Goal: Obtain resource: Download file/media

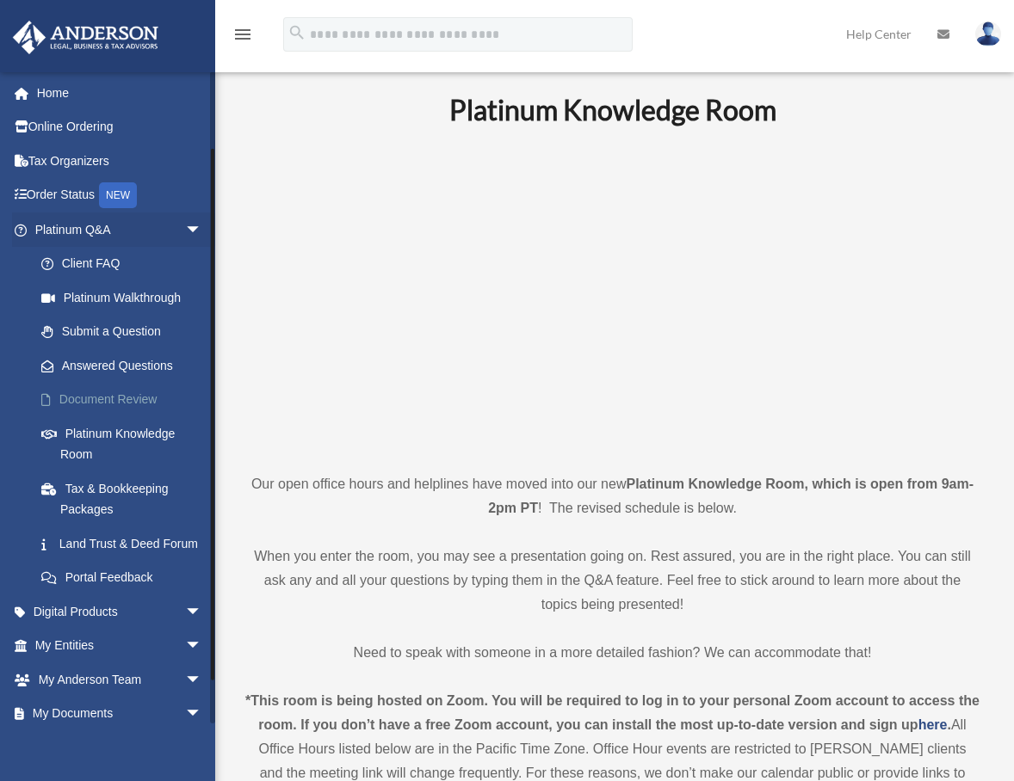
scroll to position [86, 0]
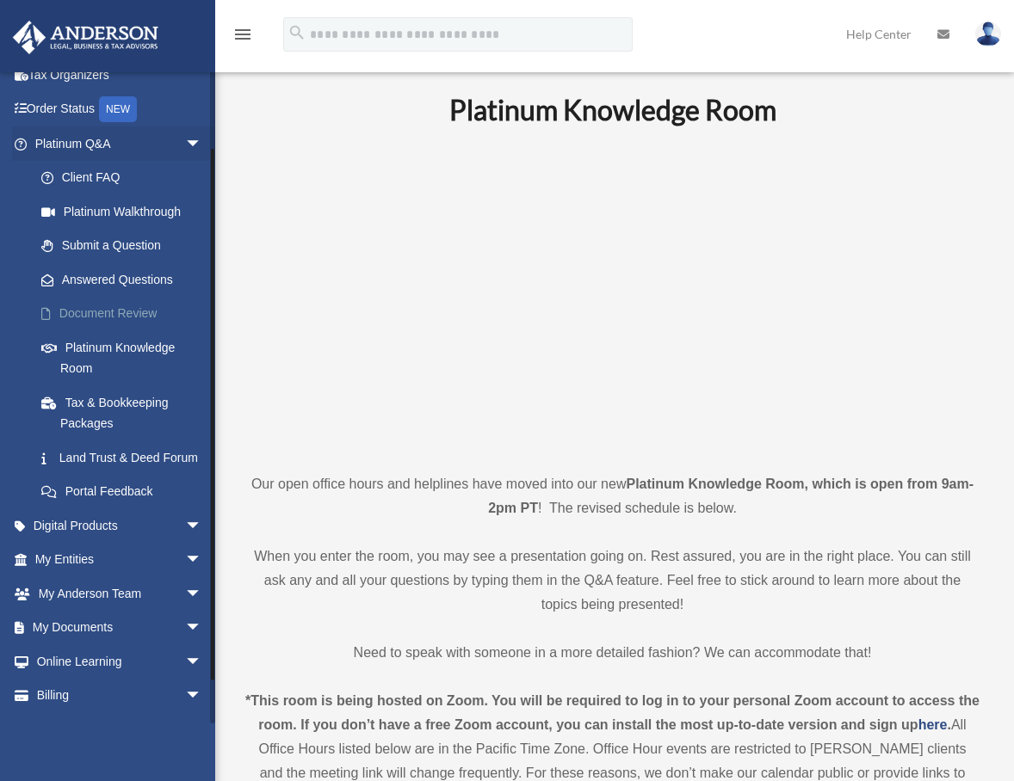
click at [112, 313] on link "Document Review" at bounding box center [126, 314] width 204 height 34
click at [74, 315] on link "Document Review" at bounding box center [126, 314] width 204 height 34
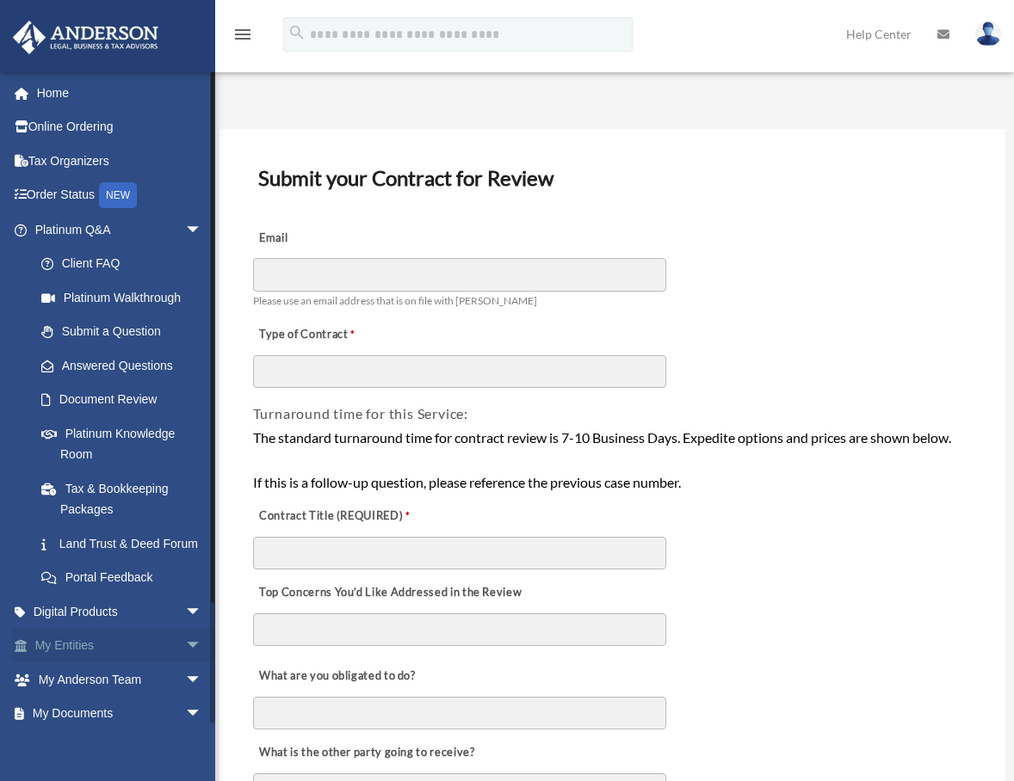
click at [185, 664] on span "arrow_drop_down" at bounding box center [202, 646] width 34 height 35
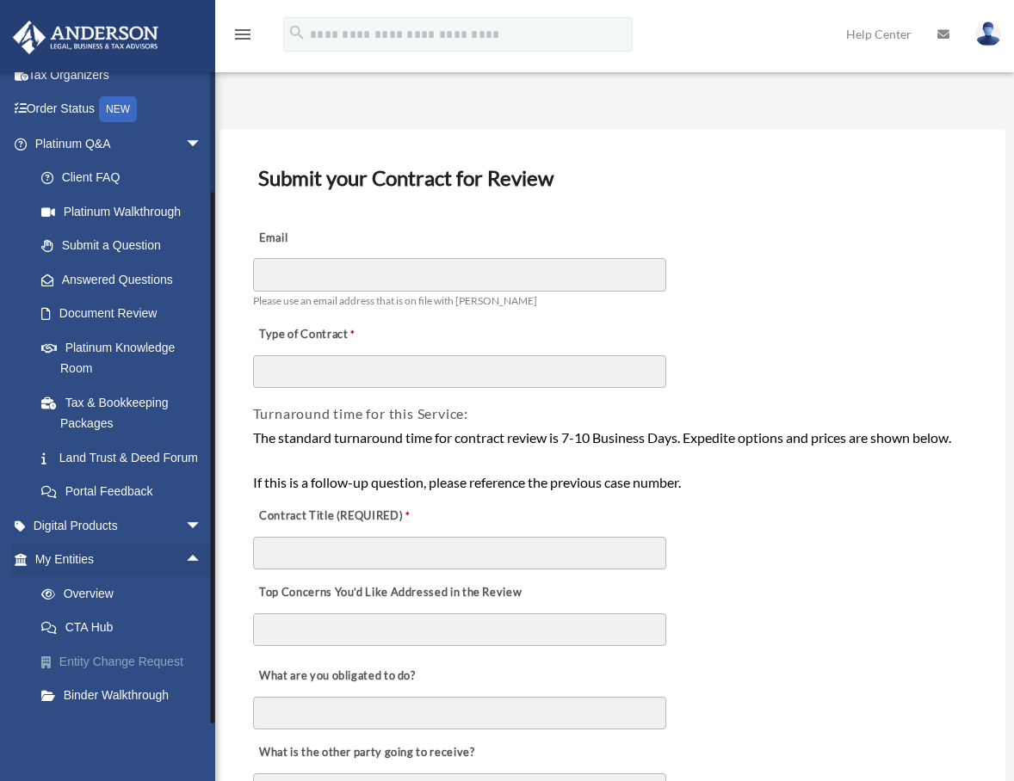
scroll to position [338, 0]
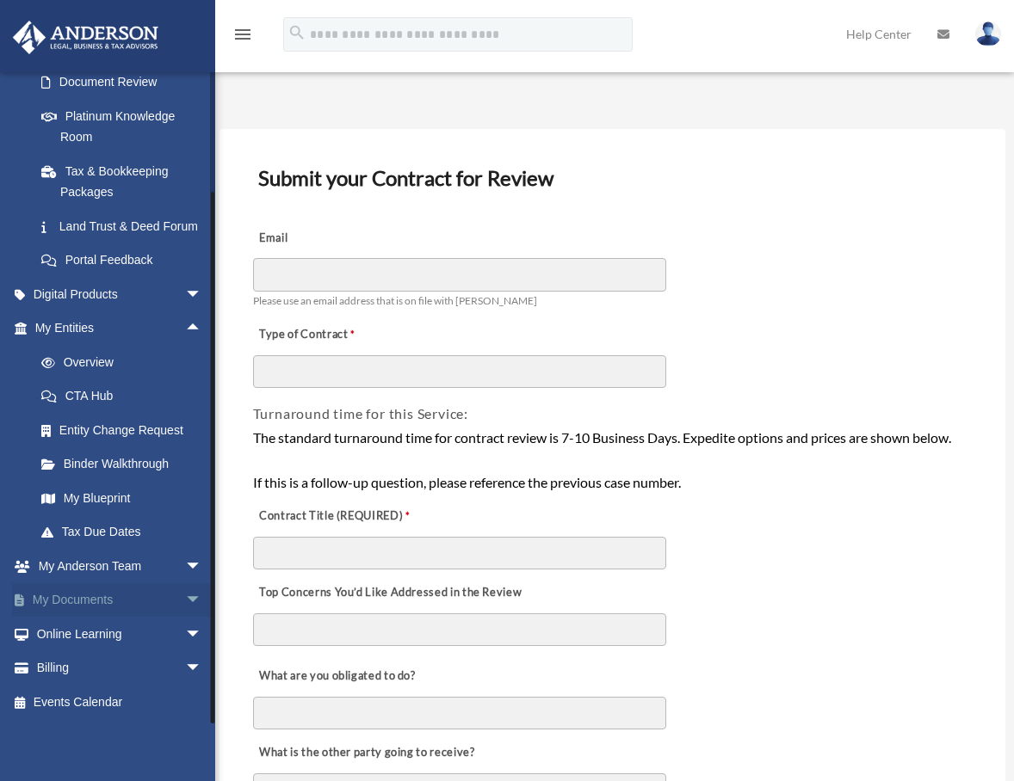
click at [185, 603] on span "arrow_drop_down" at bounding box center [202, 600] width 34 height 35
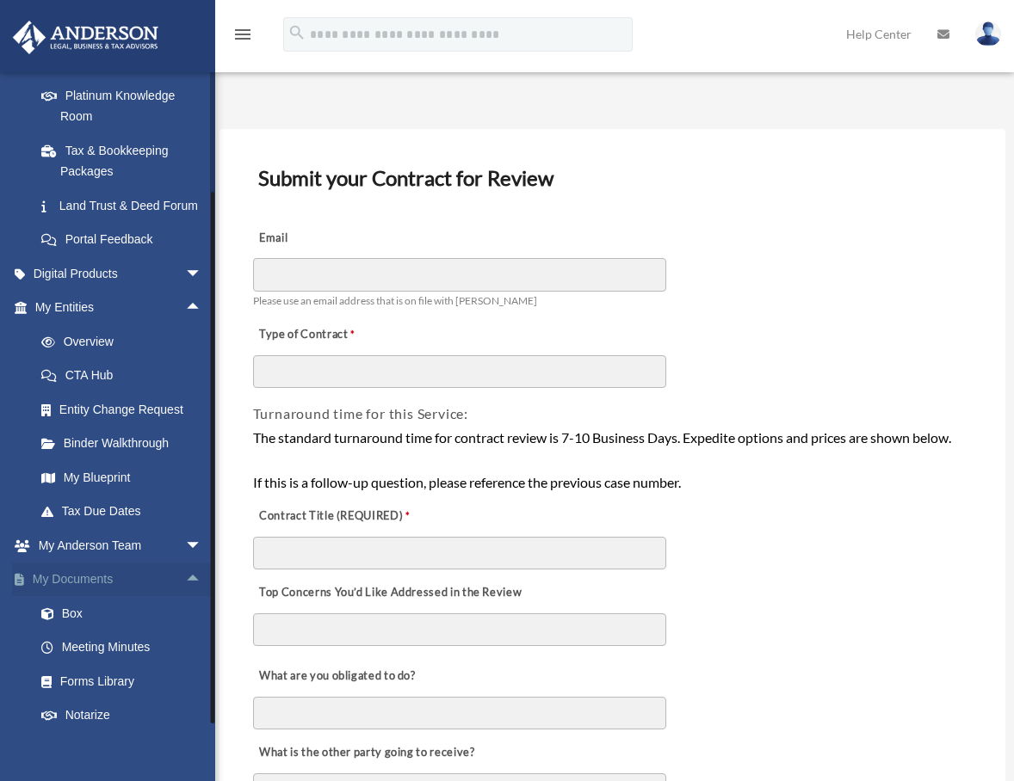
click at [74, 597] on link "My Documents arrow_drop_up" at bounding box center [120, 580] width 216 height 34
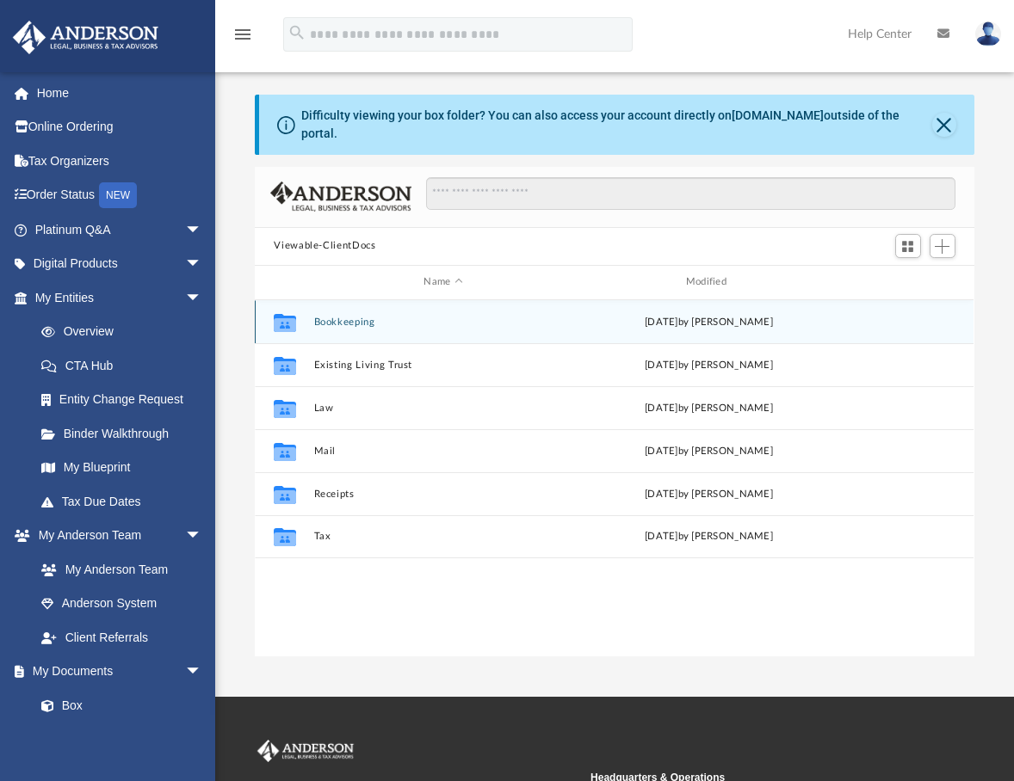
scroll to position [379, 706]
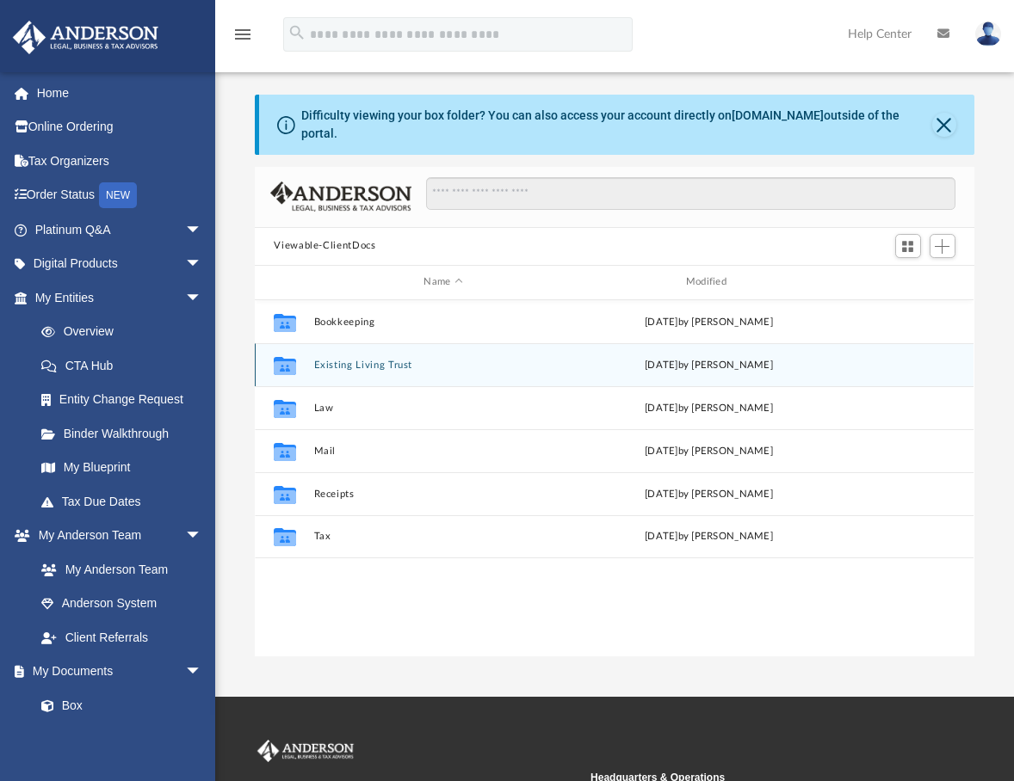
click at [372, 360] on button "Existing Living Trust" at bounding box center [443, 365] width 258 height 11
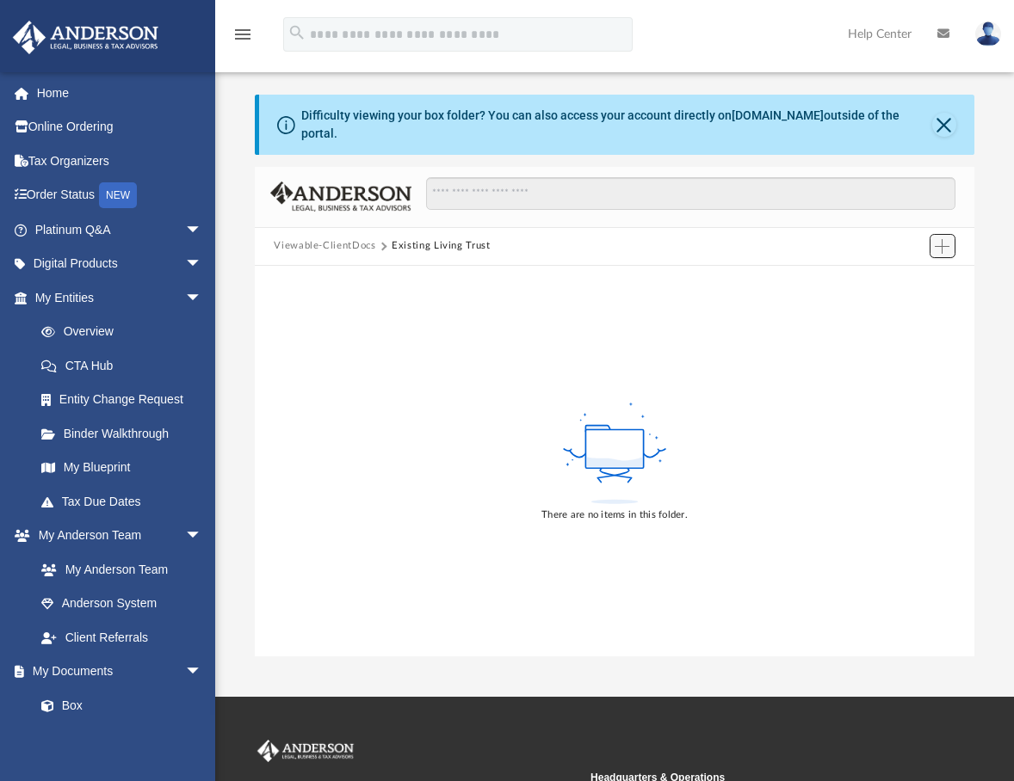
click at [947, 239] on span "Add" at bounding box center [942, 246] width 15 height 15
click at [907, 297] on li "New Folder" at bounding box center [918, 296] width 55 height 18
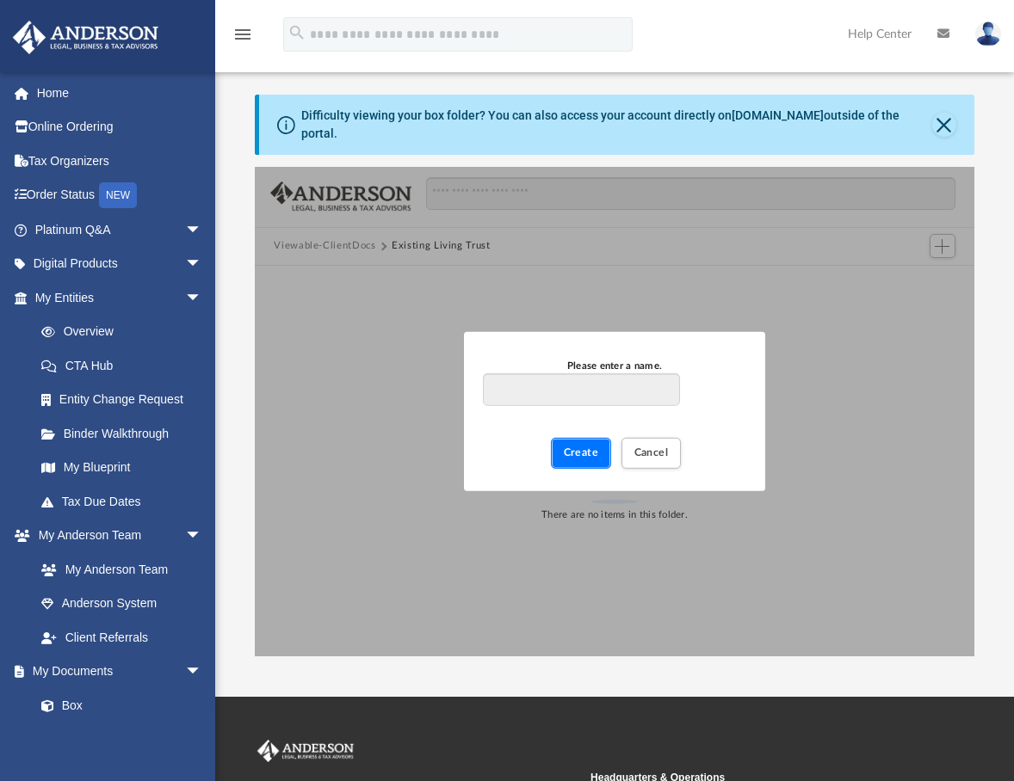
click at [595, 447] on span "Create" at bounding box center [581, 452] width 35 height 10
click at [650, 447] on span "Cancel" at bounding box center [651, 452] width 34 height 10
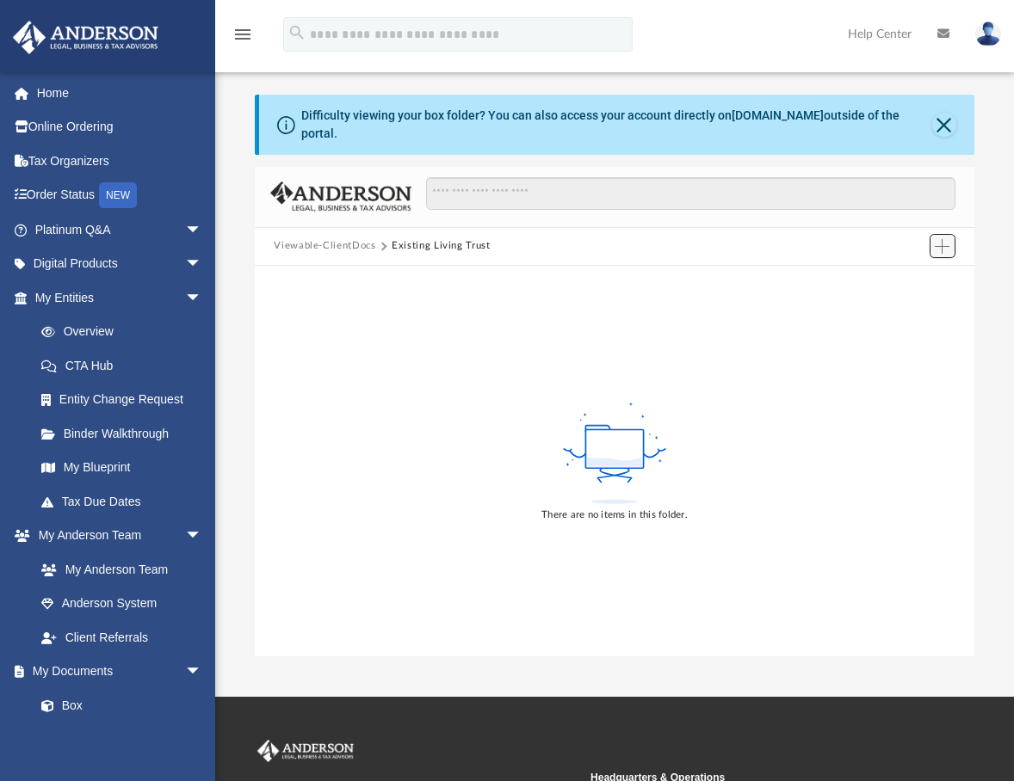
click at [941, 239] on span "Add" at bounding box center [942, 246] width 15 height 15
click at [913, 272] on li "Upload" at bounding box center [918, 269] width 55 height 18
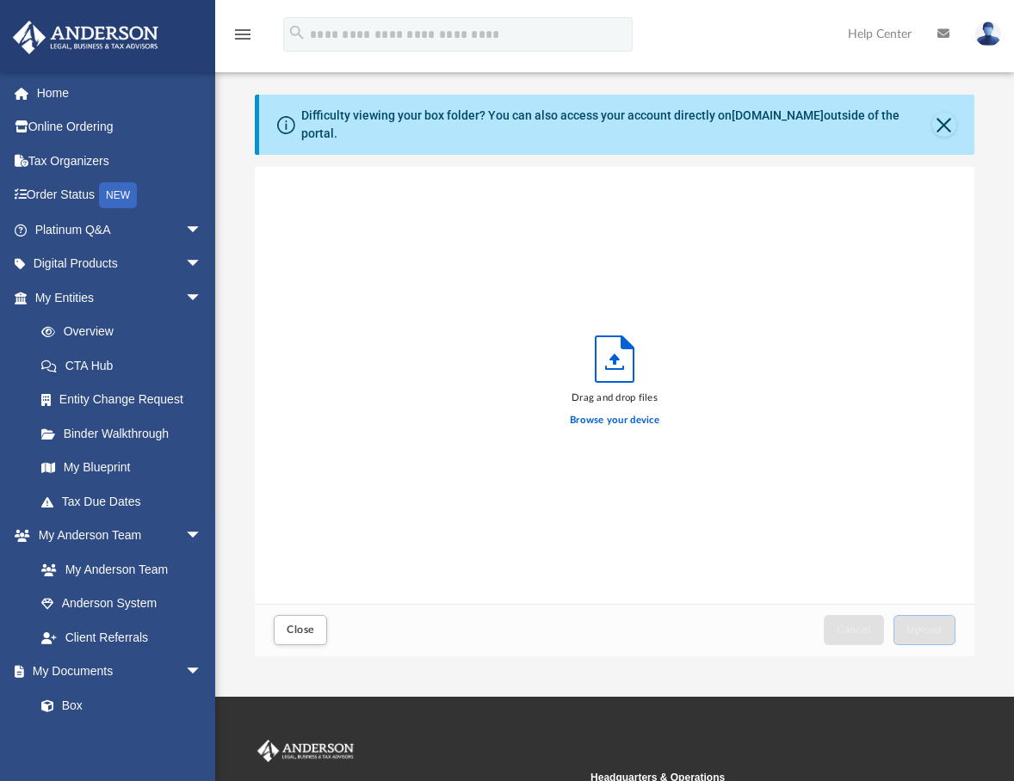
scroll to position [14, 14]
click at [609, 413] on label "Browse your device" at bounding box center [614, 420] width 89 height 15
click at [0, 0] on input "Browse your device" at bounding box center [0, 0] width 0 height 0
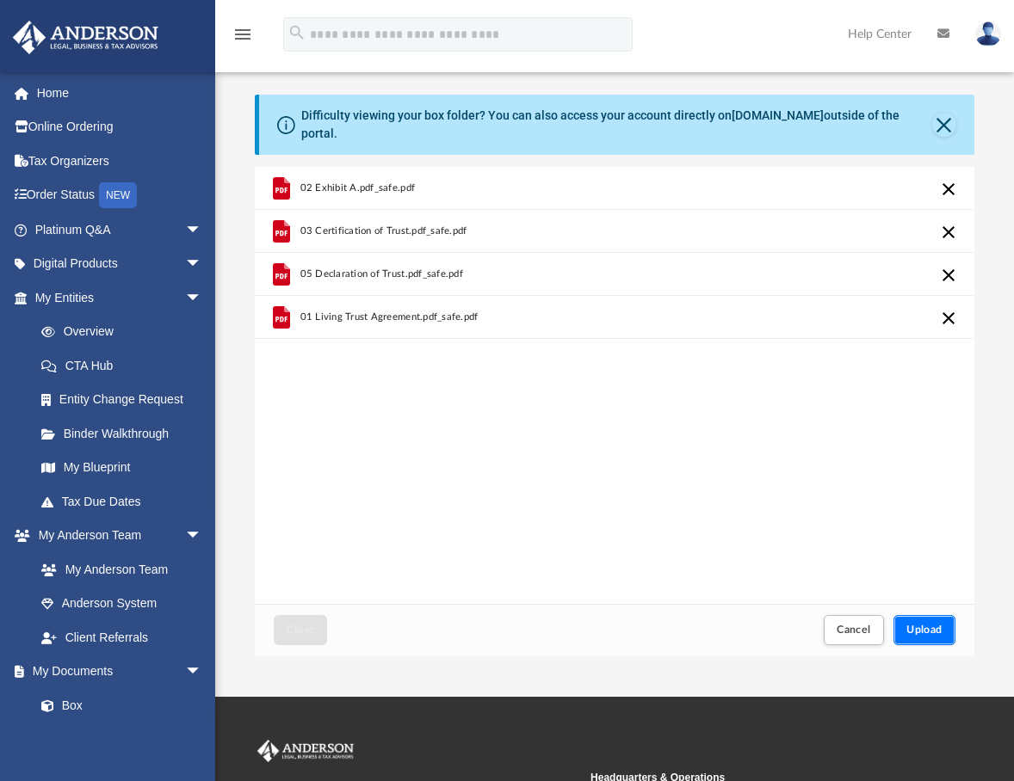
click at [917, 625] on span "Upload" at bounding box center [924, 630] width 36 height 10
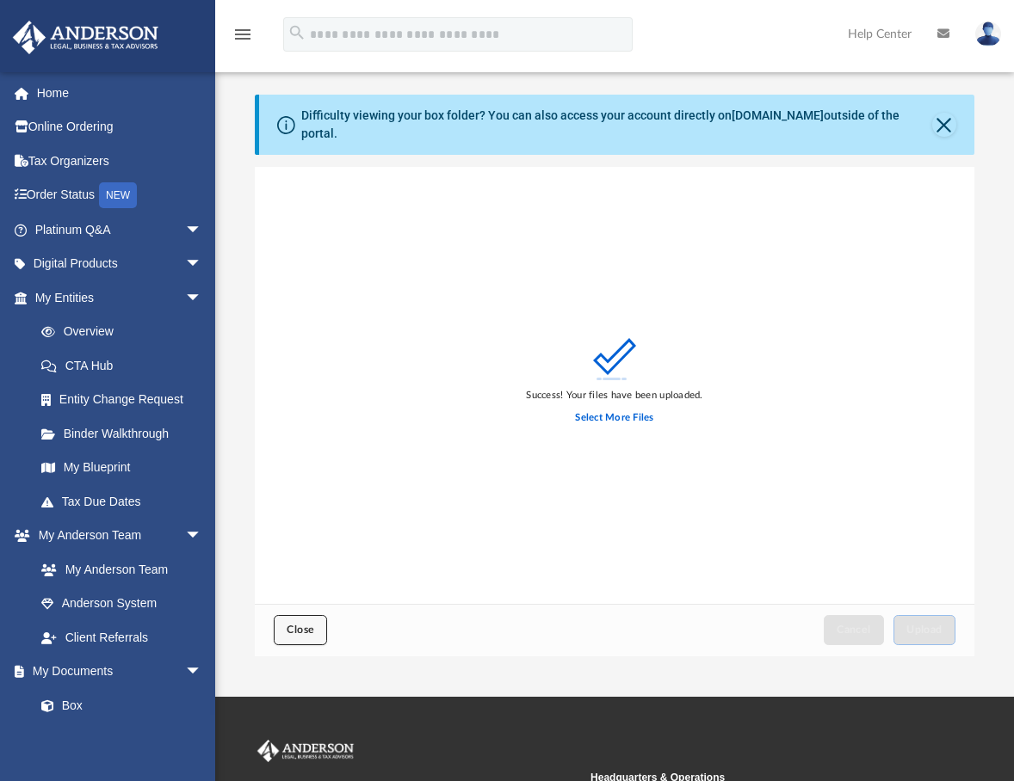
click at [293, 625] on span "Close" at bounding box center [301, 630] width 28 height 10
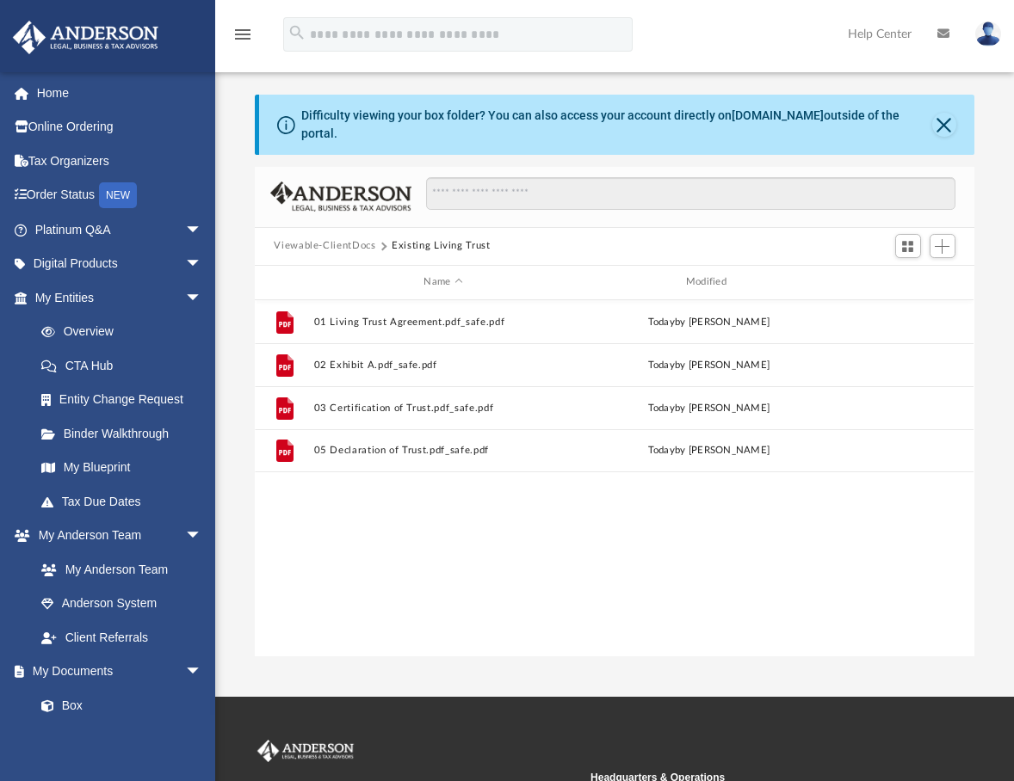
click at [320, 238] on button "Viewable-ClientDocs" at bounding box center [325, 245] width 102 height 15
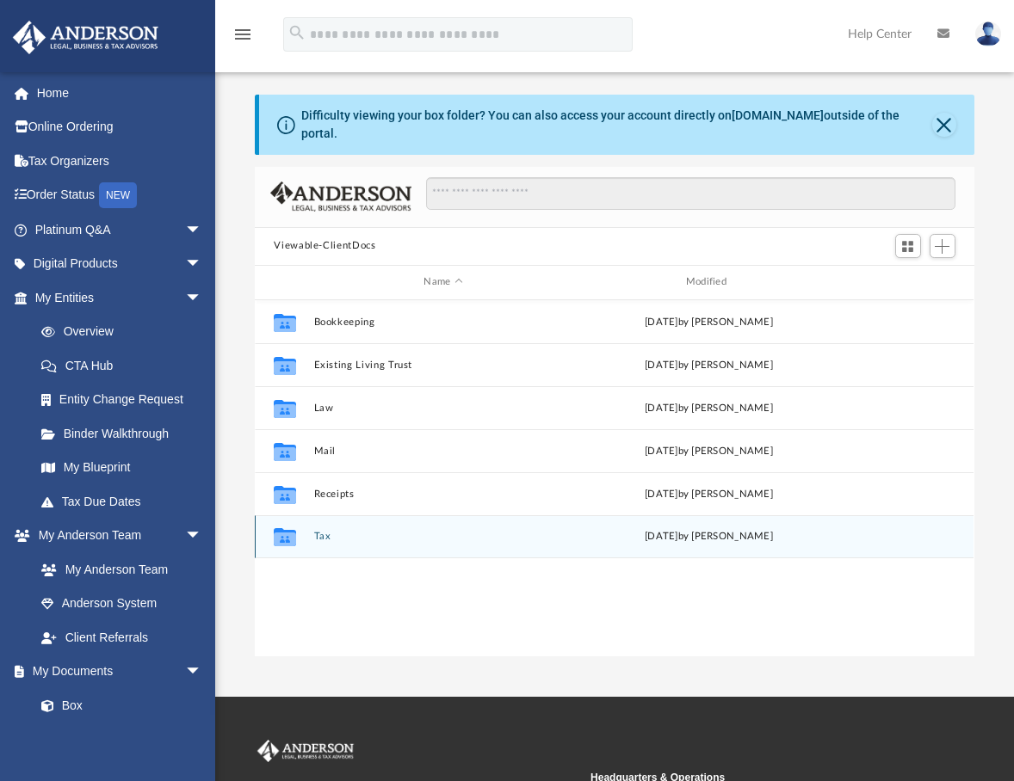
click at [318, 531] on button "Tax" at bounding box center [443, 536] width 258 height 11
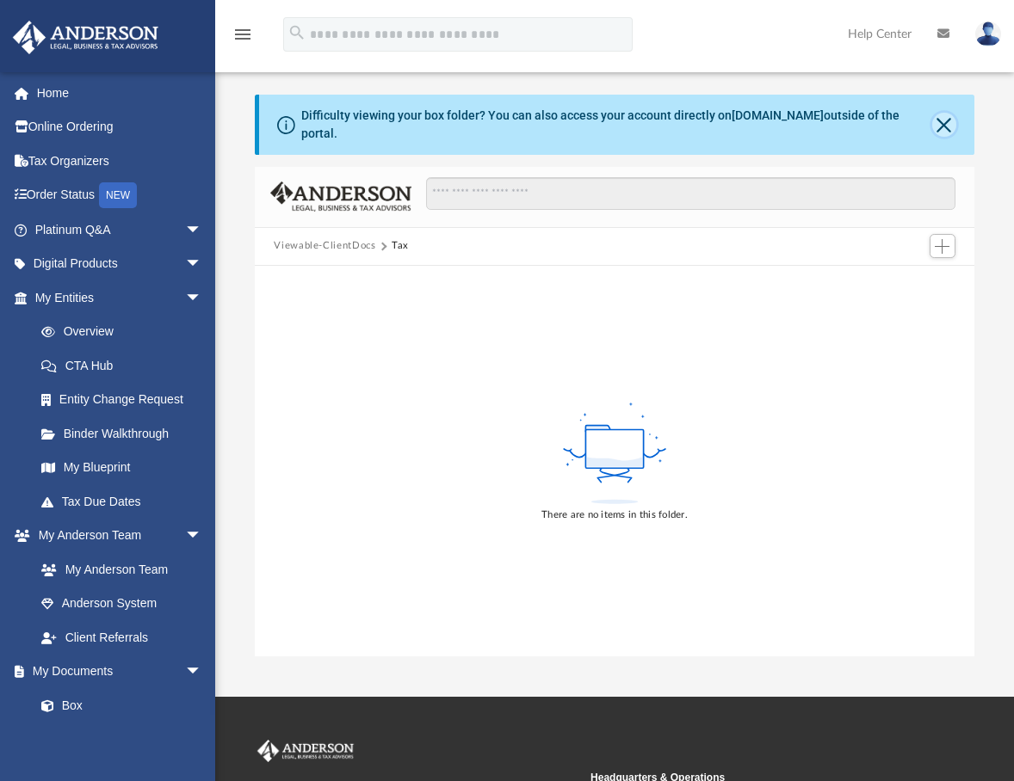
click at [944, 113] on button "Close" at bounding box center [944, 125] width 24 height 24
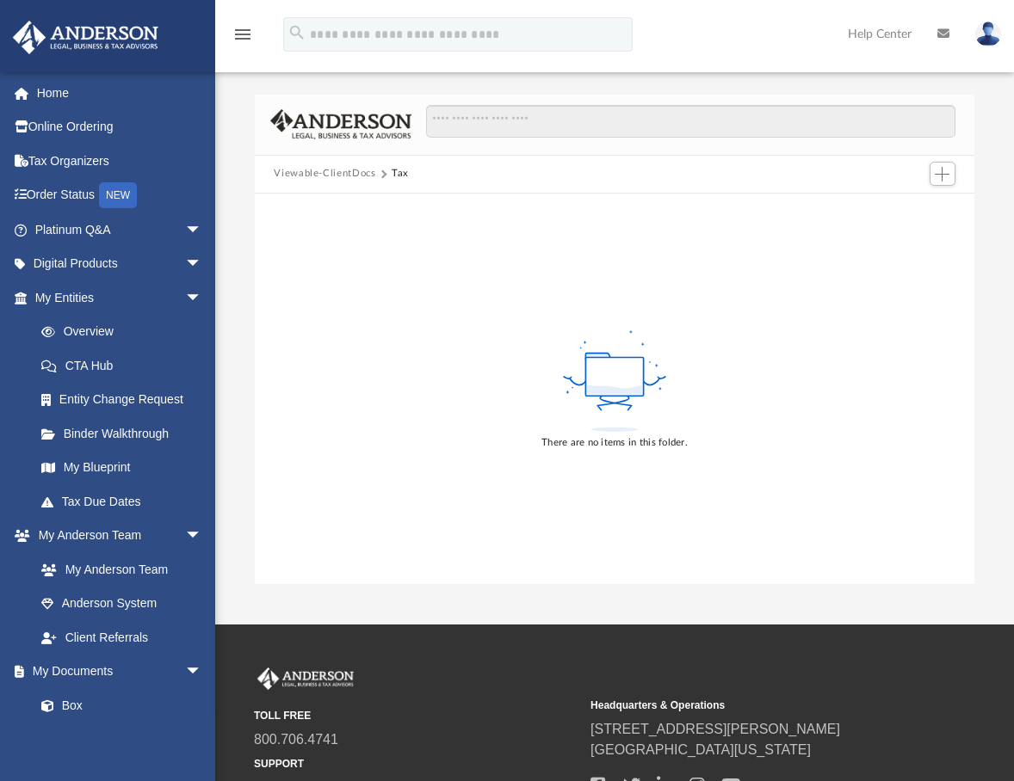
click at [343, 173] on button "Viewable-ClientDocs" at bounding box center [325, 173] width 102 height 15
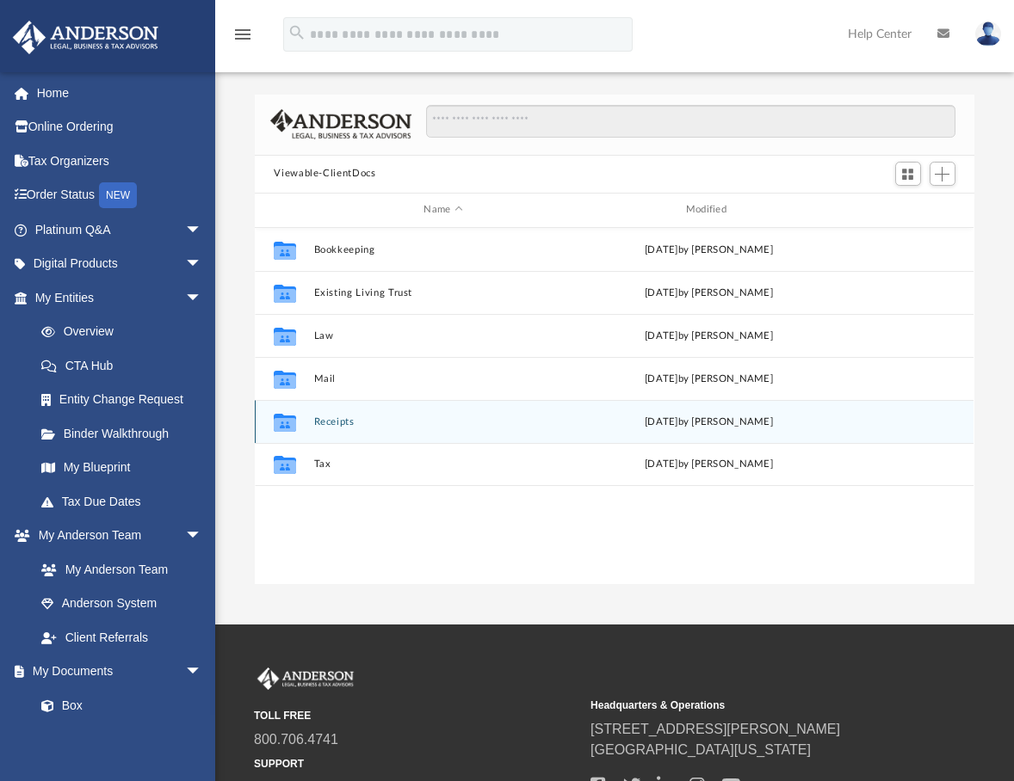
click at [328, 425] on button "Receipts" at bounding box center [443, 422] width 258 height 11
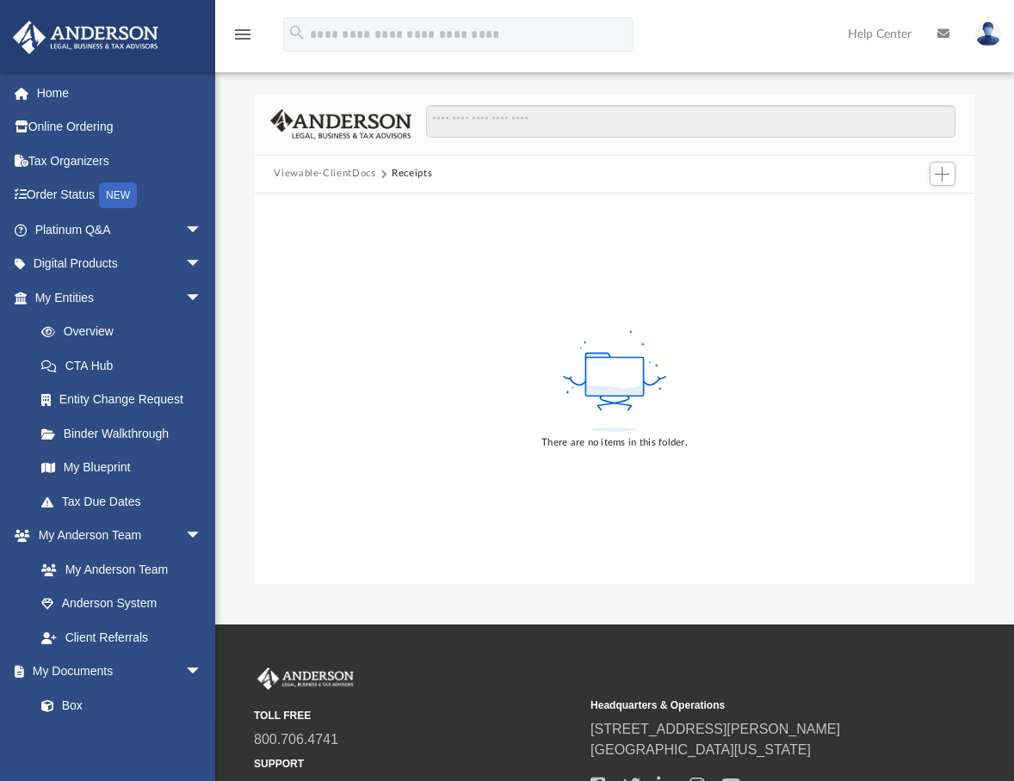
click at [336, 172] on button "Viewable-ClientDocs" at bounding box center [325, 173] width 102 height 15
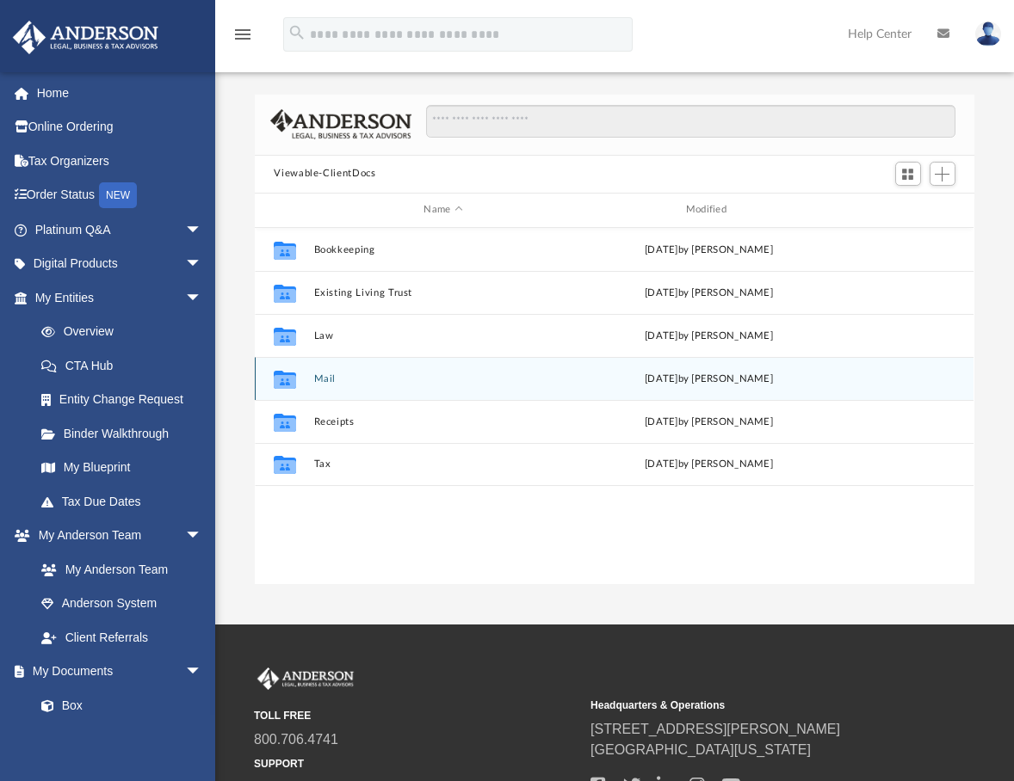
click at [712, 381] on div "Thu Sep 18 2025 by Charles Rogler" at bounding box center [709, 378] width 258 height 15
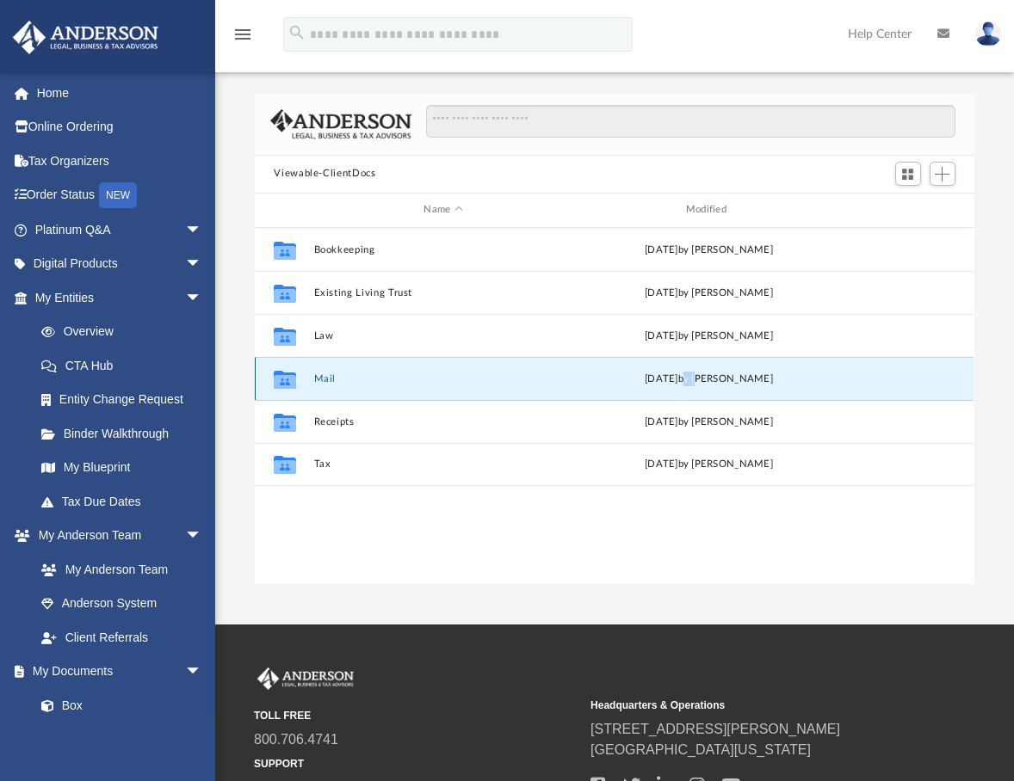
click at [328, 380] on button "Mail" at bounding box center [443, 378] width 258 height 11
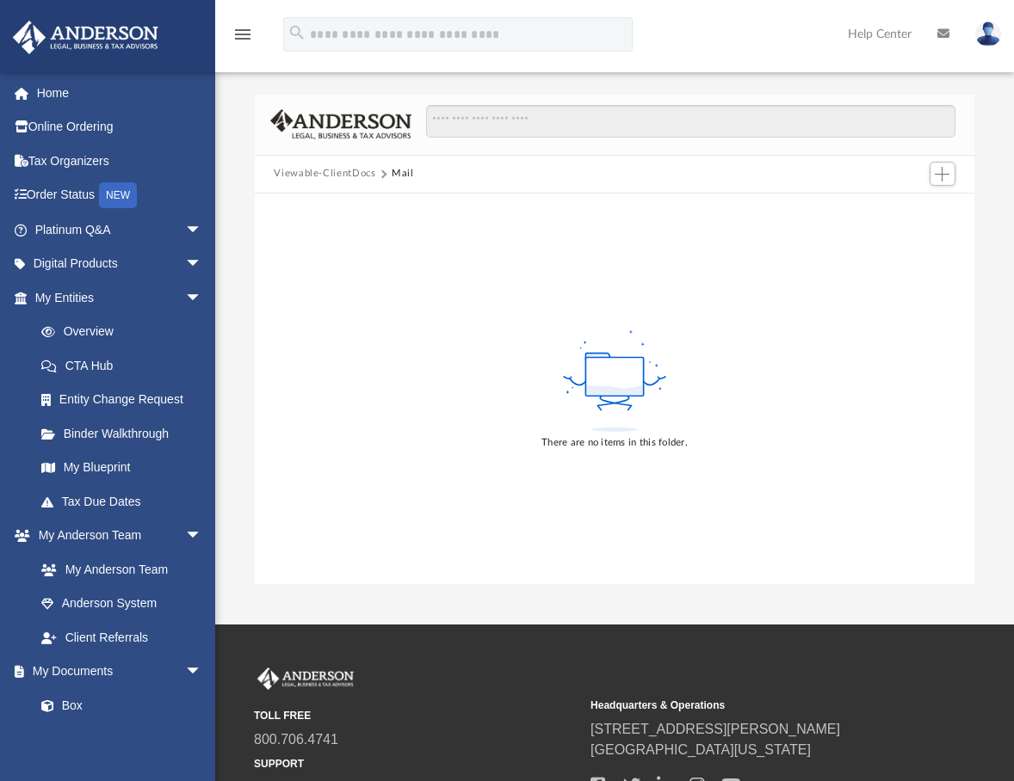
click at [340, 170] on button "Viewable-ClientDocs" at bounding box center [325, 173] width 102 height 15
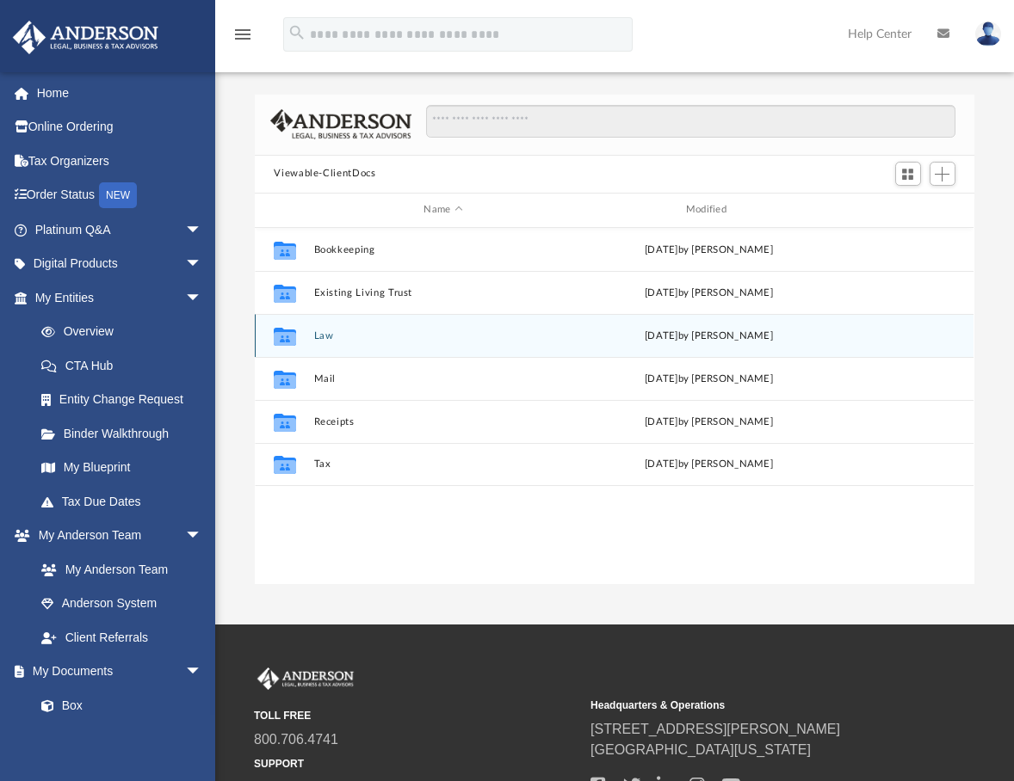
scroll to position [379, 706]
click at [327, 333] on button "Law" at bounding box center [443, 335] width 258 height 11
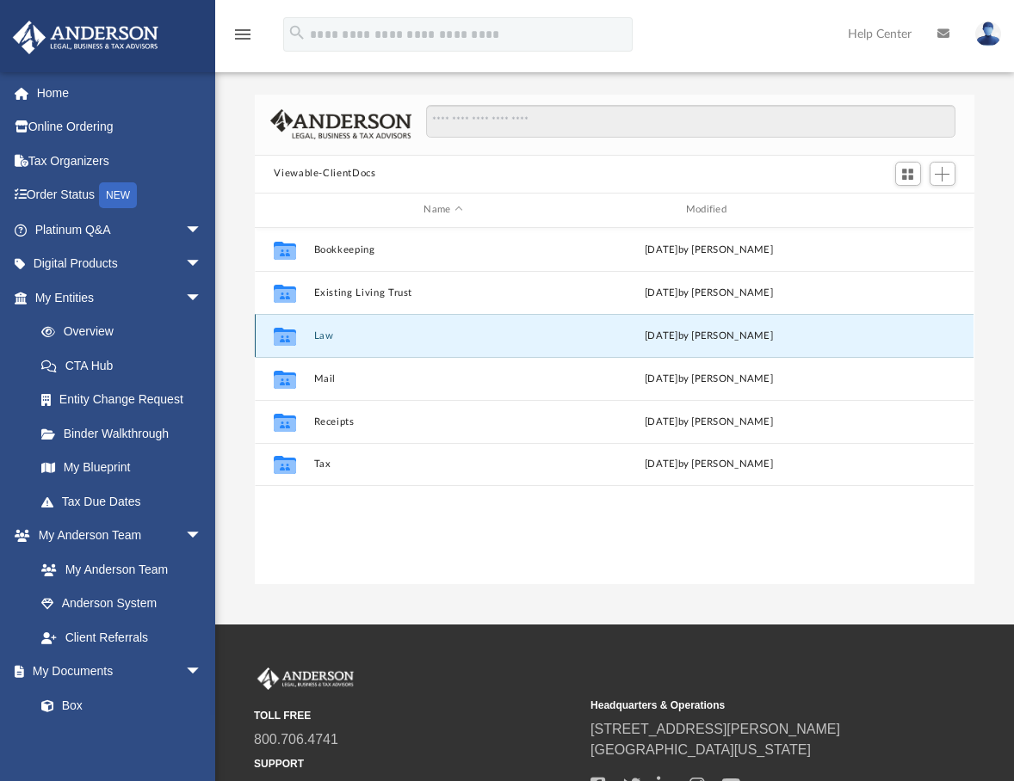
click at [326, 332] on button "Law" at bounding box center [443, 335] width 258 height 11
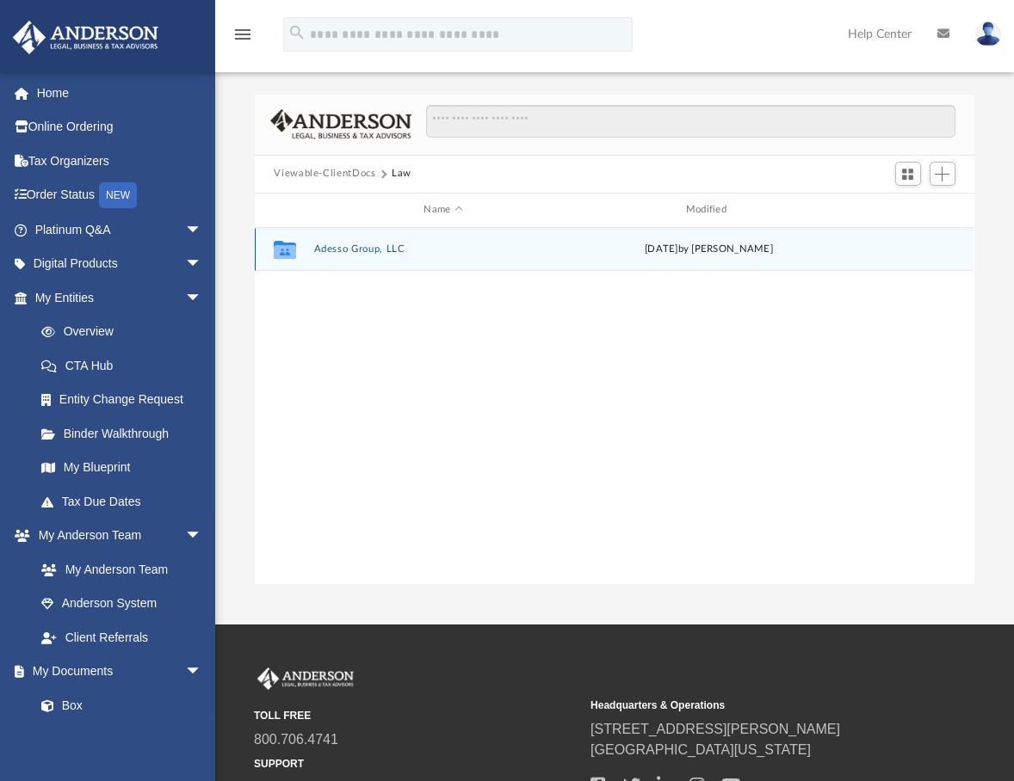
click at [355, 245] on button "Adesso Group, LLC" at bounding box center [443, 249] width 258 height 11
click at [340, 249] on button "Initial Docs" at bounding box center [443, 249] width 258 height 11
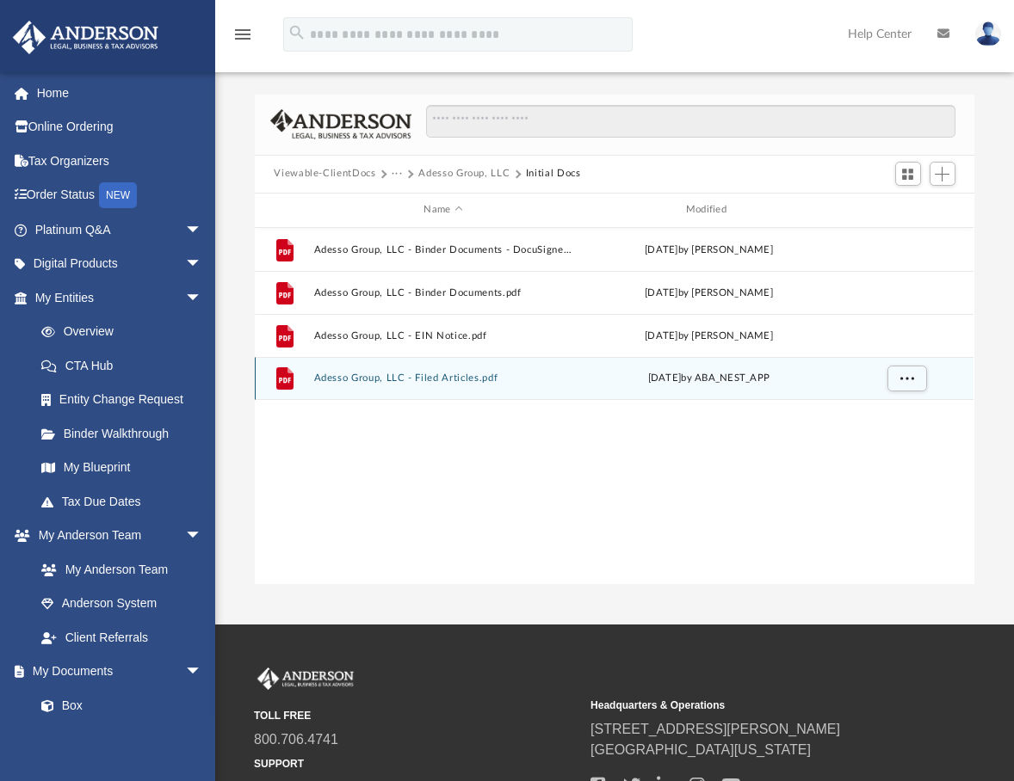
click at [428, 379] on button "Adesso Group, LLC - Filed Articles.pdf" at bounding box center [443, 378] width 258 height 11
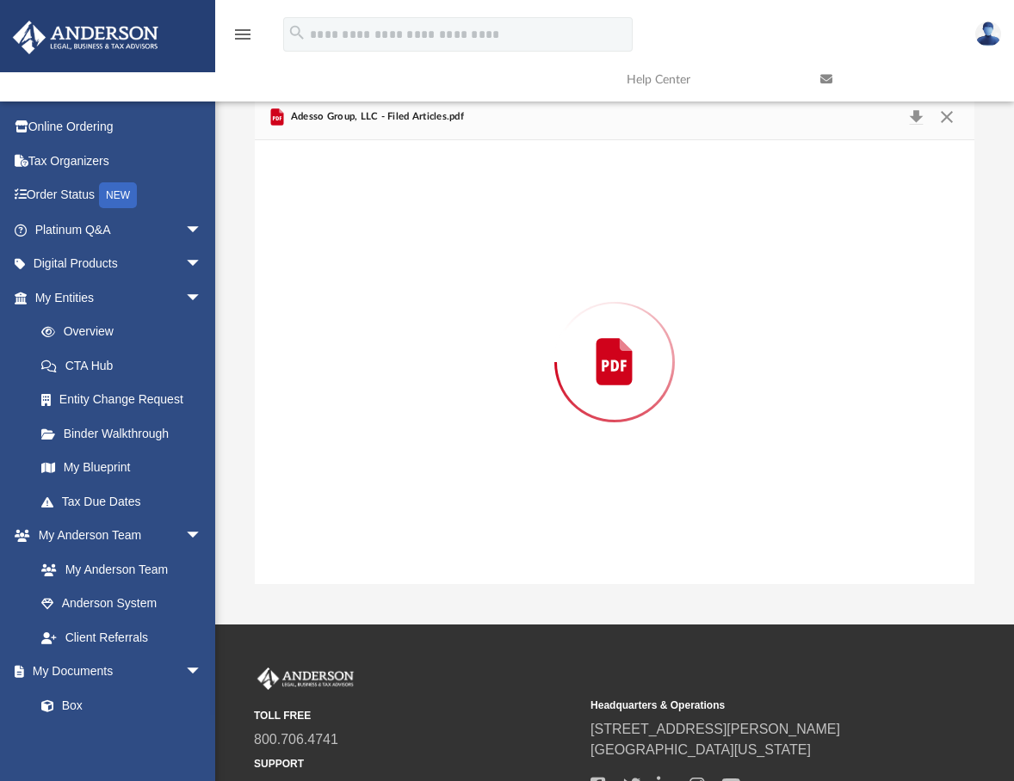
click at [428, 379] on div "Viewable-ClientDocs ··· Adesso Group, LLC Initial Docs Name Modified File Adess…" at bounding box center [614, 340] width 719 height 490
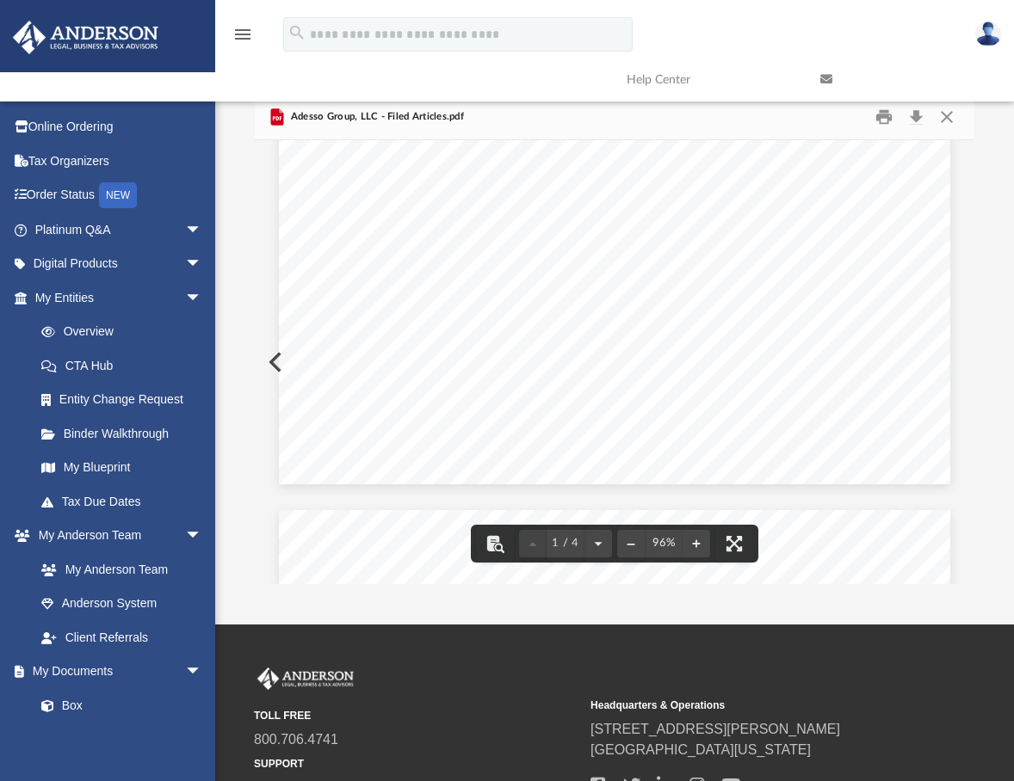
scroll to position [0, 0]
click at [947, 118] on button "Close" at bounding box center [946, 116] width 31 height 27
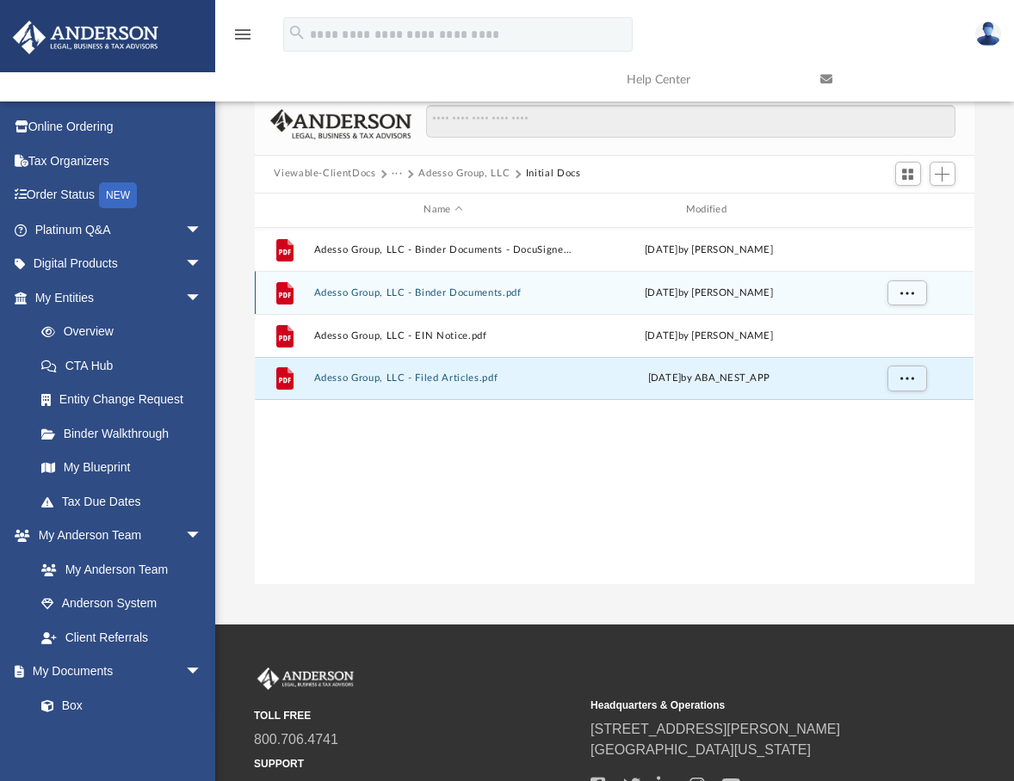
click at [340, 291] on button "Adesso Group, LLC - Binder Documents.pdf" at bounding box center [443, 292] width 258 height 11
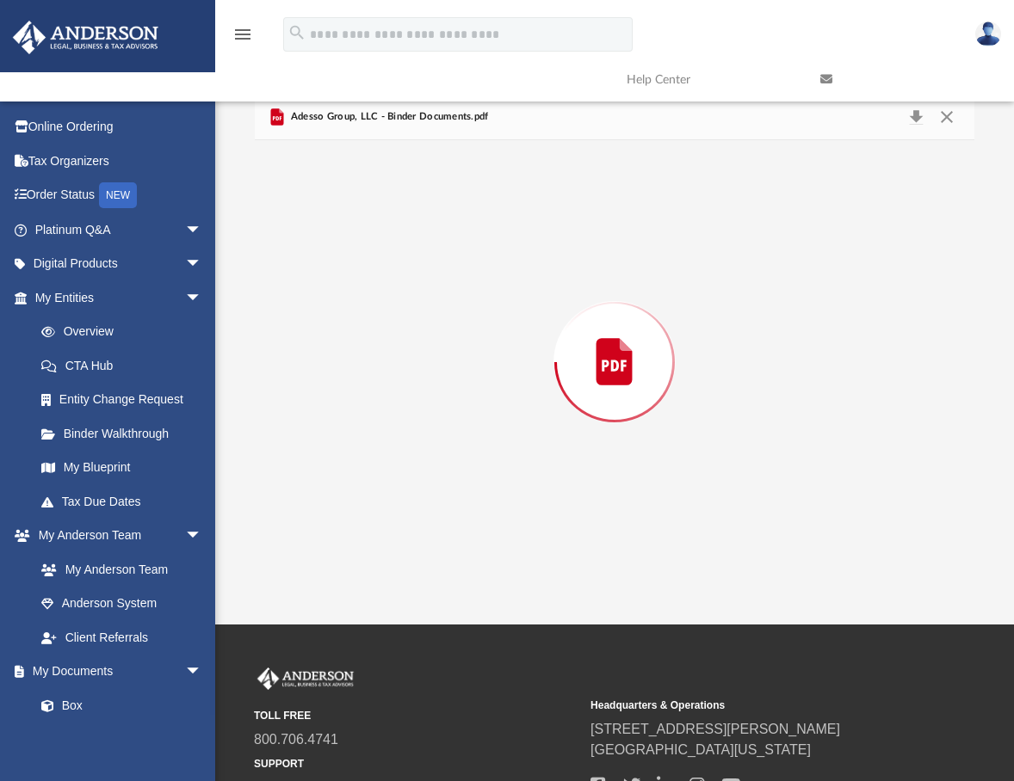
click at [340, 291] on div "Viewable-ClientDocs ··· Adesso Group, LLC Initial Docs Name Modified File Adess…" at bounding box center [614, 340] width 719 height 490
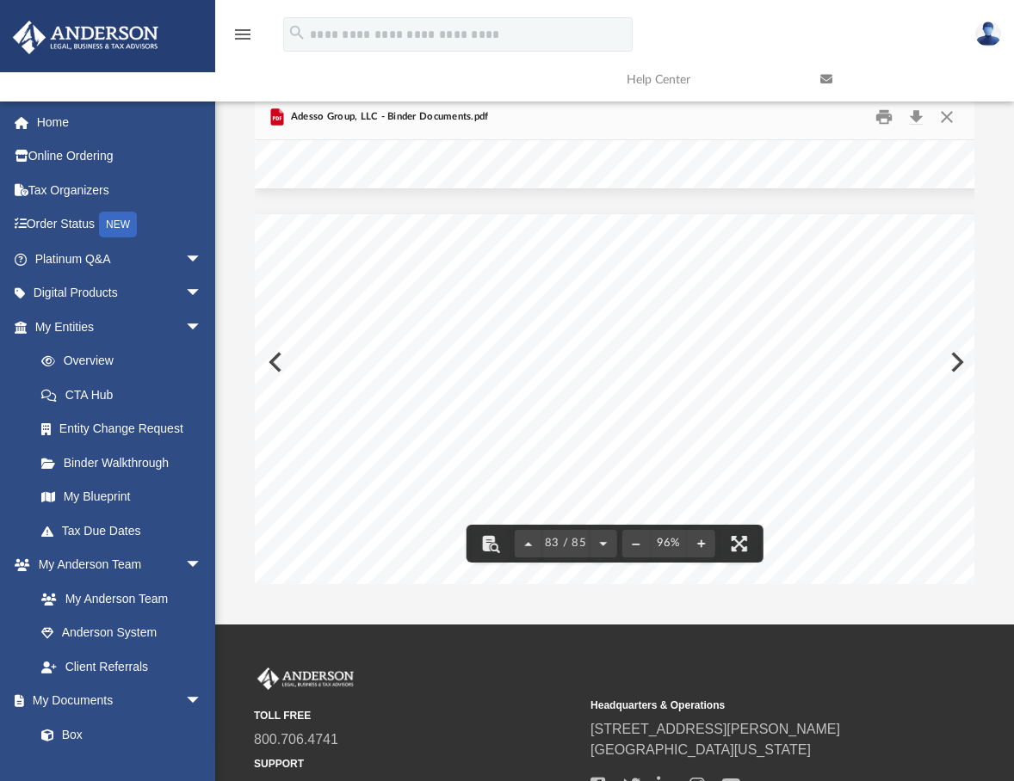
click at [947, 112] on link at bounding box center [904, 80] width 194 height 68
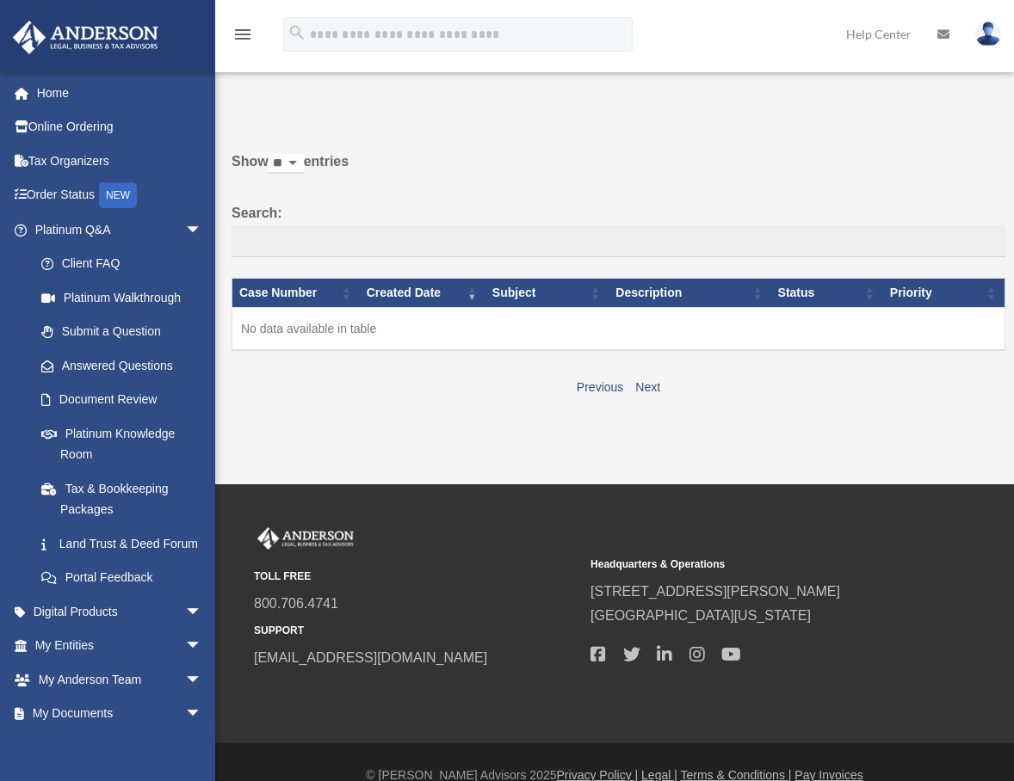
scroll to position [25, 0]
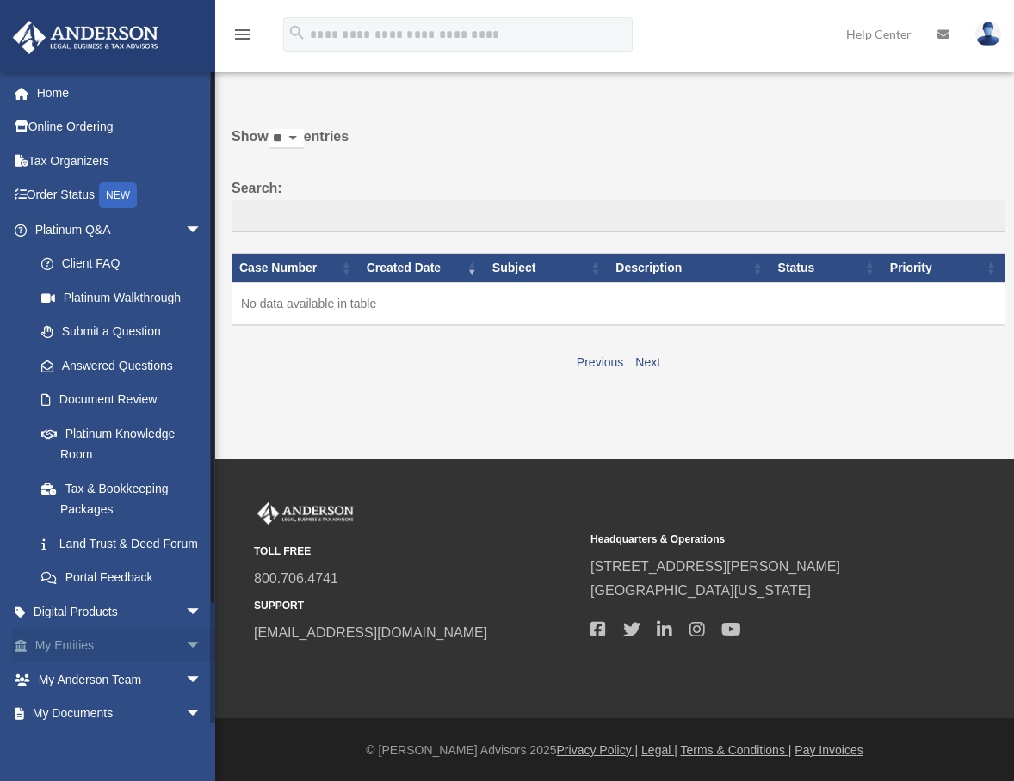
click at [185, 664] on span "arrow_drop_down" at bounding box center [202, 646] width 34 height 35
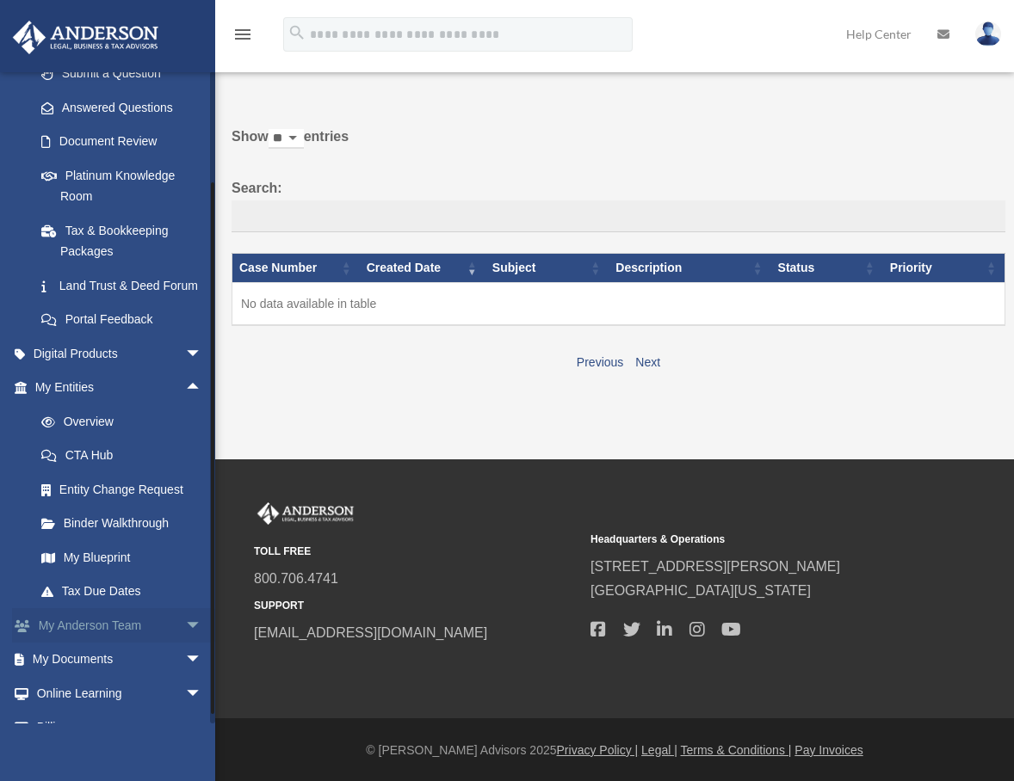
scroll to position [338, 0]
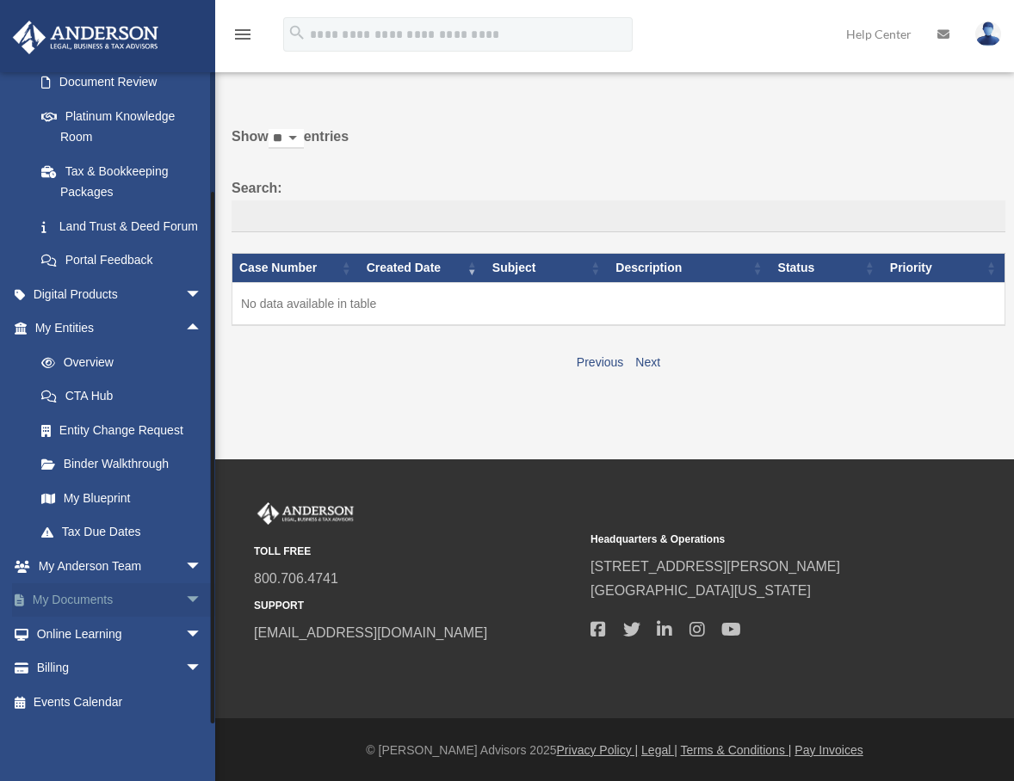
click at [92, 603] on link "My Documents arrow_drop_down" at bounding box center [120, 600] width 216 height 34
click at [185, 597] on span "arrow_drop_down" at bounding box center [202, 600] width 34 height 35
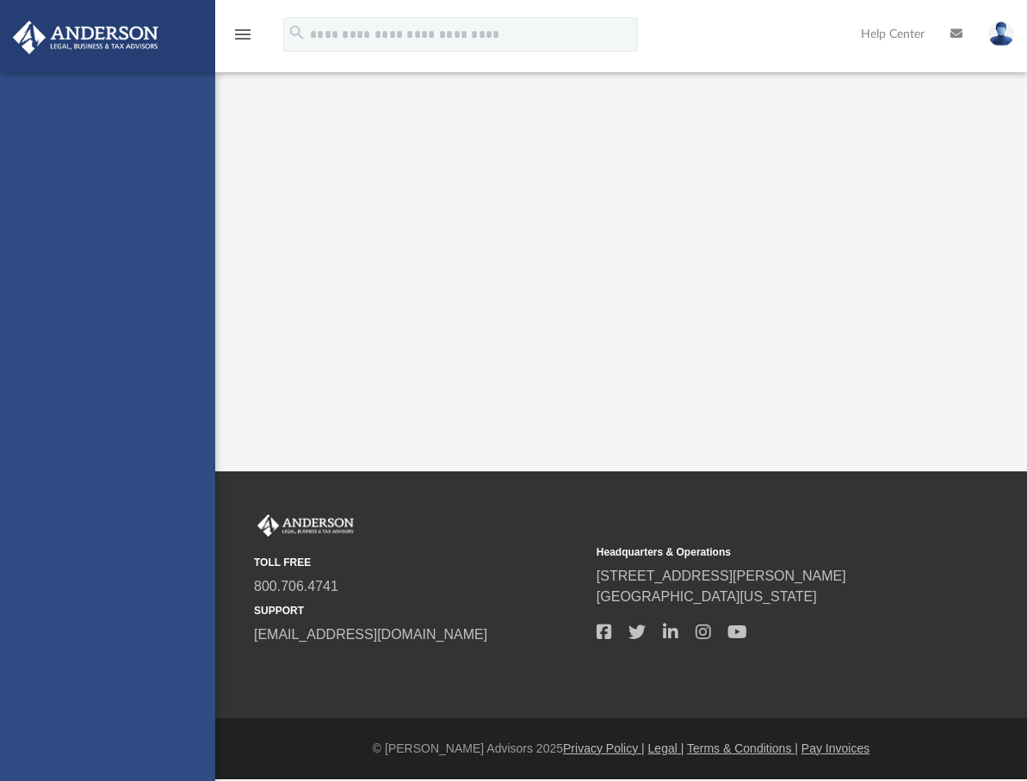
click at [91, 597] on html "X Get a chance to win 6 months of Platinum for free just by filling out this su…" at bounding box center [513, 424] width 1027 height 849
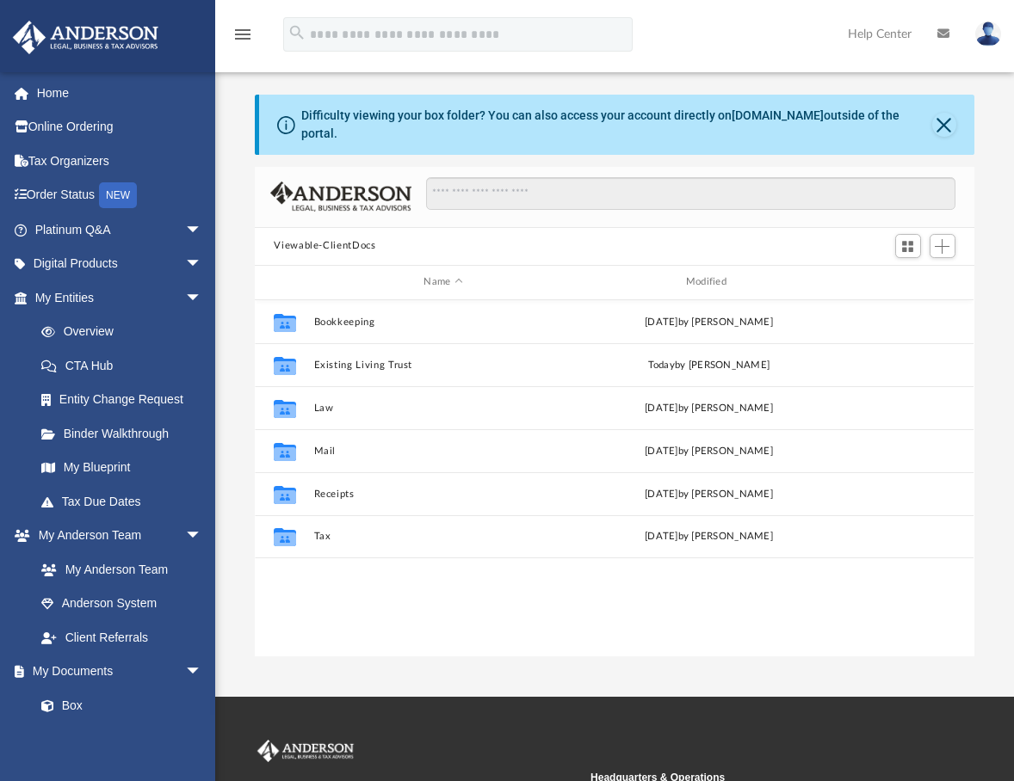
scroll to position [14, 14]
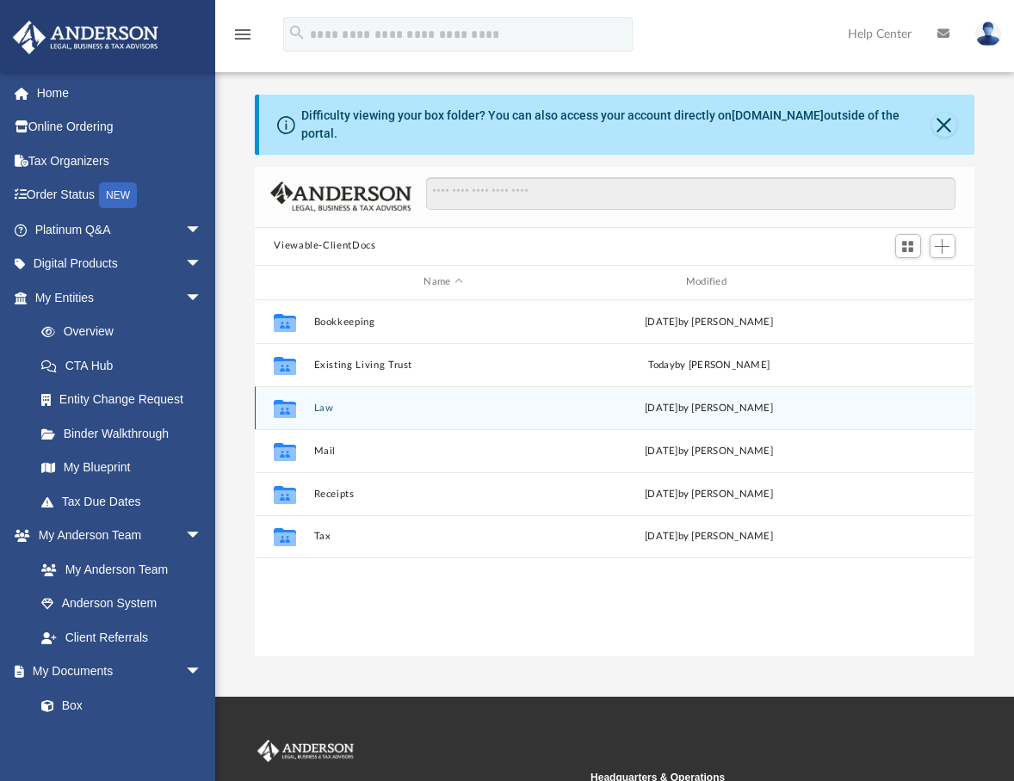
click at [319, 403] on button "Law" at bounding box center [443, 408] width 258 height 11
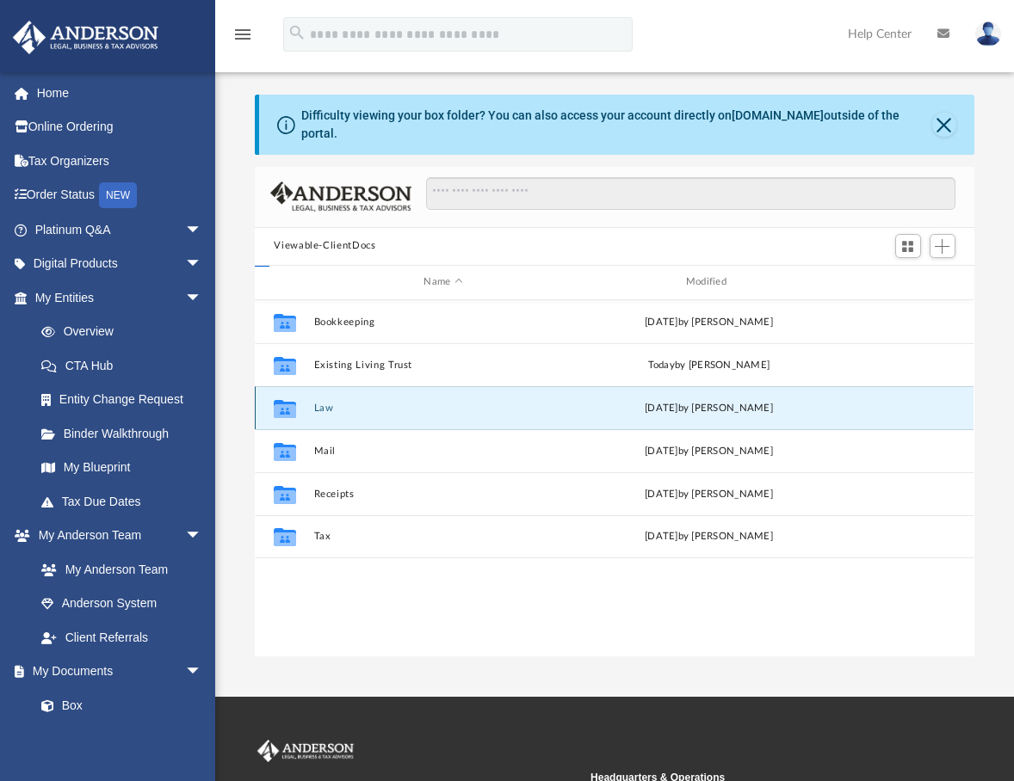
click at [319, 403] on button "Law" at bounding box center [443, 408] width 258 height 11
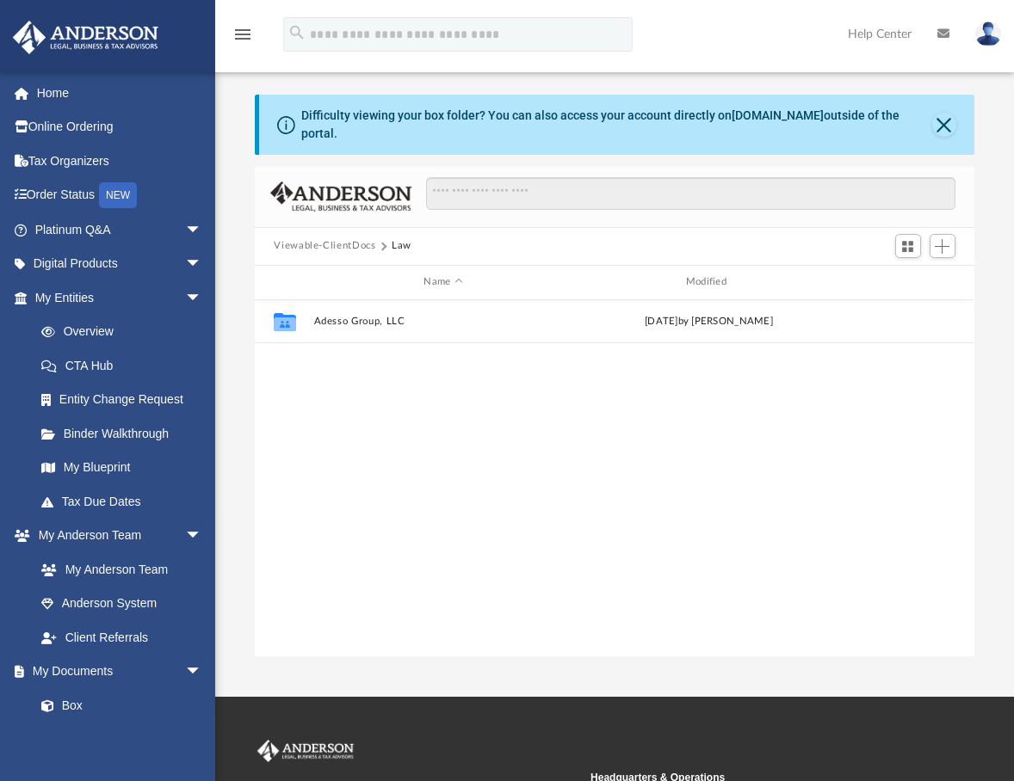
click at [343, 238] on button "Viewable-ClientDocs" at bounding box center [325, 245] width 102 height 15
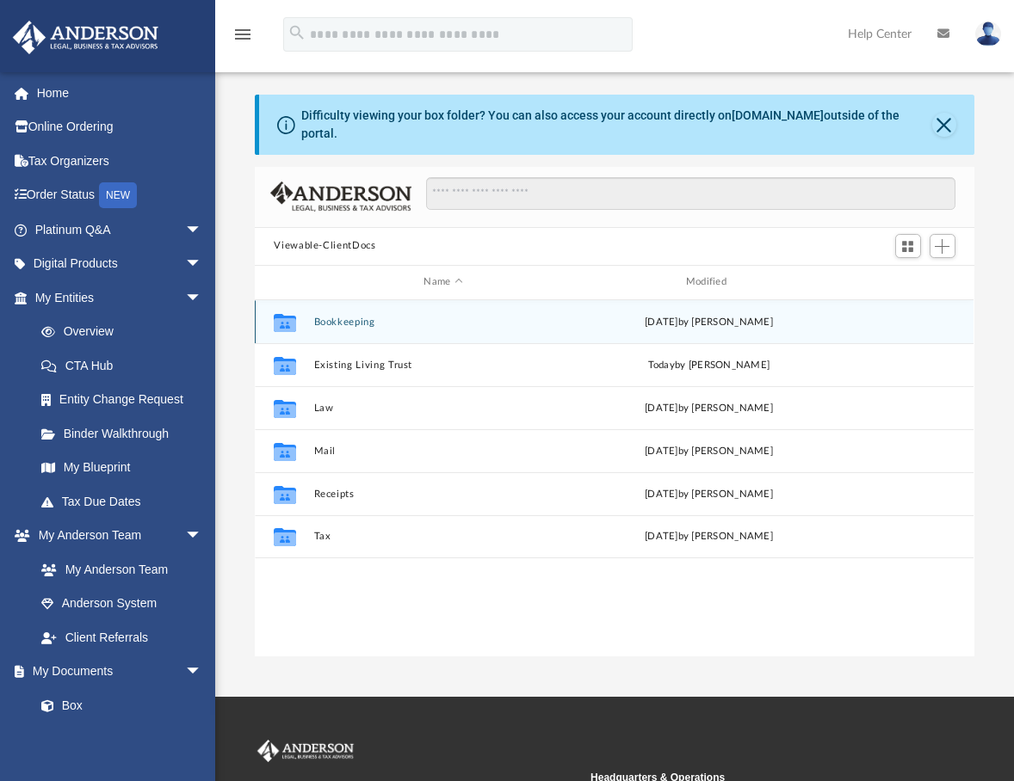
click at [339, 317] on button "Bookkeeping" at bounding box center [443, 322] width 258 height 11
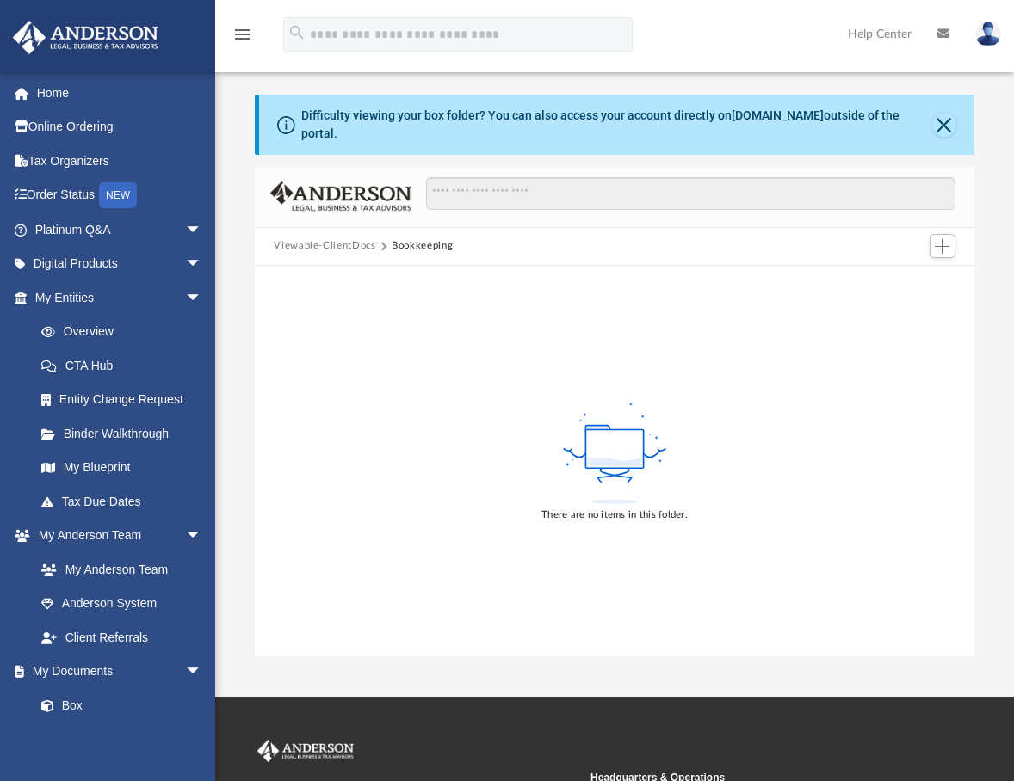
click at [331, 238] on button "Viewable-ClientDocs" at bounding box center [325, 245] width 102 height 15
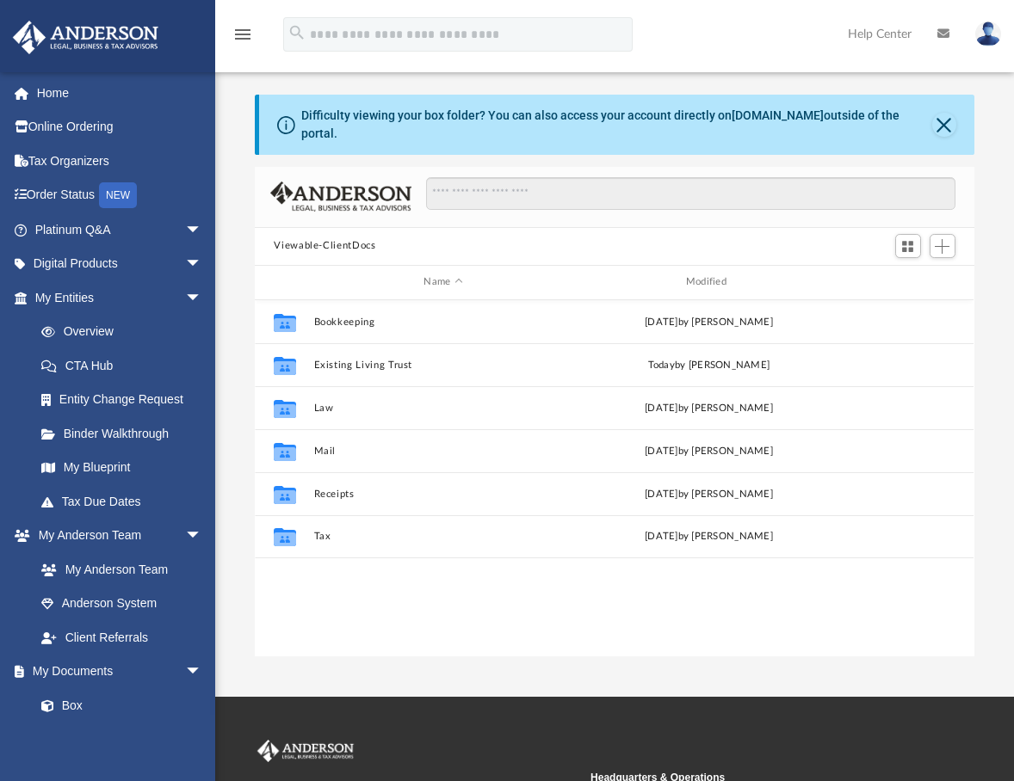
scroll to position [379, 706]
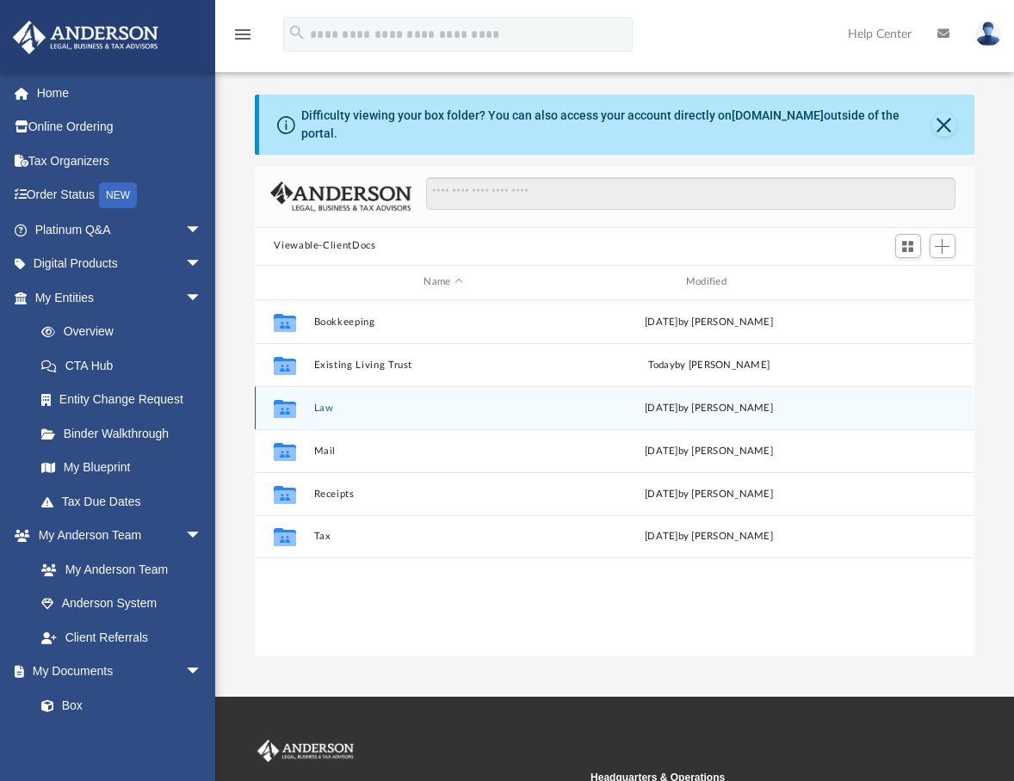
click at [321, 403] on button "Law" at bounding box center [443, 408] width 258 height 11
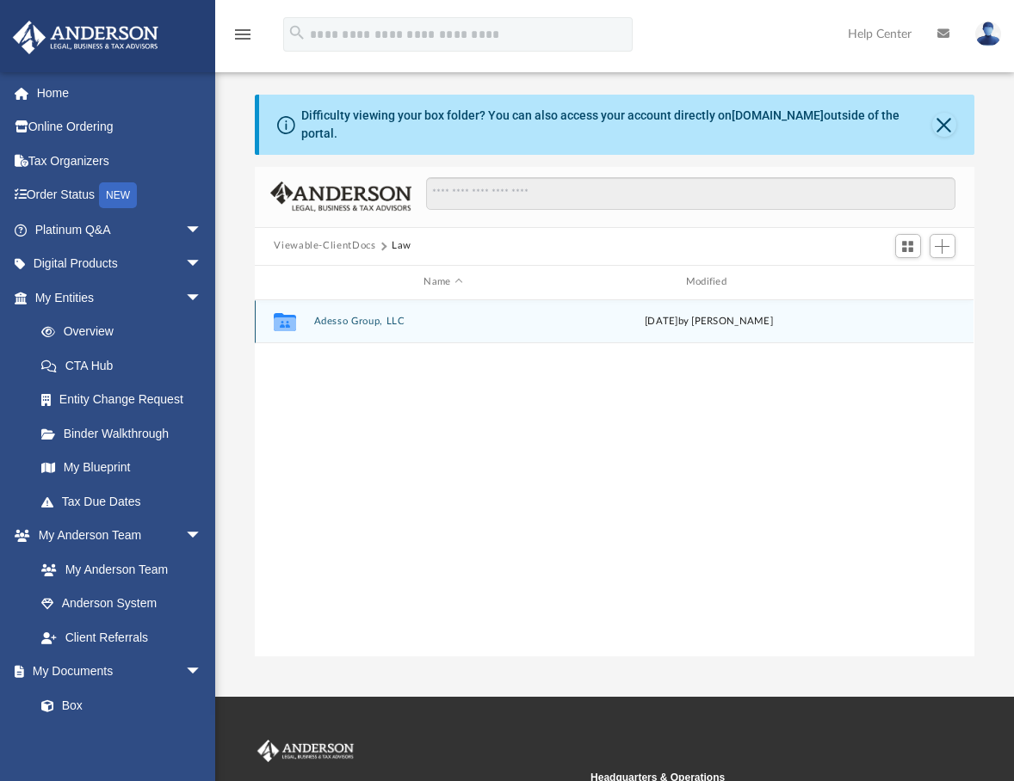
click at [342, 316] on button "Adesso Group, LLC" at bounding box center [443, 321] width 258 height 11
click at [332, 316] on button "Initial Docs" at bounding box center [443, 321] width 258 height 11
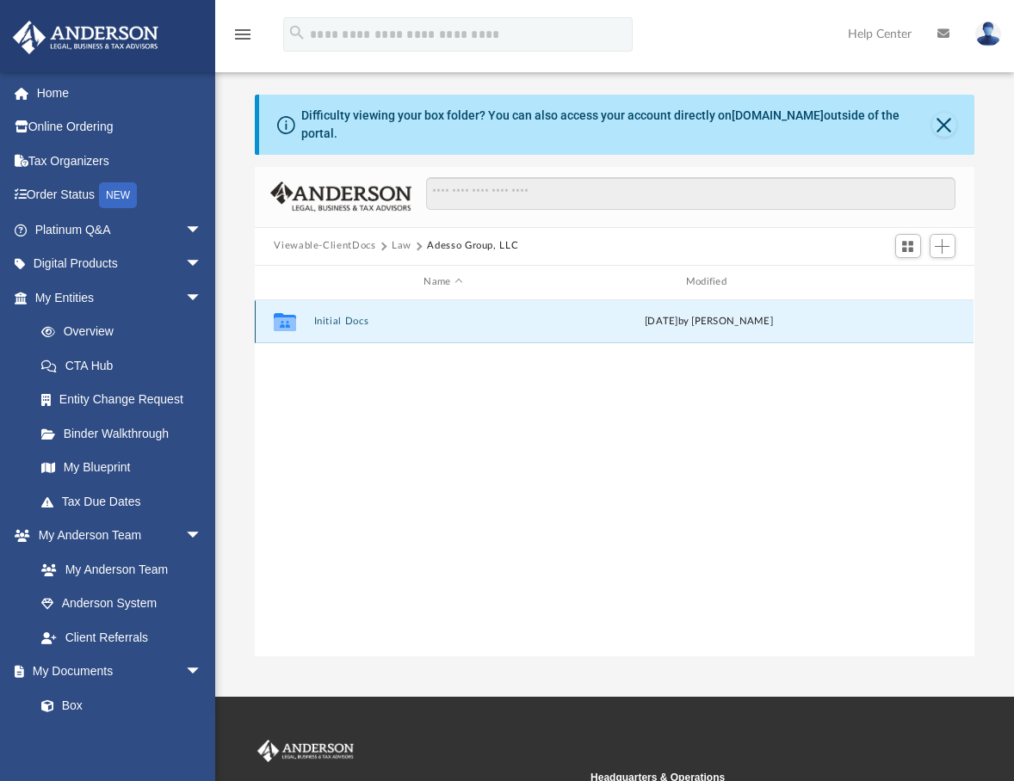
click at [332, 316] on button "Initial Docs" at bounding box center [443, 321] width 258 height 11
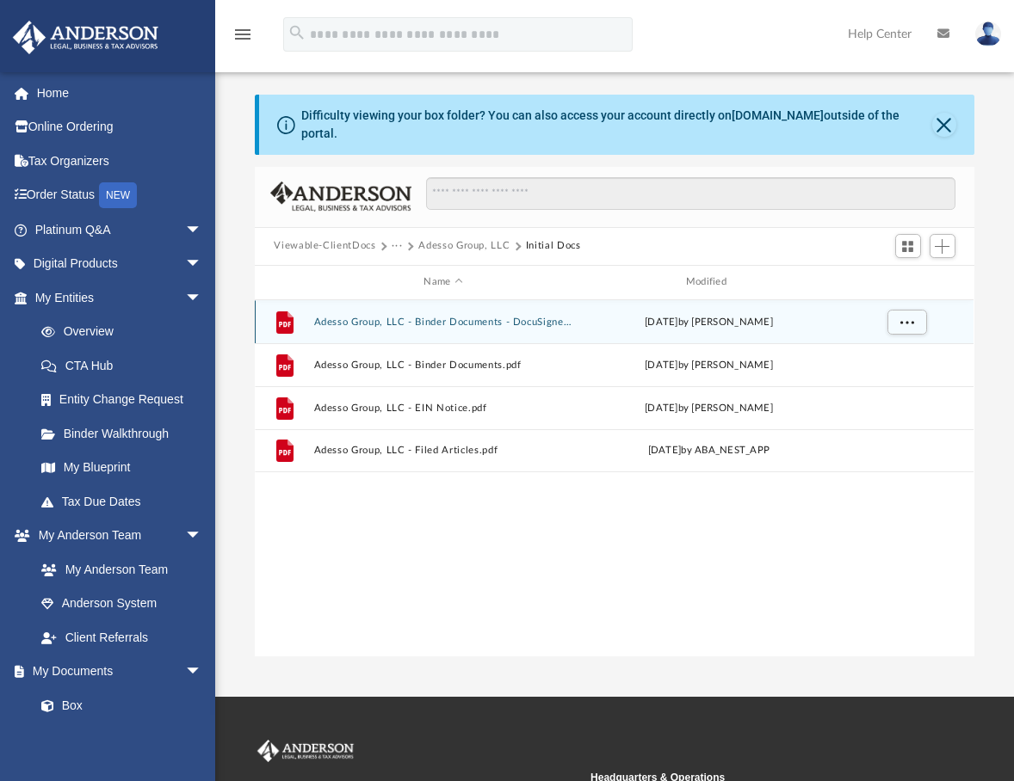
click at [341, 317] on button "Adesso Group, LLC - Binder Documents - DocuSigned.pdf" at bounding box center [443, 322] width 258 height 11
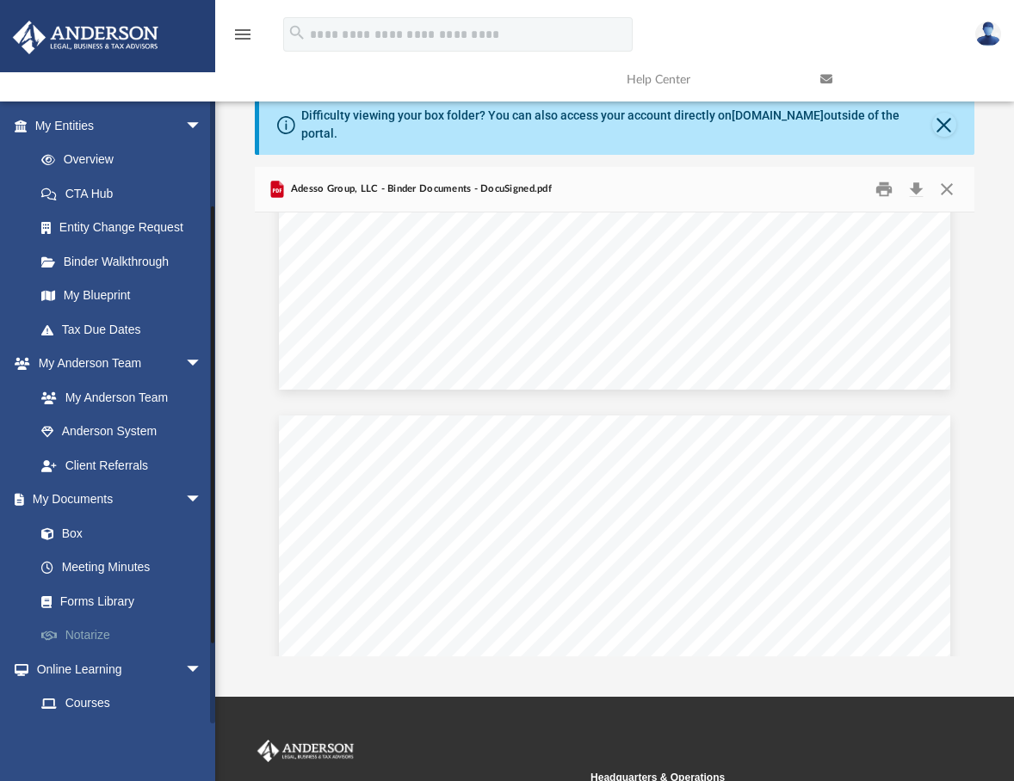
scroll to position [258, 0]
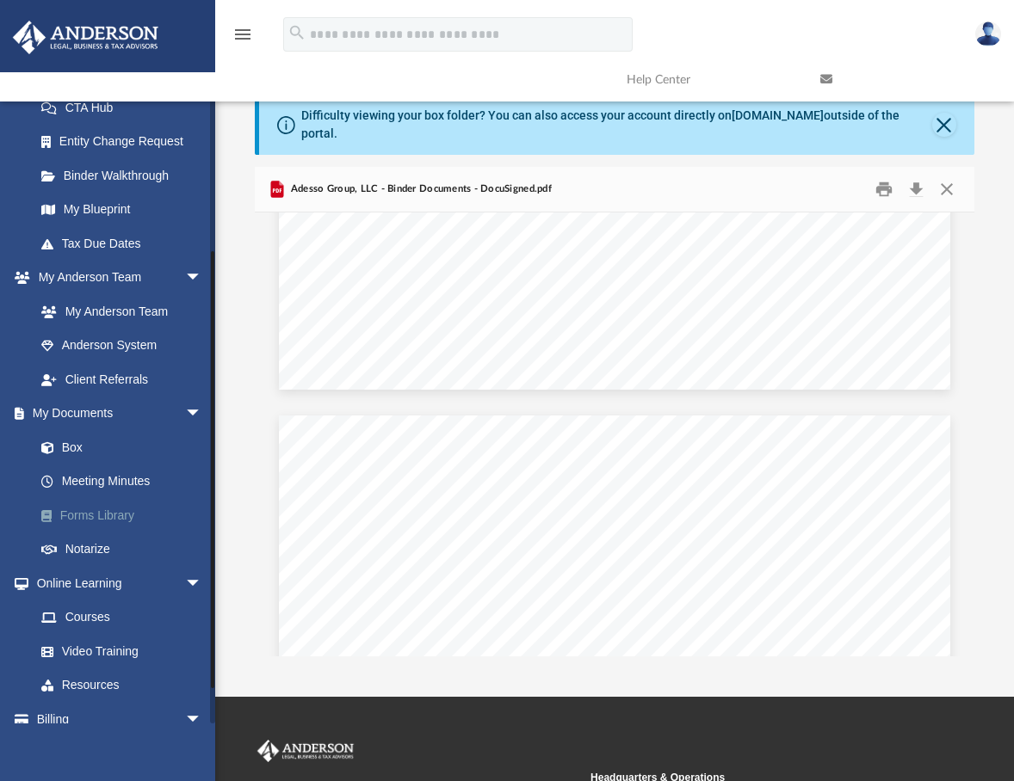
click at [116, 512] on link "Forms Library" at bounding box center [126, 515] width 204 height 34
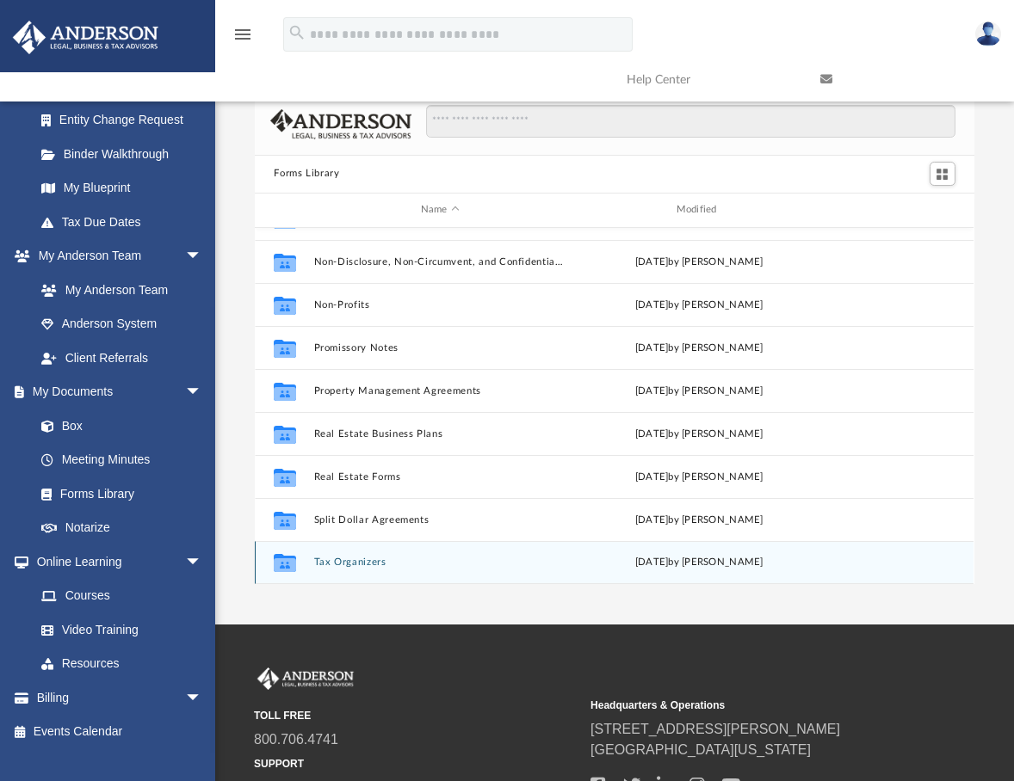
scroll to position [86, 0]
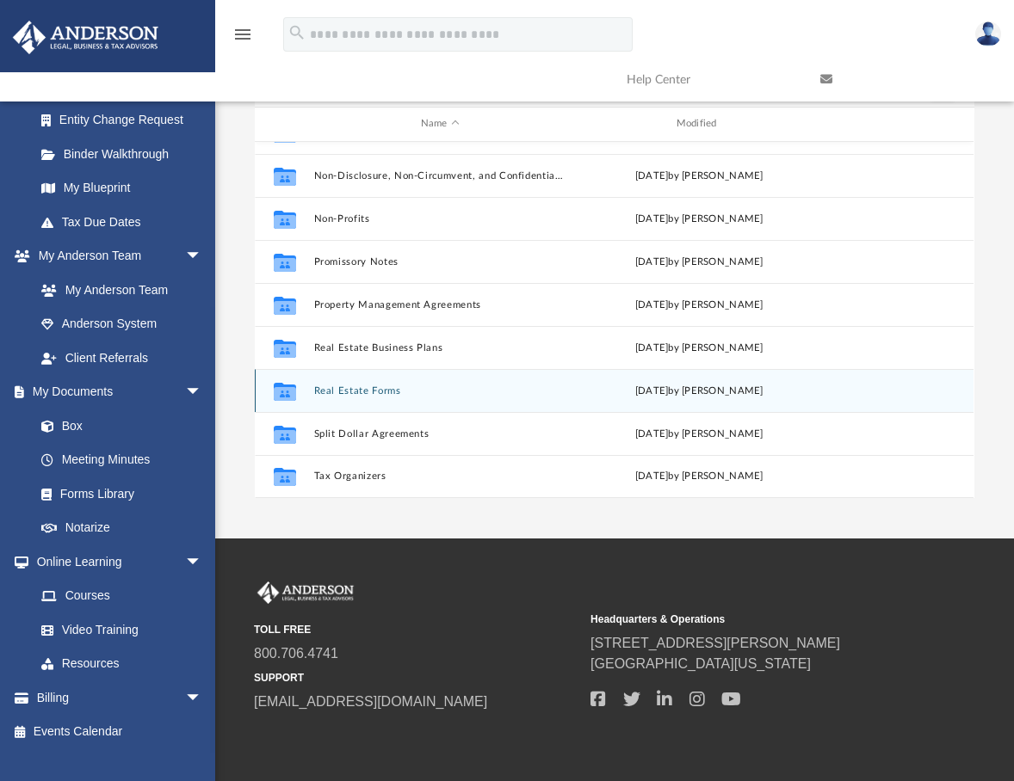
click at [388, 391] on button "Real Estate Forms" at bounding box center [440, 391] width 252 height 11
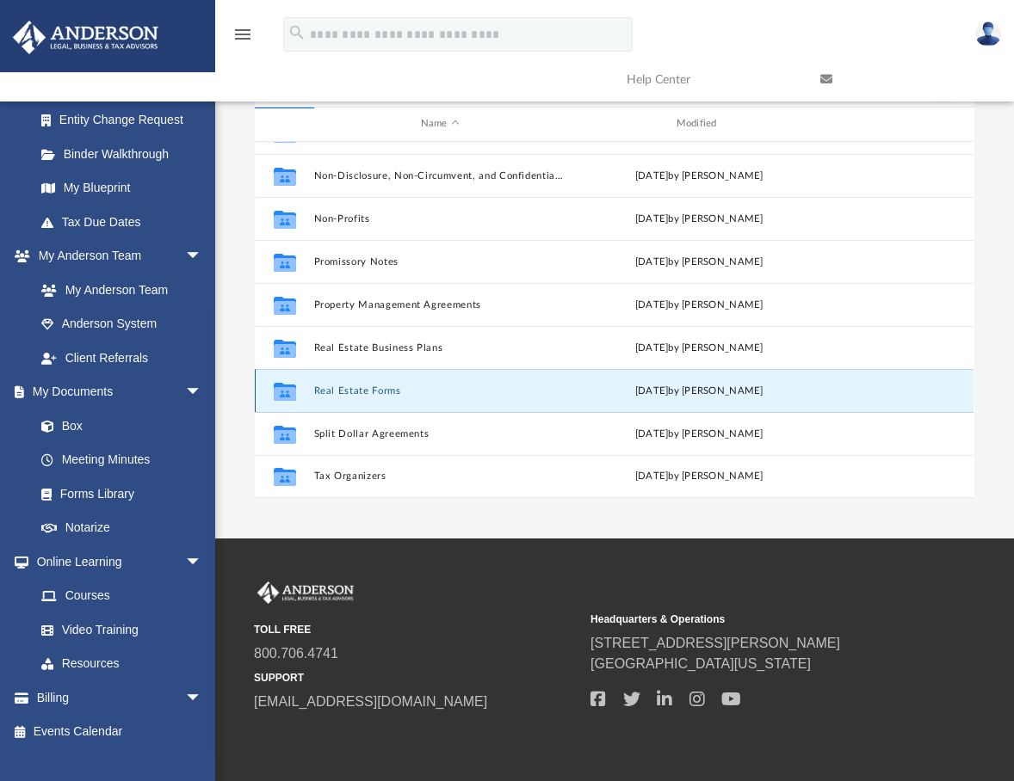
click at [355, 388] on button "Real Estate Forms" at bounding box center [440, 391] width 252 height 11
click at [371, 388] on button "Real Estate Forms" at bounding box center [440, 391] width 252 height 11
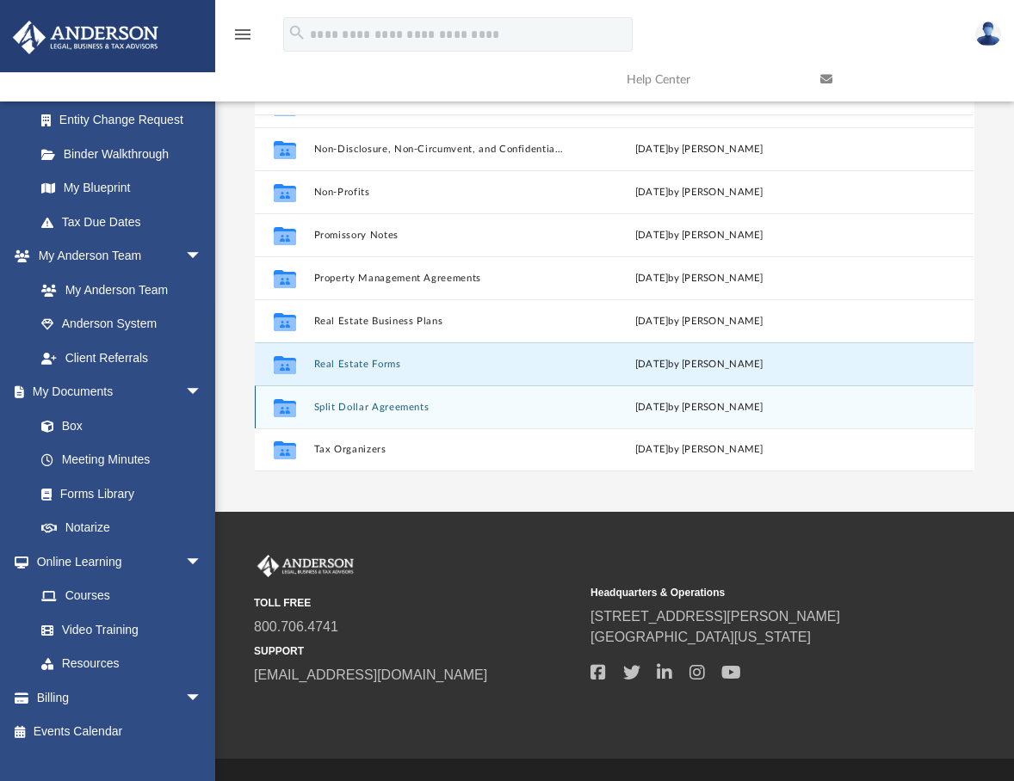
scroll to position [0, 0]
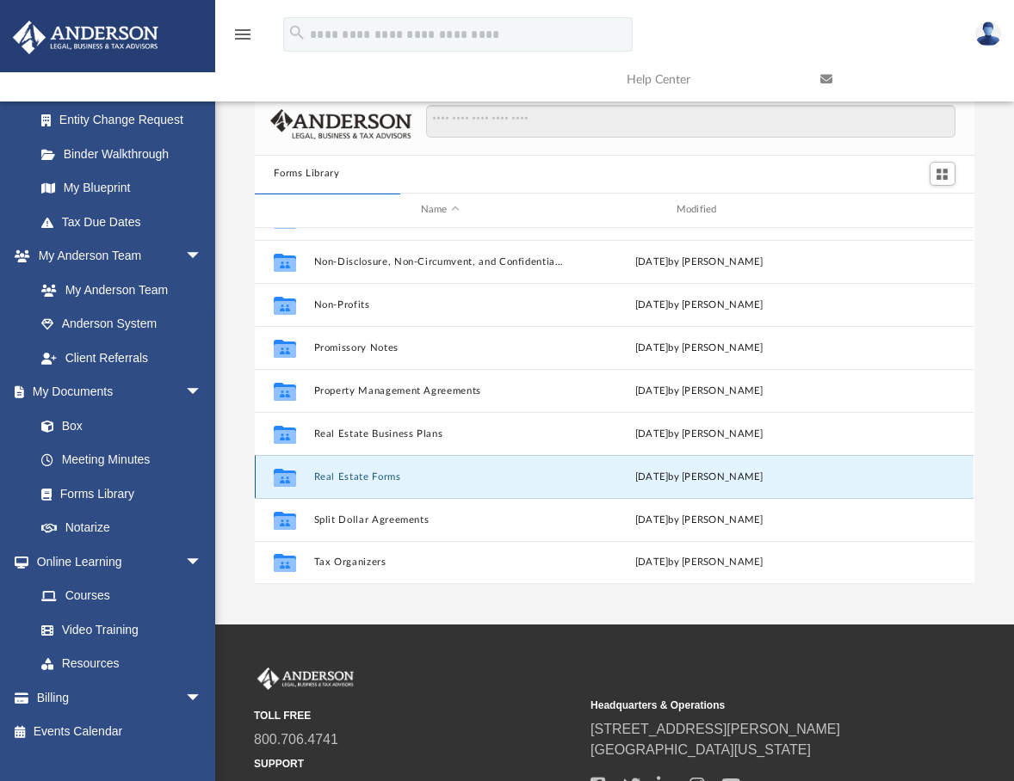
click at [350, 473] on button "Real Estate Forms" at bounding box center [440, 477] width 252 height 11
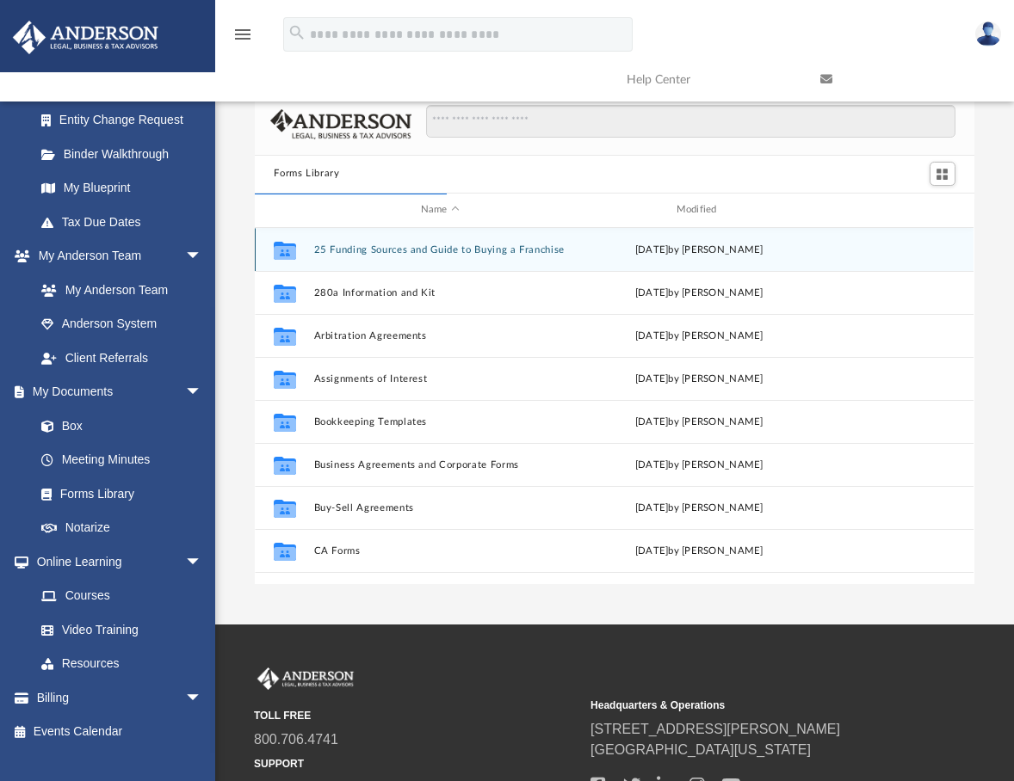
click at [407, 250] on button "25 Funding Sources and Guide to Buying a Franchise" at bounding box center [440, 249] width 252 height 11
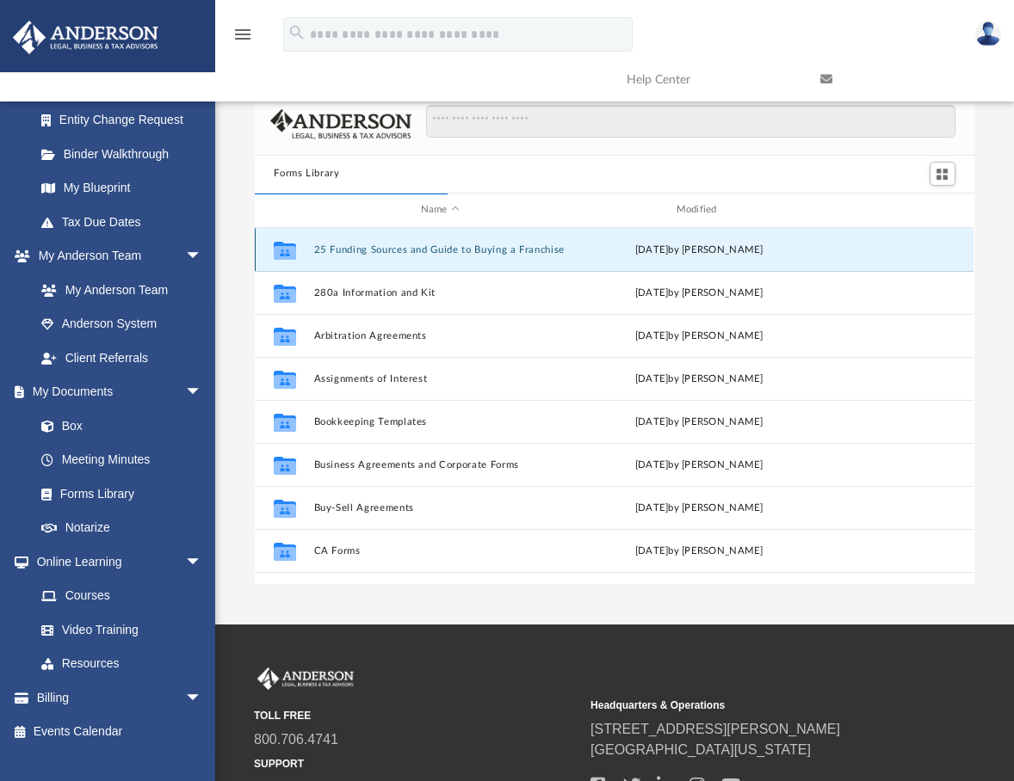
click at [407, 250] on button "25 Funding Sources and Guide to Buying a Franchise" at bounding box center [440, 249] width 252 height 11
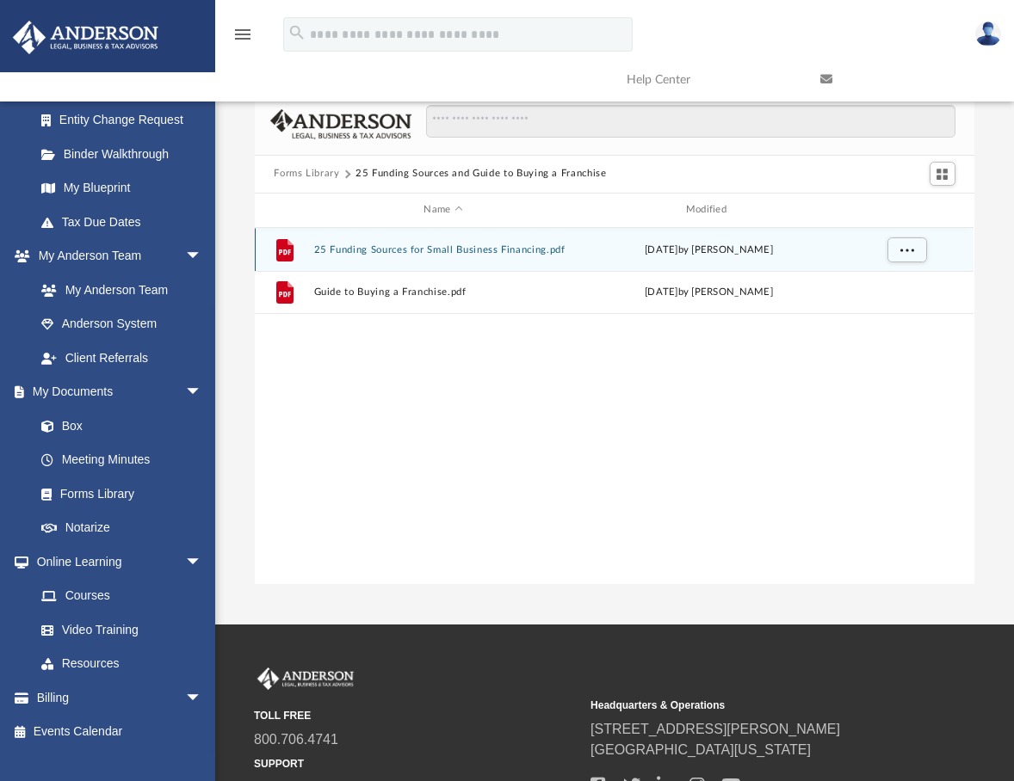
click at [361, 247] on button "25 Funding Sources for Small Business Financing.pdf" at bounding box center [443, 249] width 258 height 11
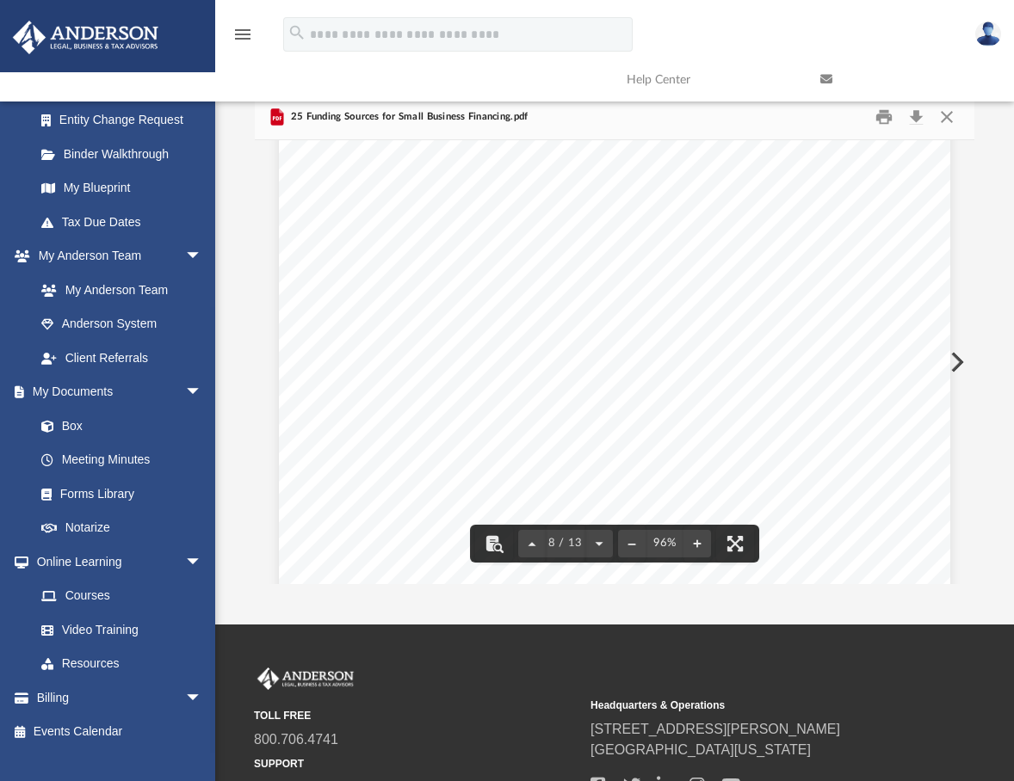
scroll to position [6626, 0]
click at [947, 118] on button "Close" at bounding box center [946, 116] width 31 height 27
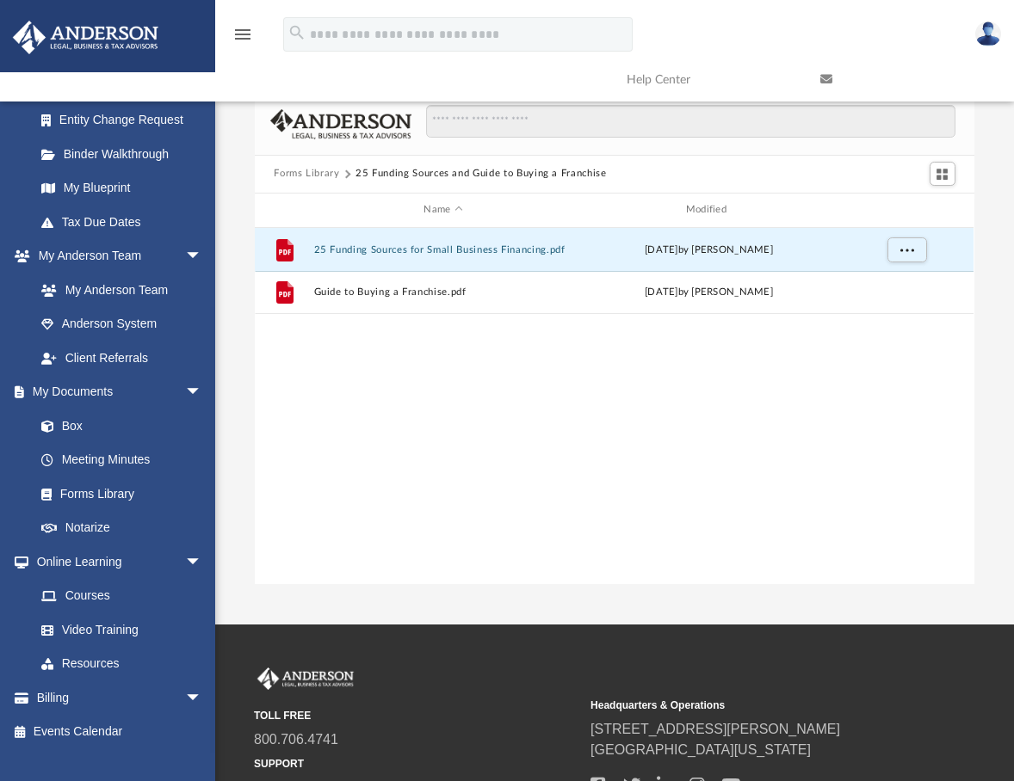
click at [316, 173] on button "Forms Library" at bounding box center [306, 173] width 65 height 15
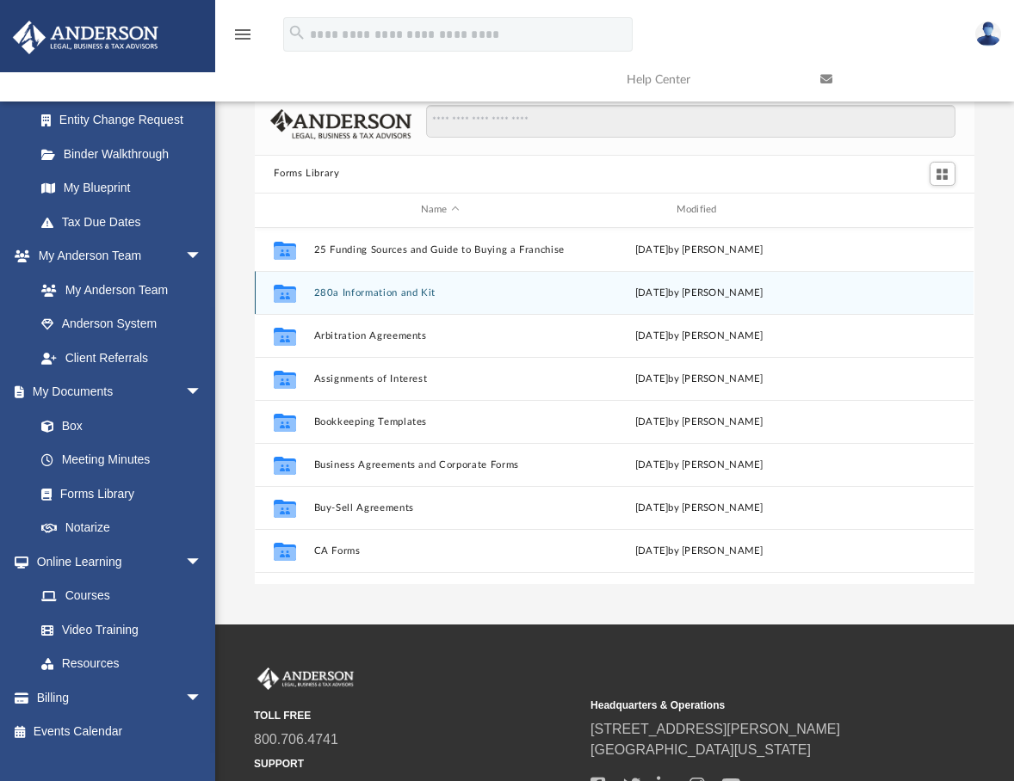
click at [380, 289] on button "280a Information and Kit" at bounding box center [440, 292] width 252 height 11
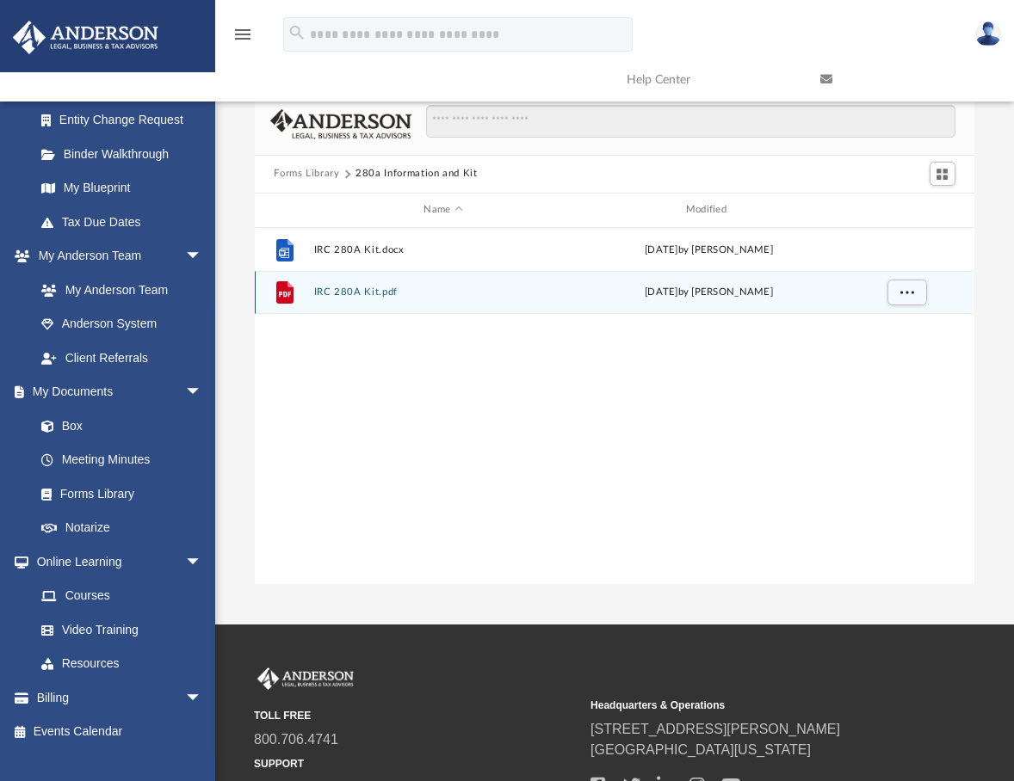
click at [344, 294] on button "IRC 280A Kit.pdf" at bounding box center [443, 292] width 258 height 11
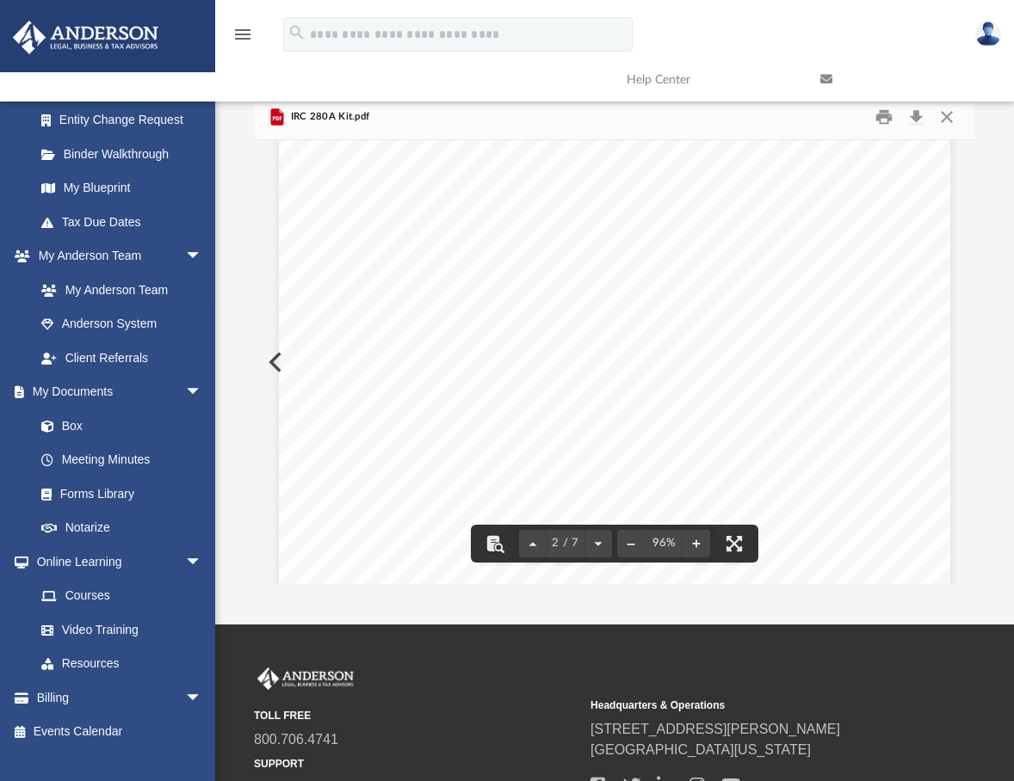
scroll to position [1119, 0]
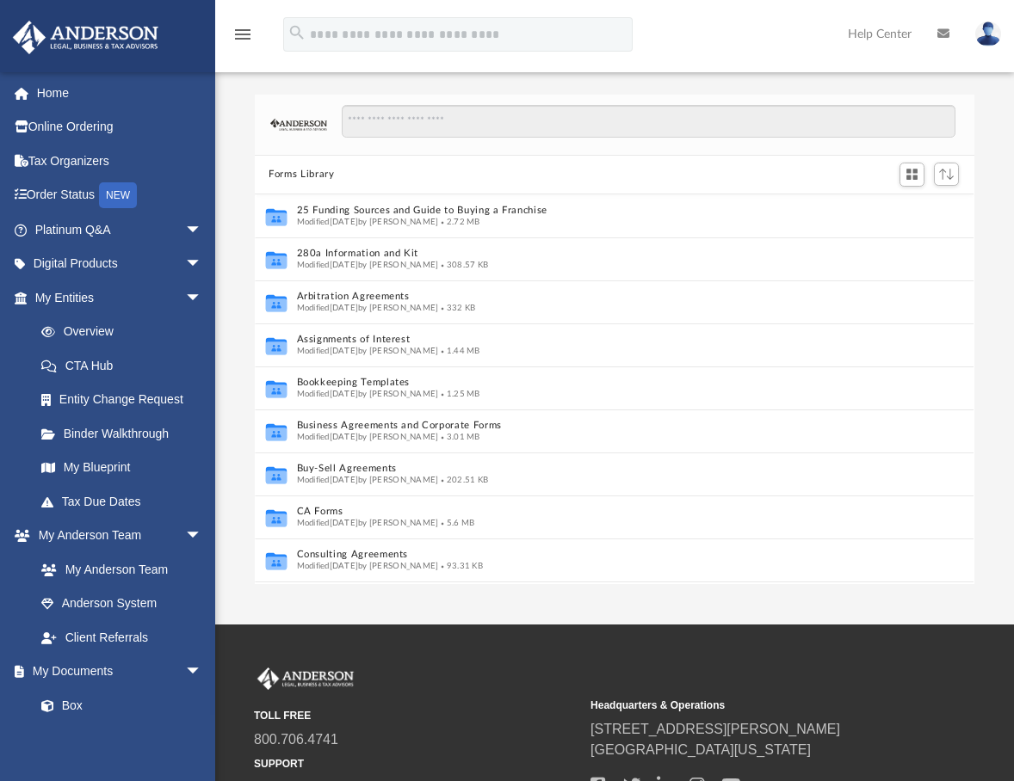
scroll to position [14, 14]
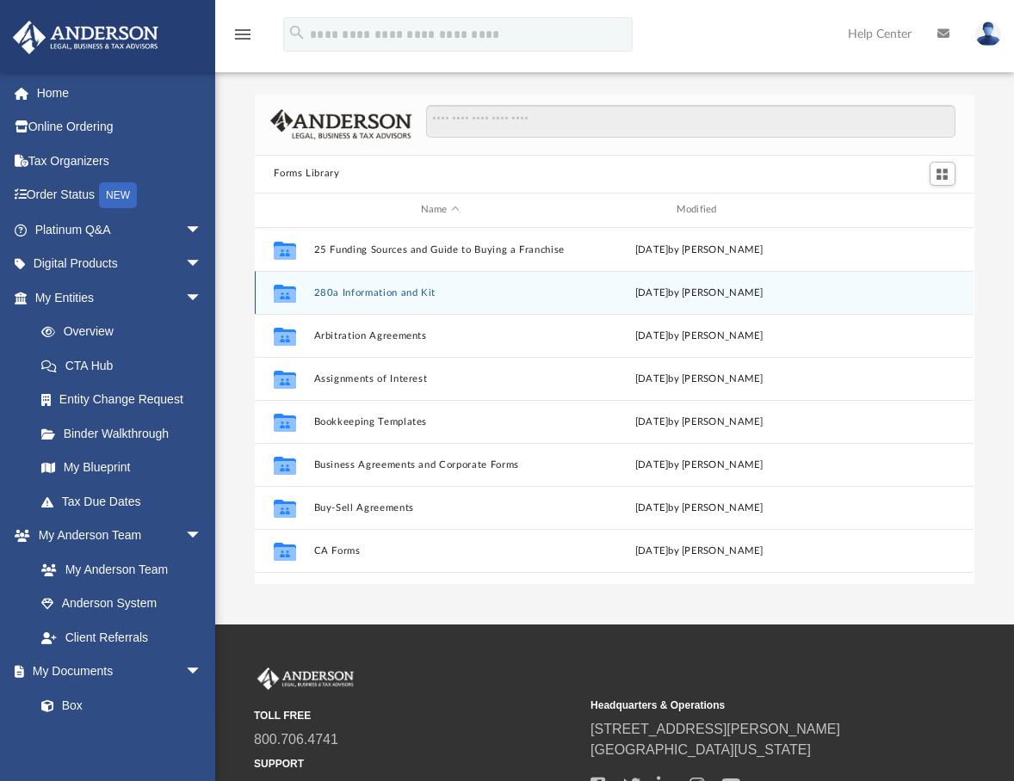
click at [380, 290] on button "280a Information and Kit" at bounding box center [440, 292] width 252 height 11
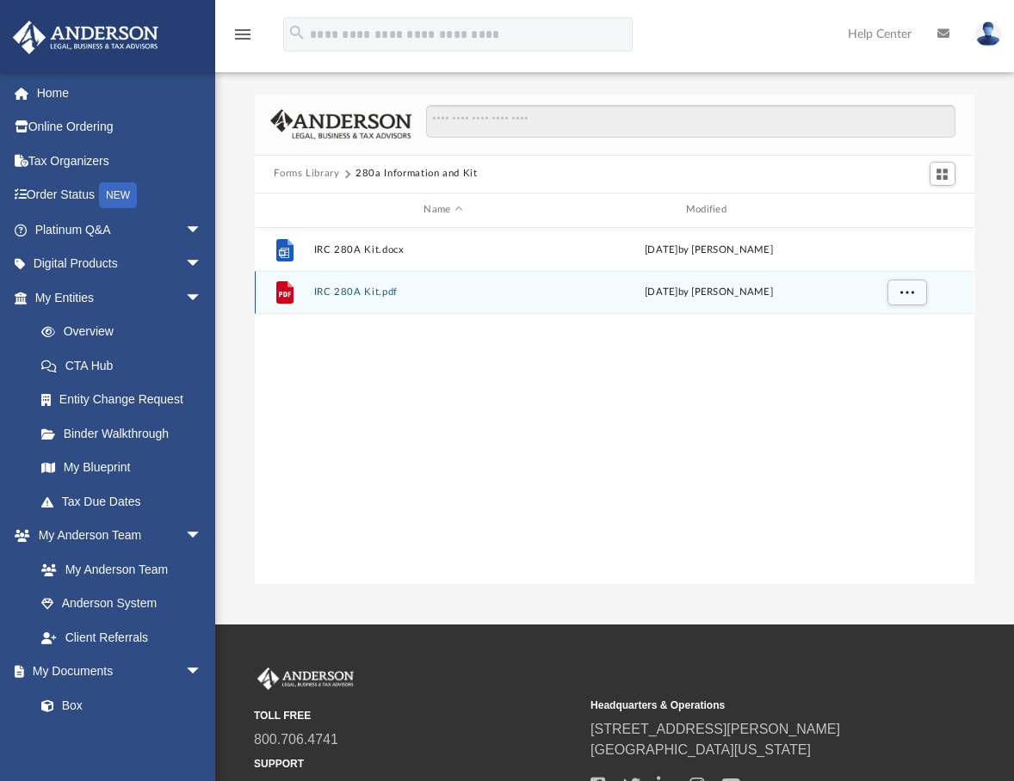
click at [349, 290] on button "IRC 280A Kit.pdf" at bounding box center [443, 292] width 258 height 11
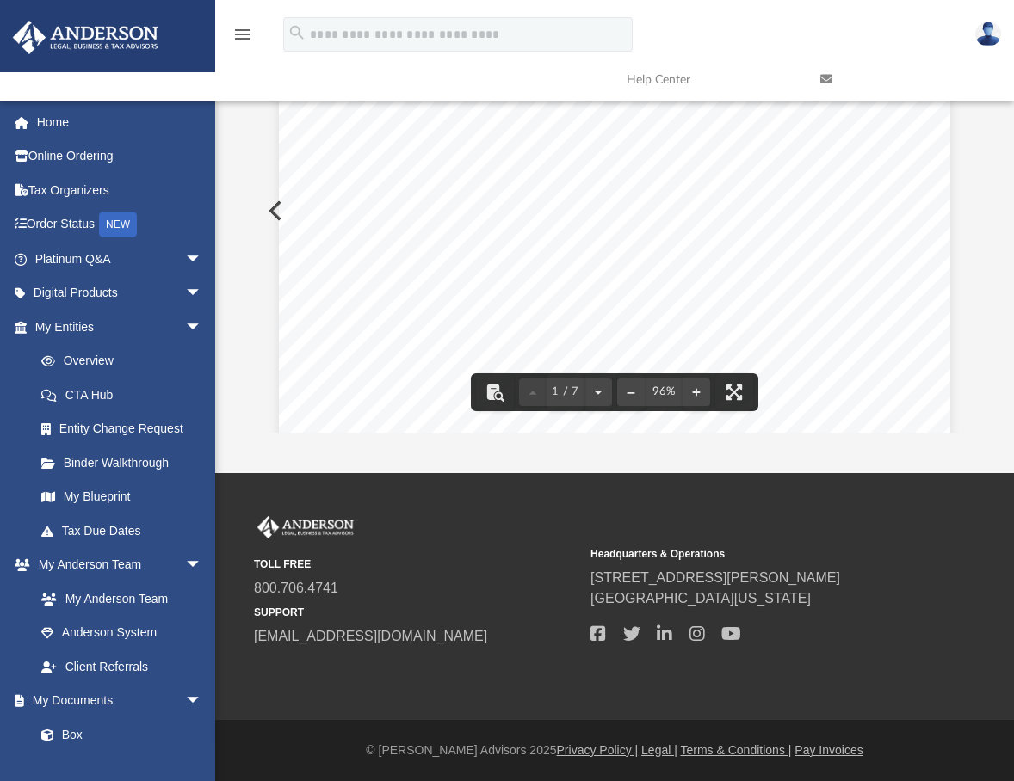
scroll to position [0, 0]
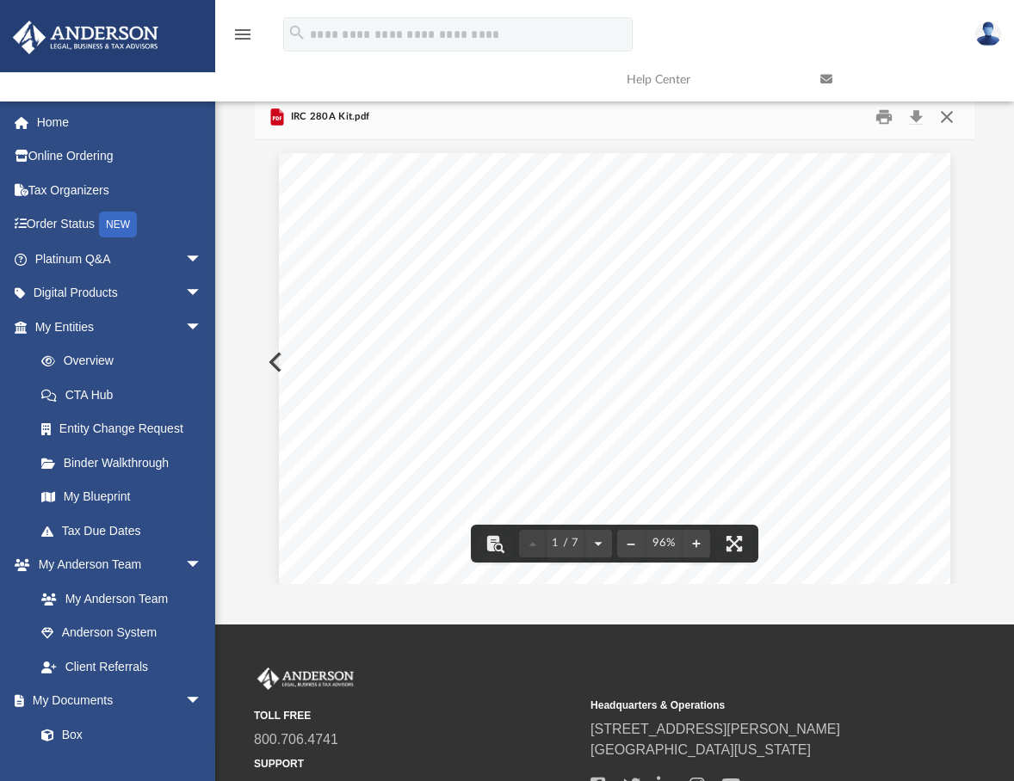
click at [947, 117] on button "Close" at bounding box center [946, 116] width 31 height 27
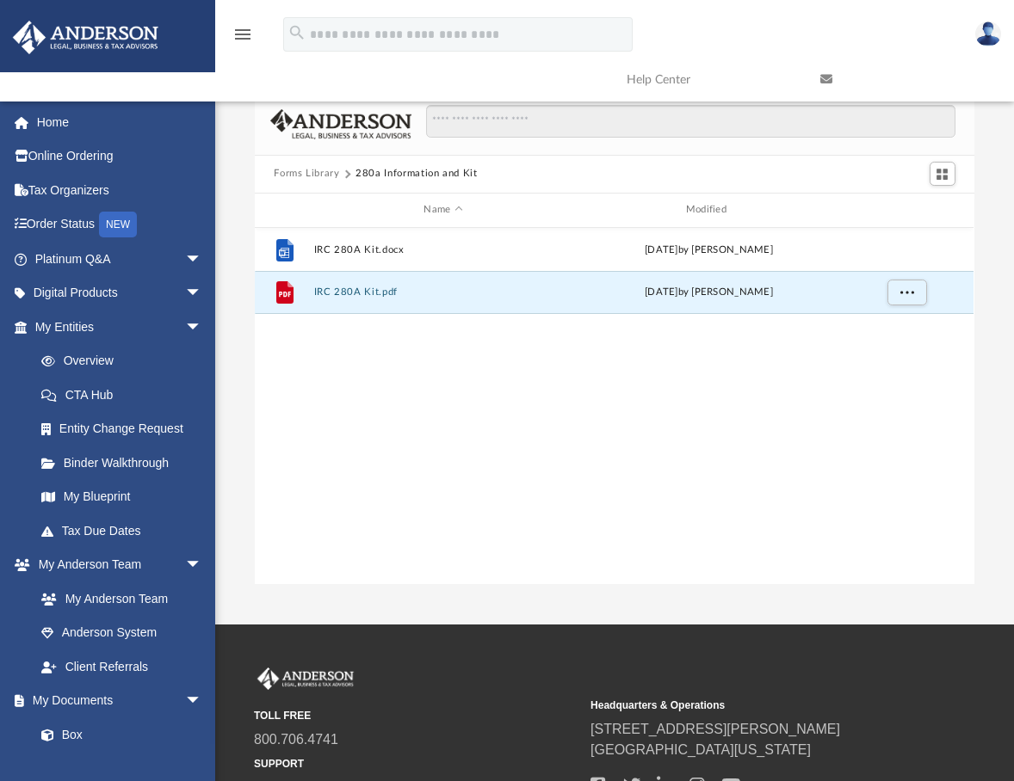
click at [313, 169] on button "Forms Library" at bounding box center [306, 173] width 65 height 15
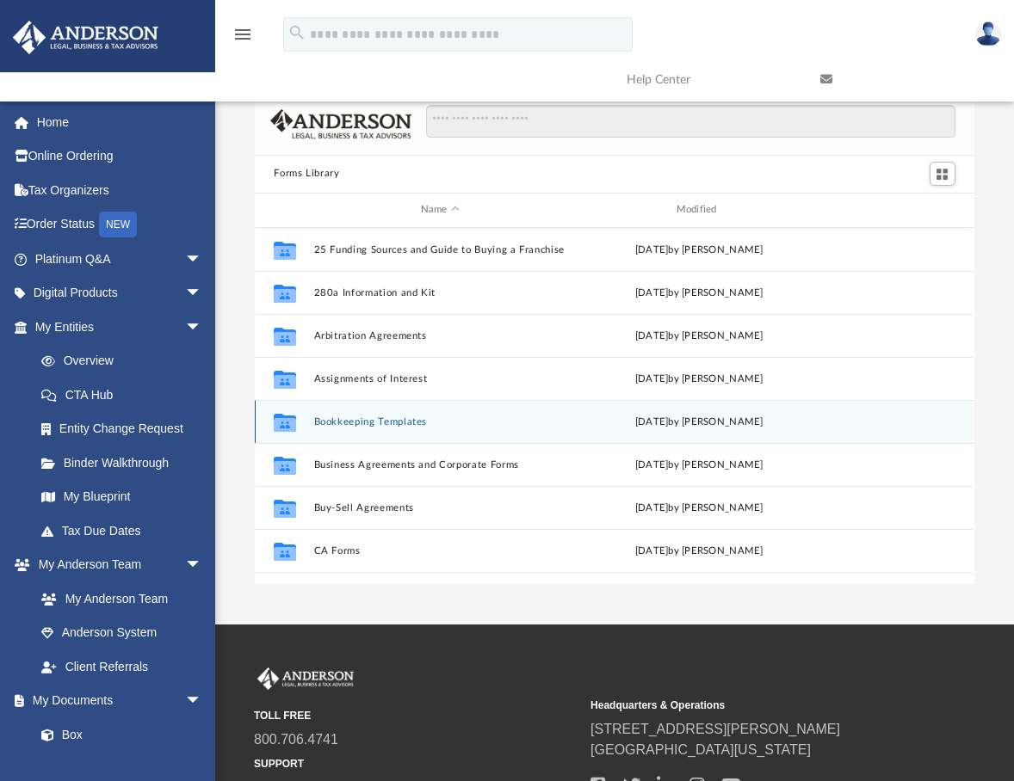
click at [376, 420] on button "Bookkeeping Templates" at bounding box center [440, 422] width 252 height 11
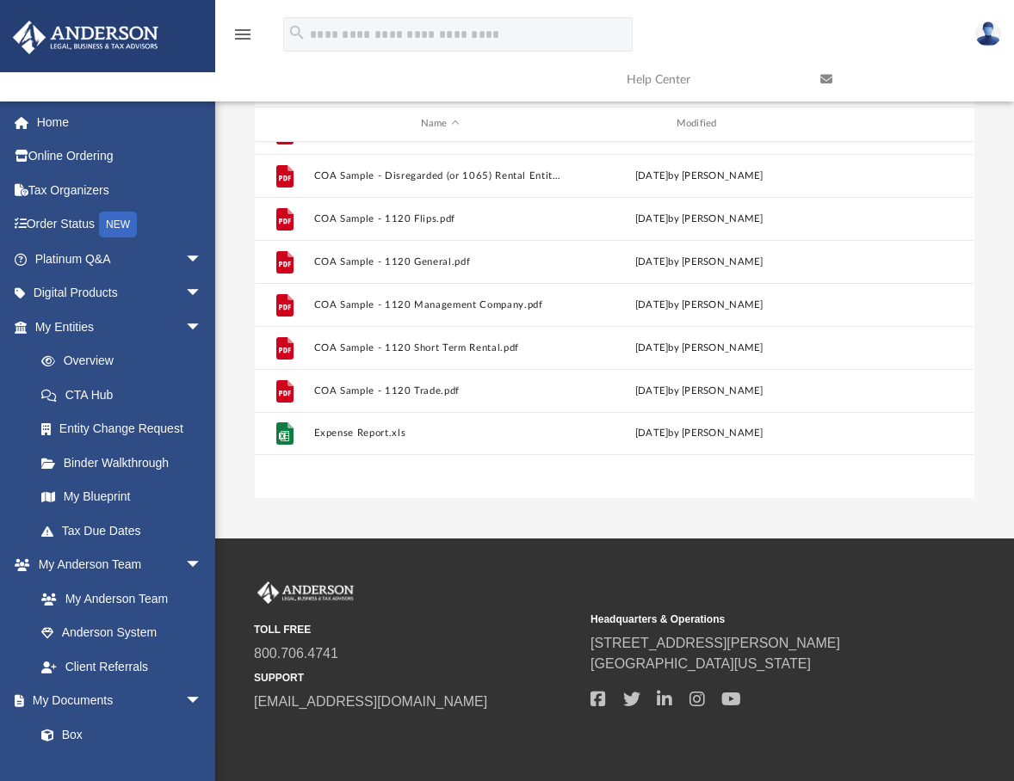
scroll to position [31, 0]
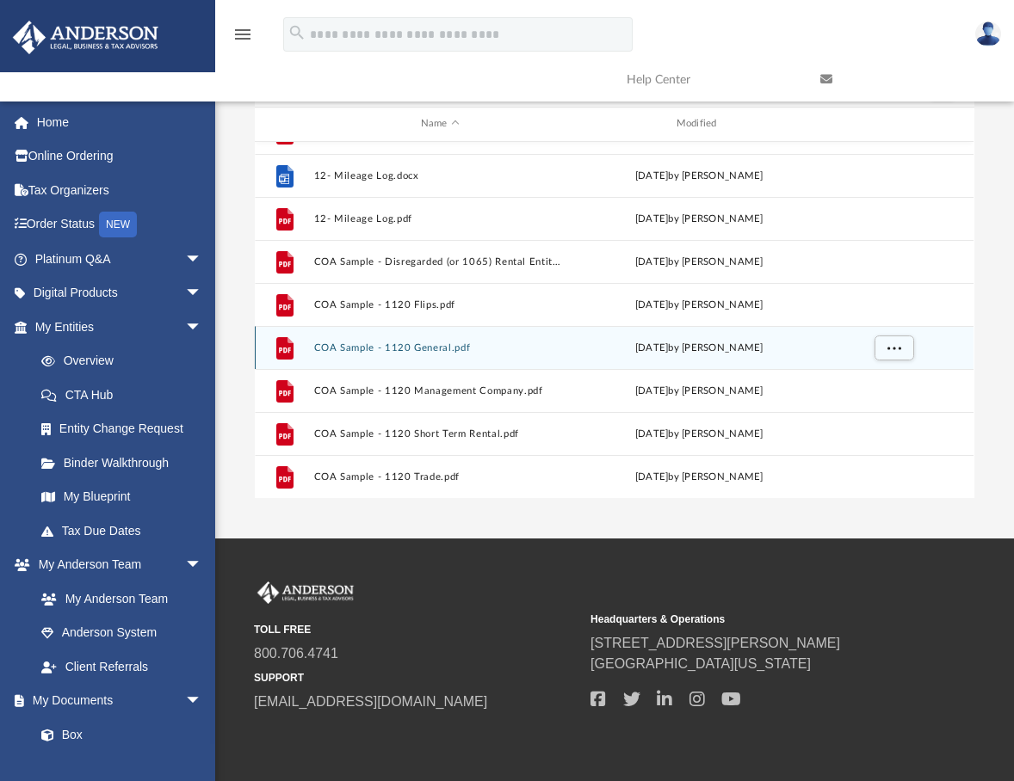
click at [408, 343] on button "COA Sample - 1120 General.pdf" at bounding box center [440, 348] width 252 height 11
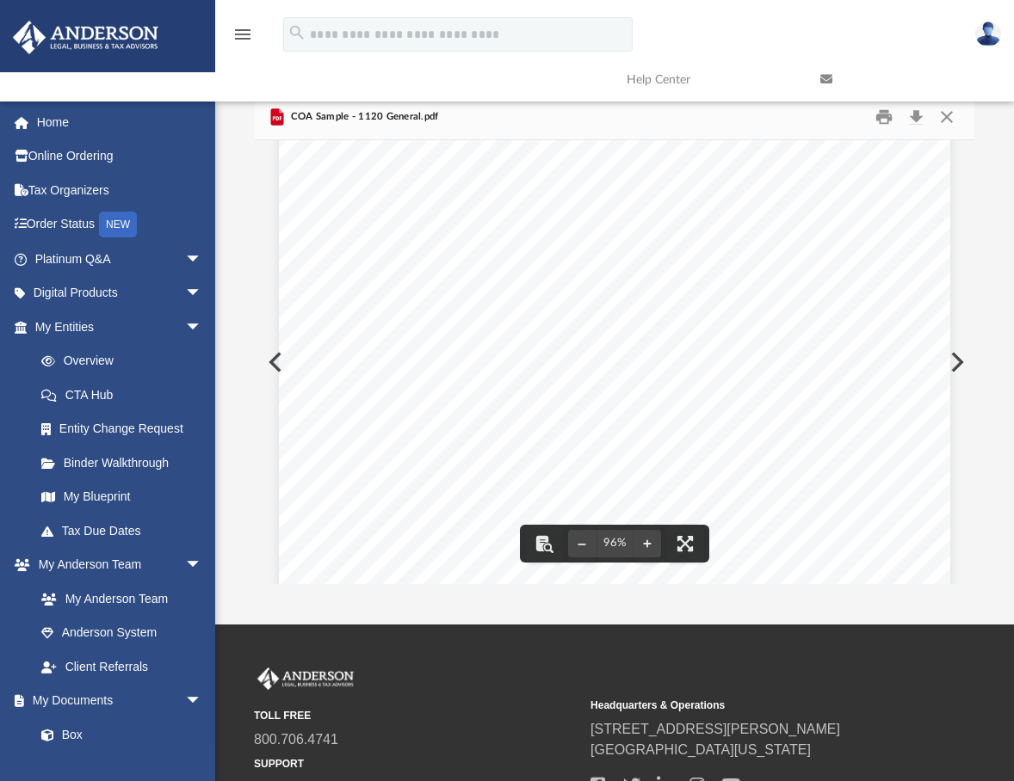
scroll to position [0, 0]
click at [943, 118] on button "Close" at bounding box center [946, 116] width 31 height 27
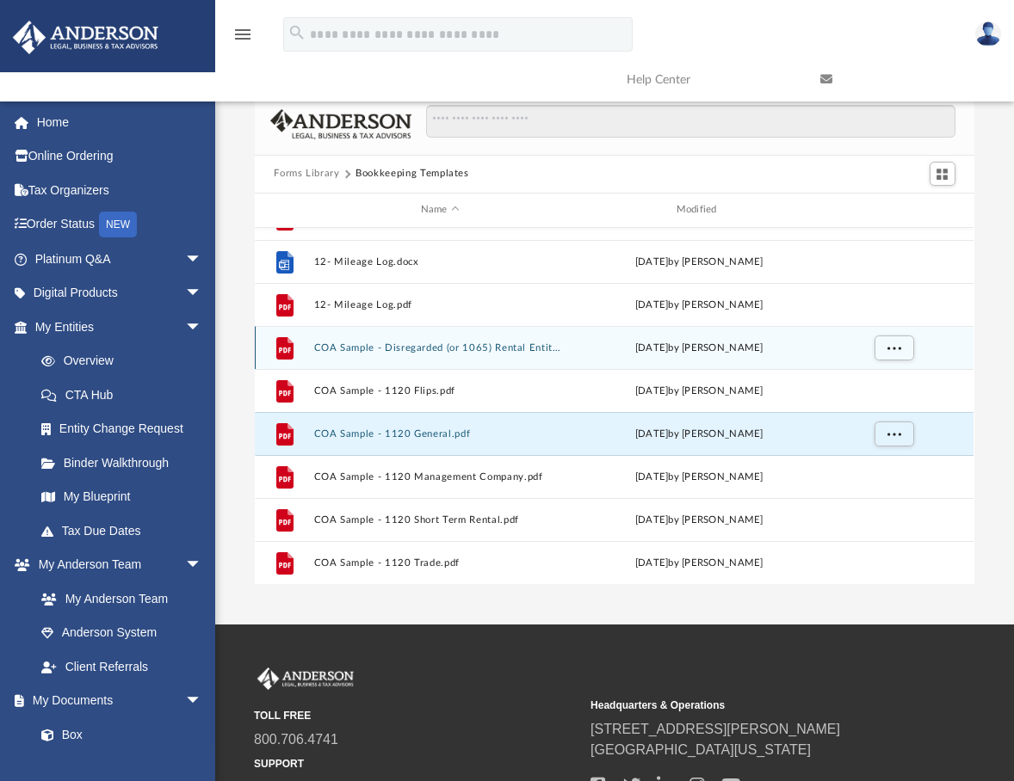
click at [400, 346] on button "COA Sample - Disregarded (or 1065) Rental Entity.pdf" at bounding box center [440, 348] width 252 height 11
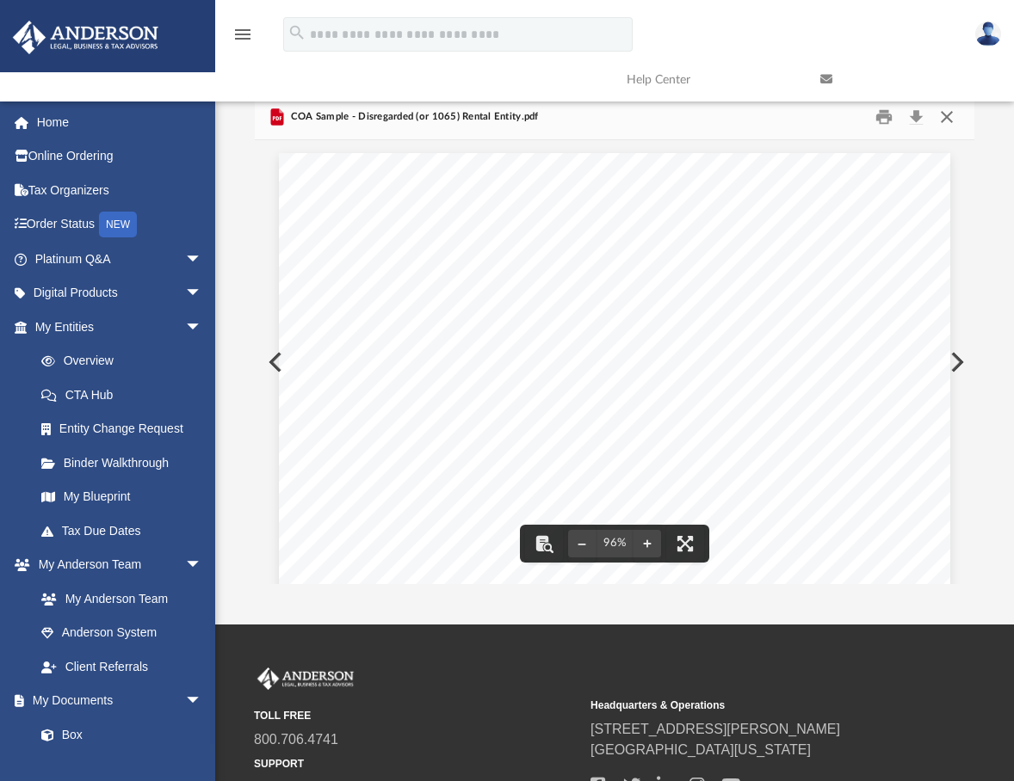
click at [954, 117] on button "Close" at bounding box center [946, 116] width 31 height 27
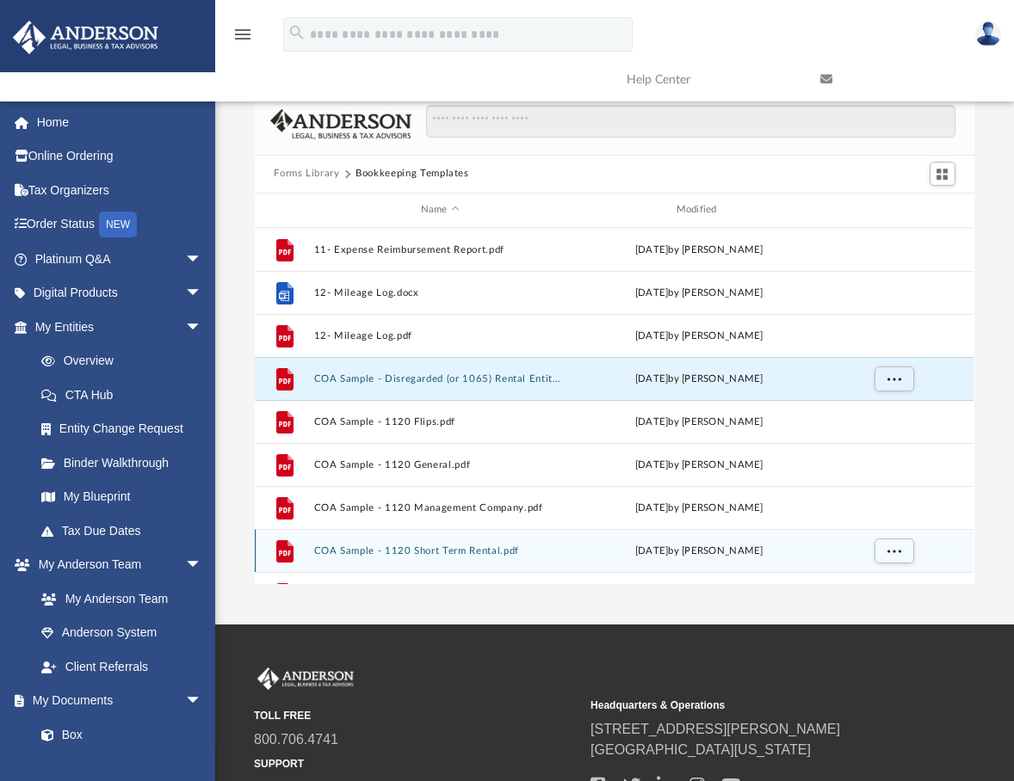
click at [391, 548] on button "COA Sample - 1120 Short Term Rental.pdf" at bounding box center [440, 551] width 252 height 11
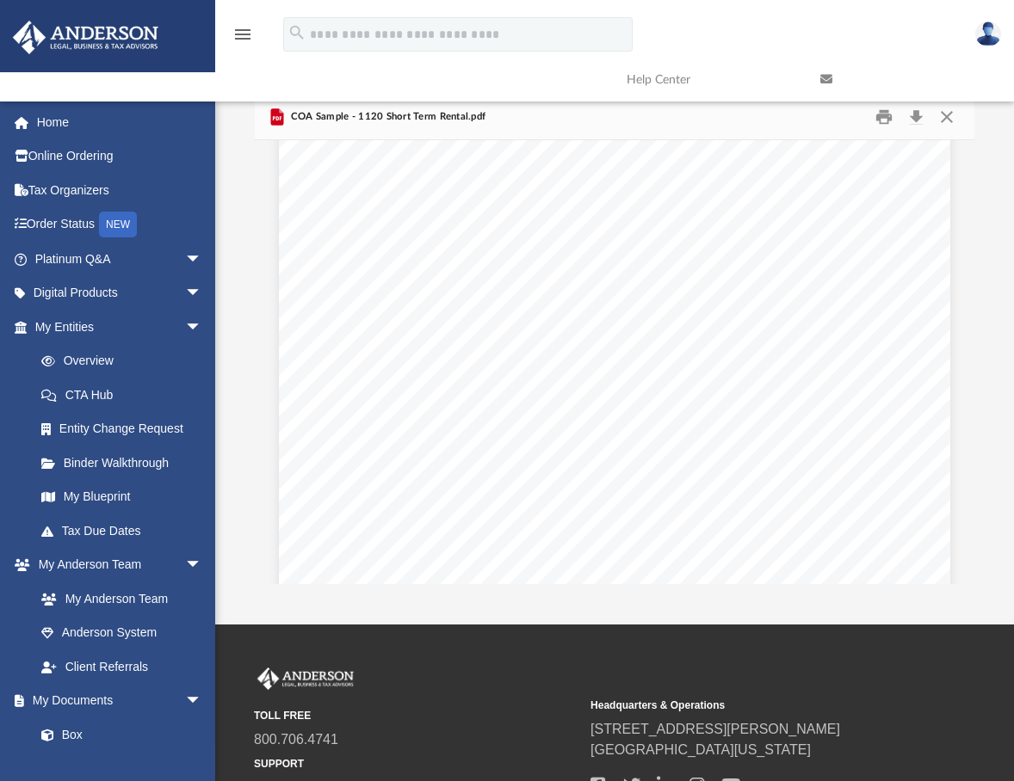
scroll to position [430, 0]
click at [948, 116] on button "Close" at bounding box center [946, 116] width 31 height 27
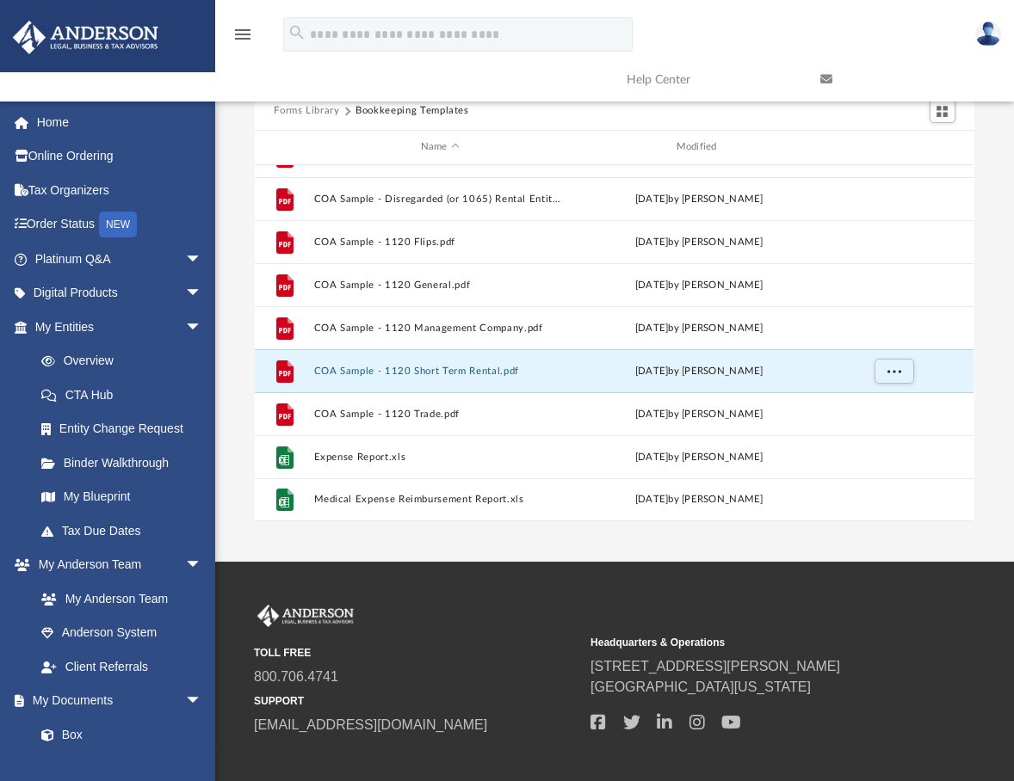
scroll to position [151, 0]
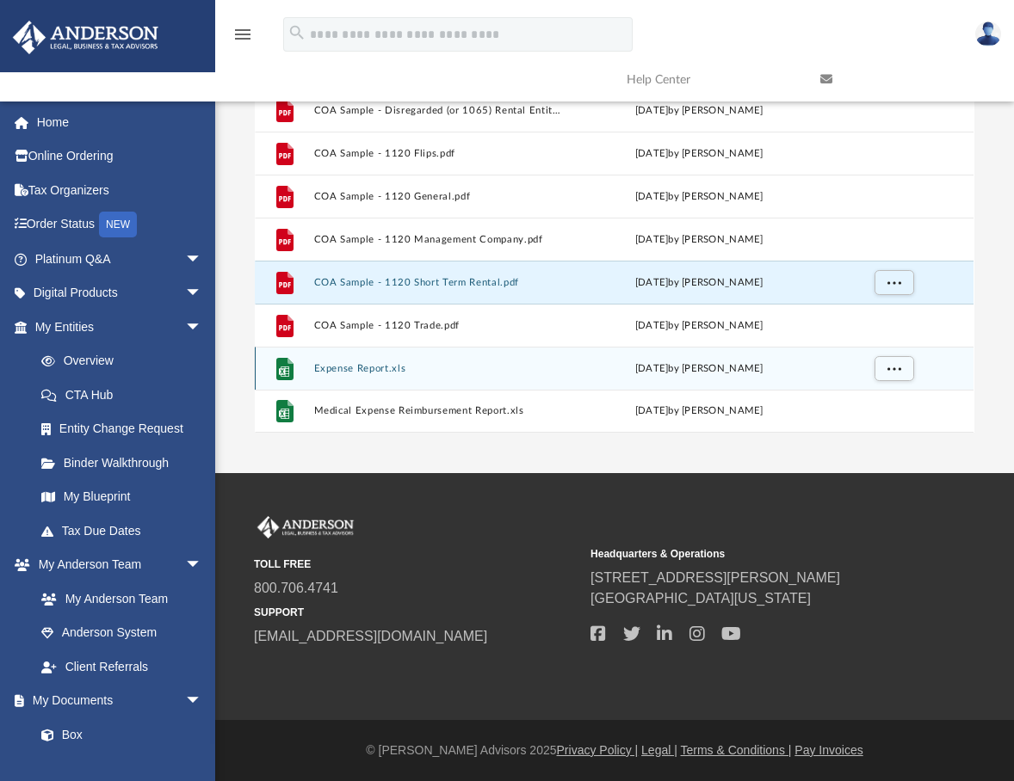
click at [330, 364] on button "Expense Report.xls" at bounding box center [440, 368] width 252 height 11
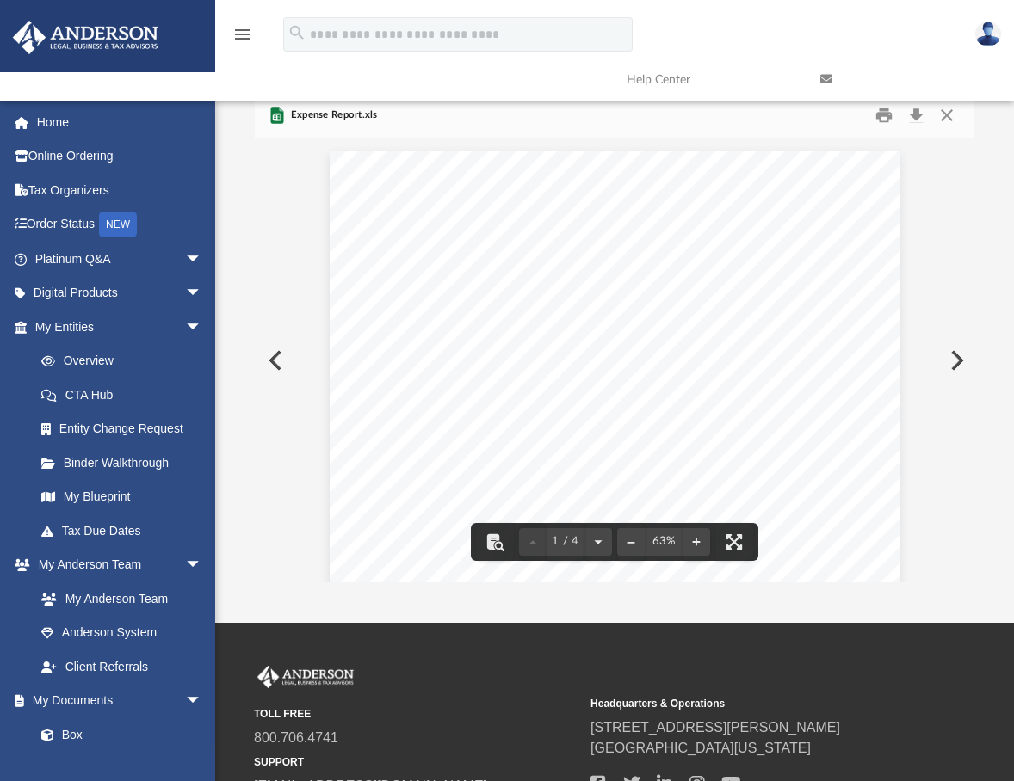
scroll to position [0, 0]
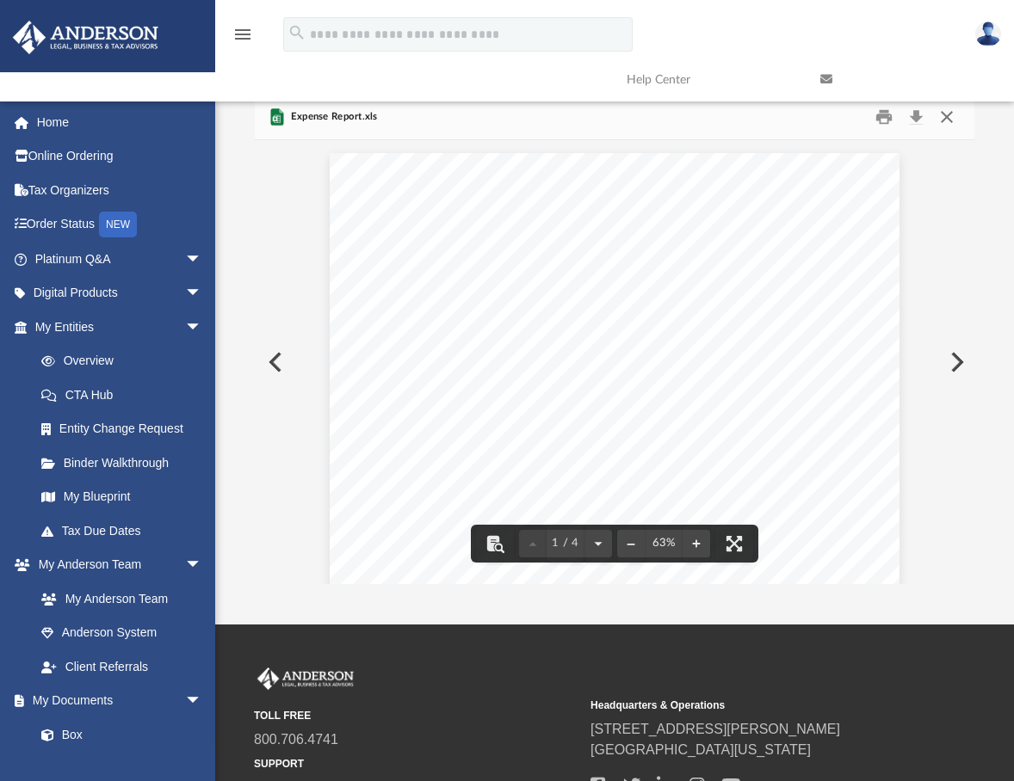
click at [943, 118] on button "Close" at bounding box center [946, 116] width 31 height 27
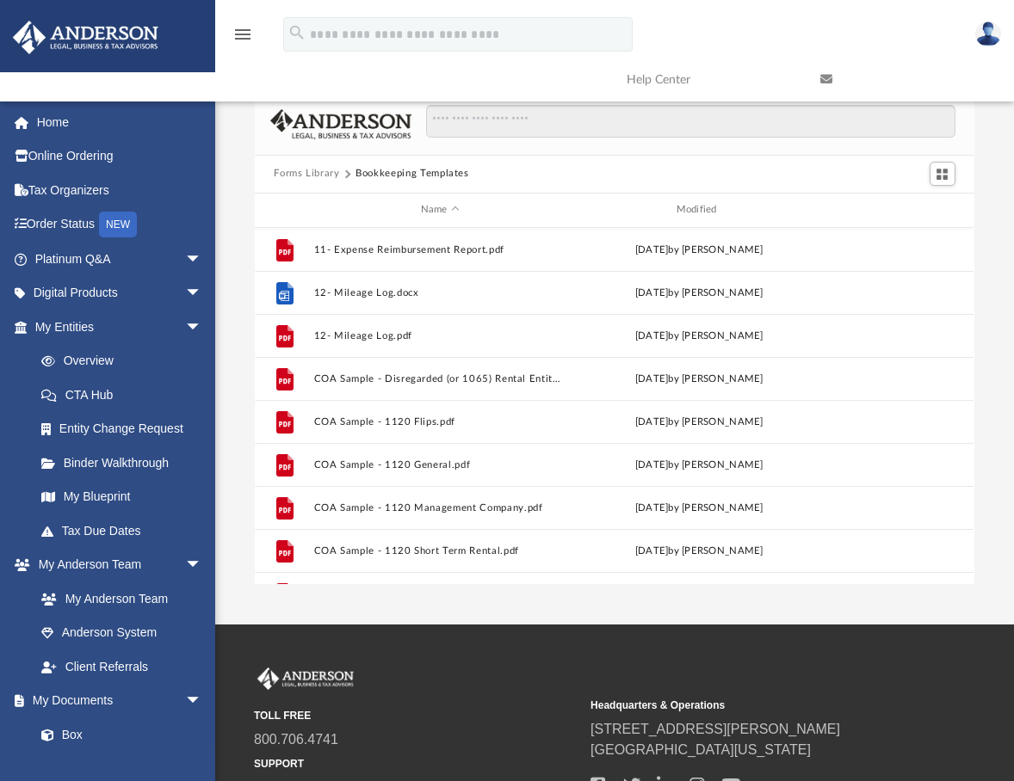
click at [306, 170] on button "Forms Library" at bounding box center [306, 173] width 65 height 15
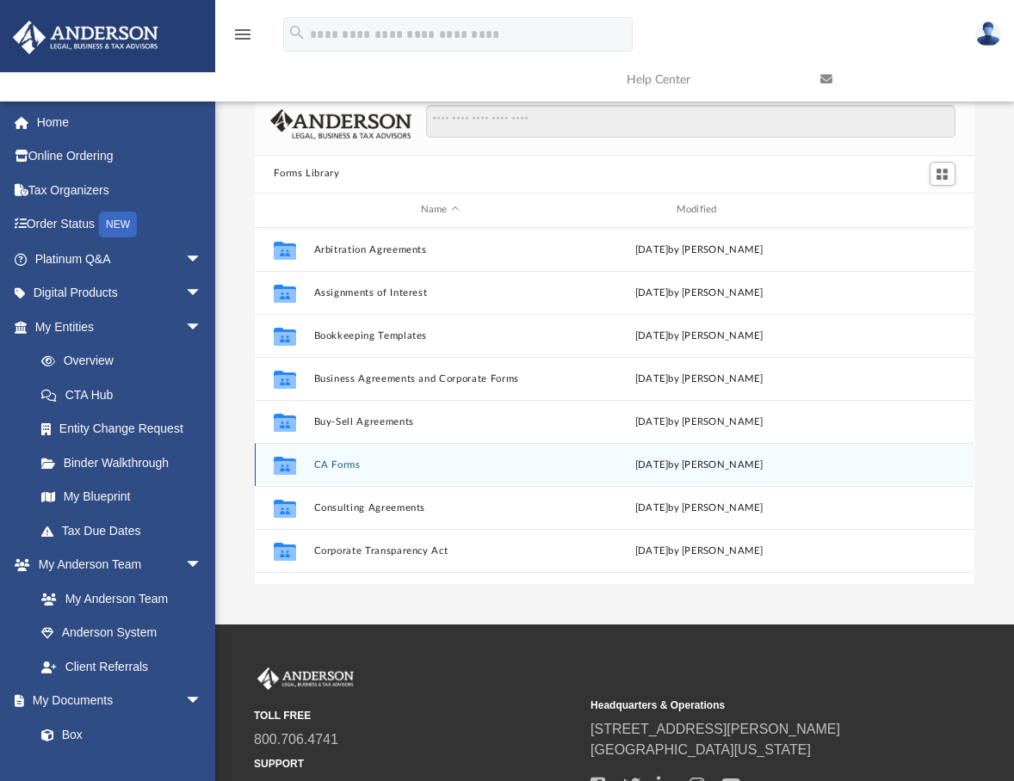
scroll to position [172, 0]
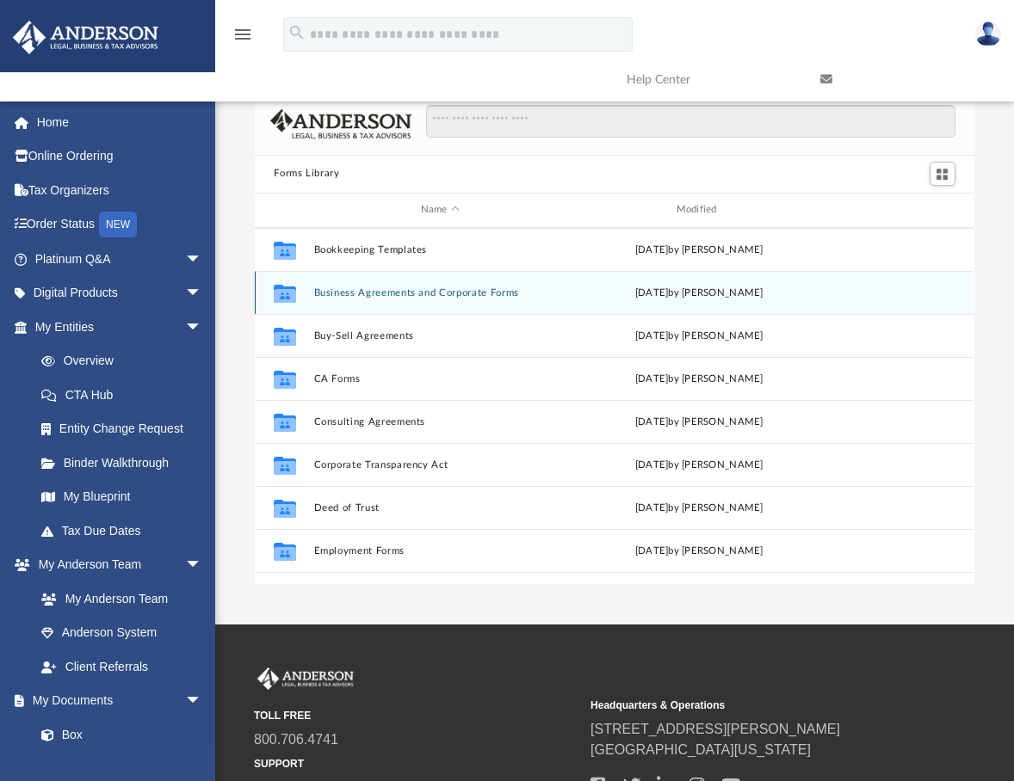
click at [370, 295] on button "Business Agreements and Corporate Forms" at bounding box center [440, 292] width 252 height 11
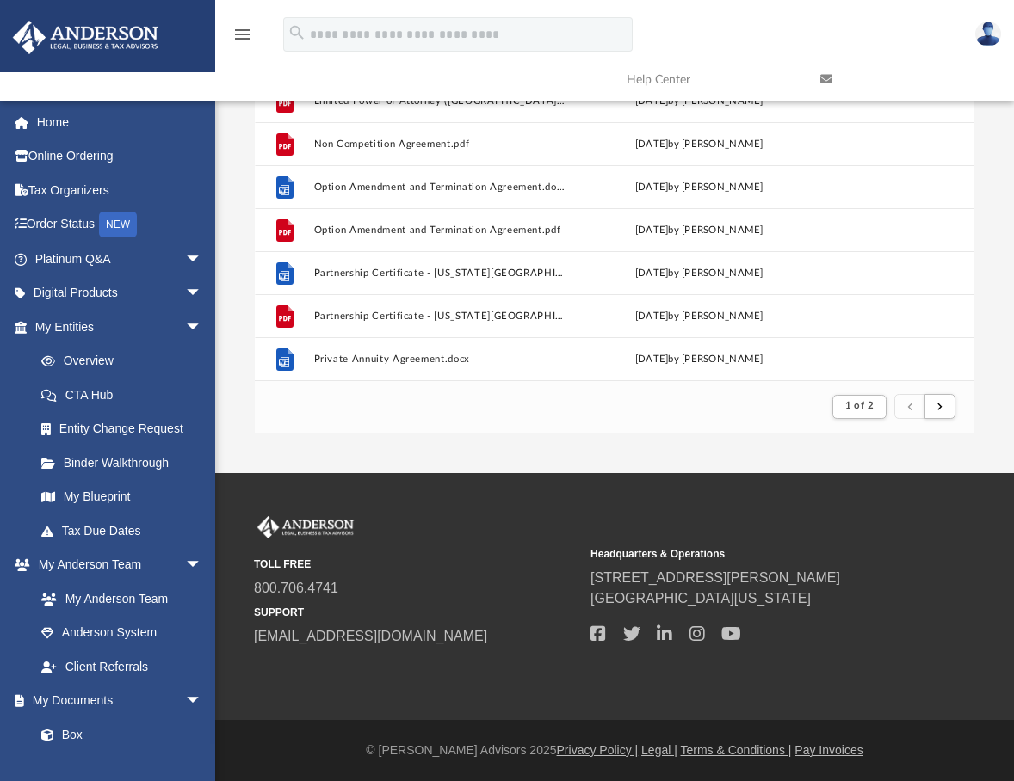
scroll to position [1676, 0]
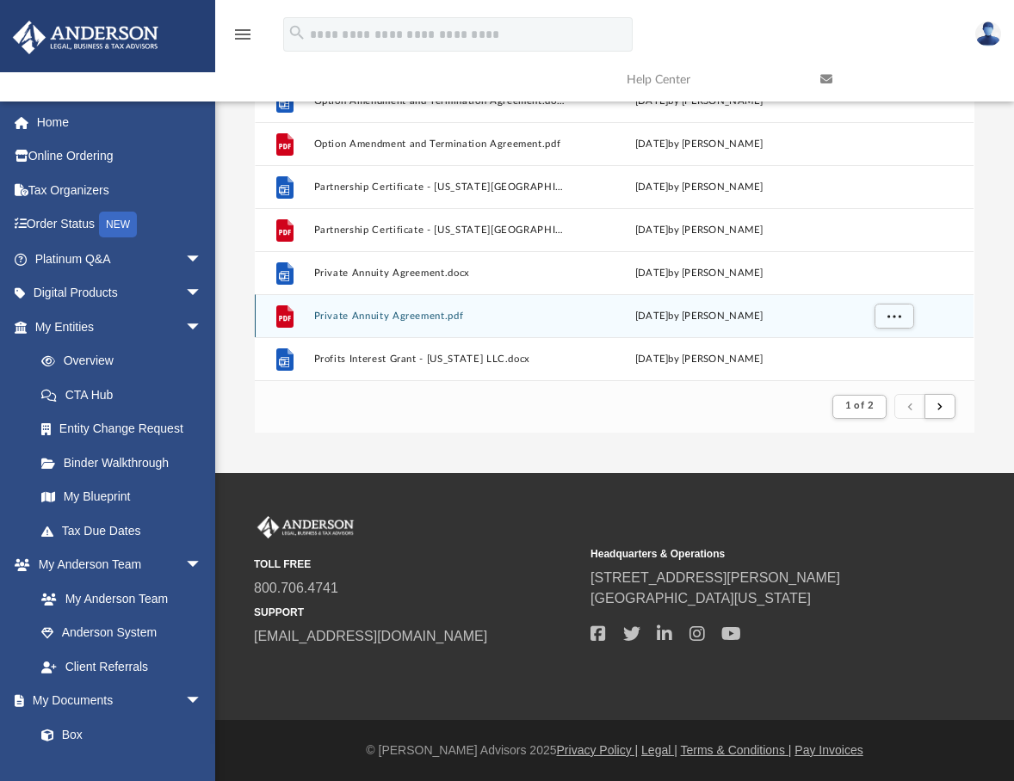
click at [353, 317] on button "Private Annuity Agreement.pdf" at bounding box center [440, 316] width 252 height 11
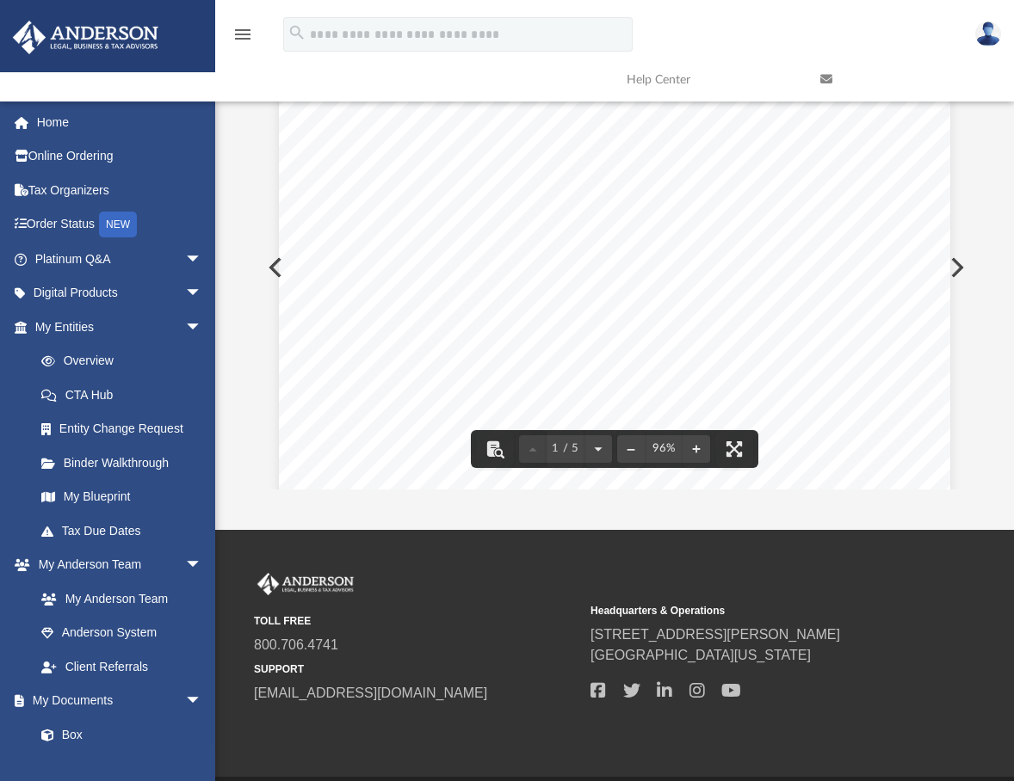
scroll to position [0, 0]
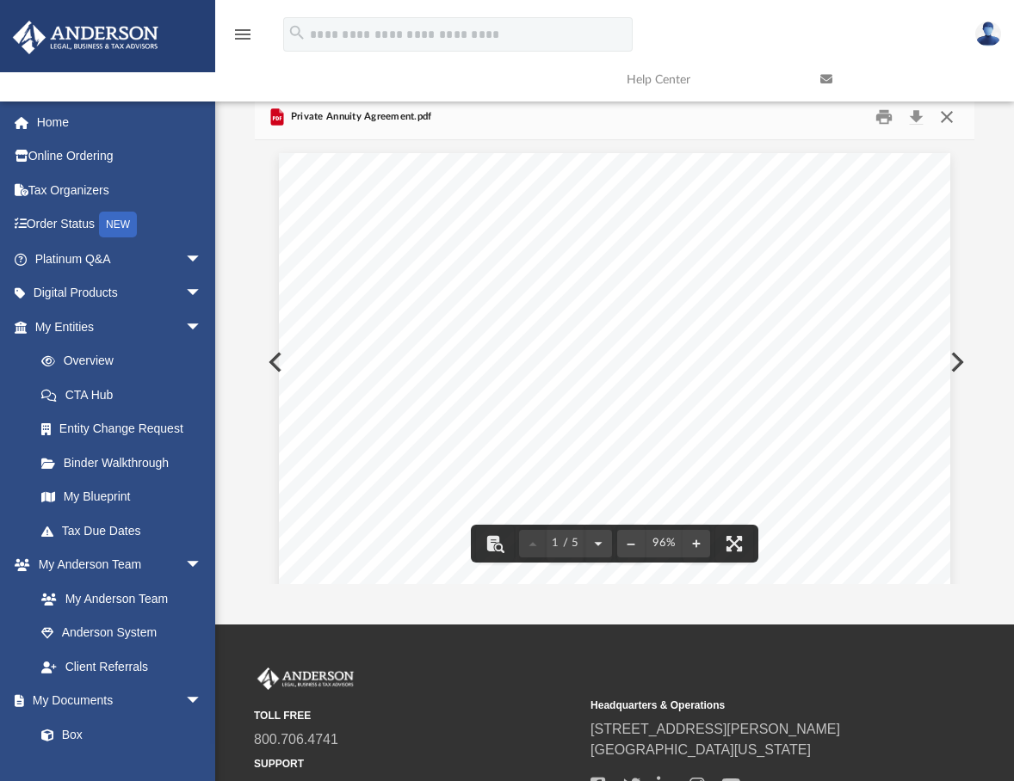
click at [952, 114] on button "Close" at bounding box center [946, 116] width 31 height 27
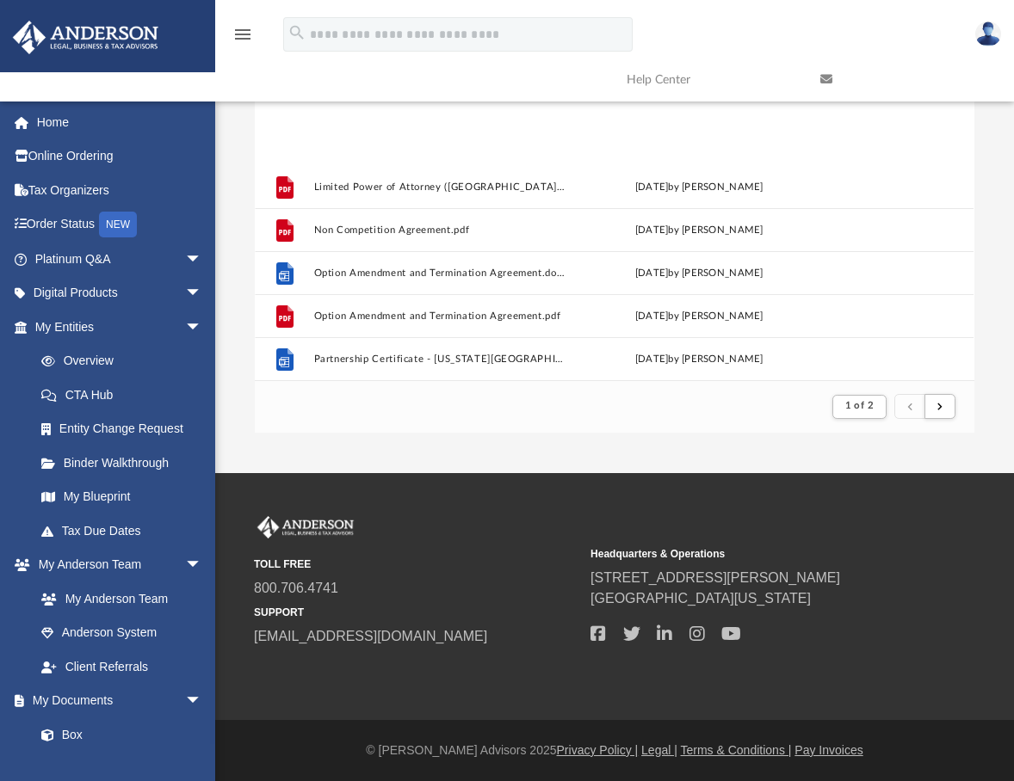
scroll to position [1676, 0]
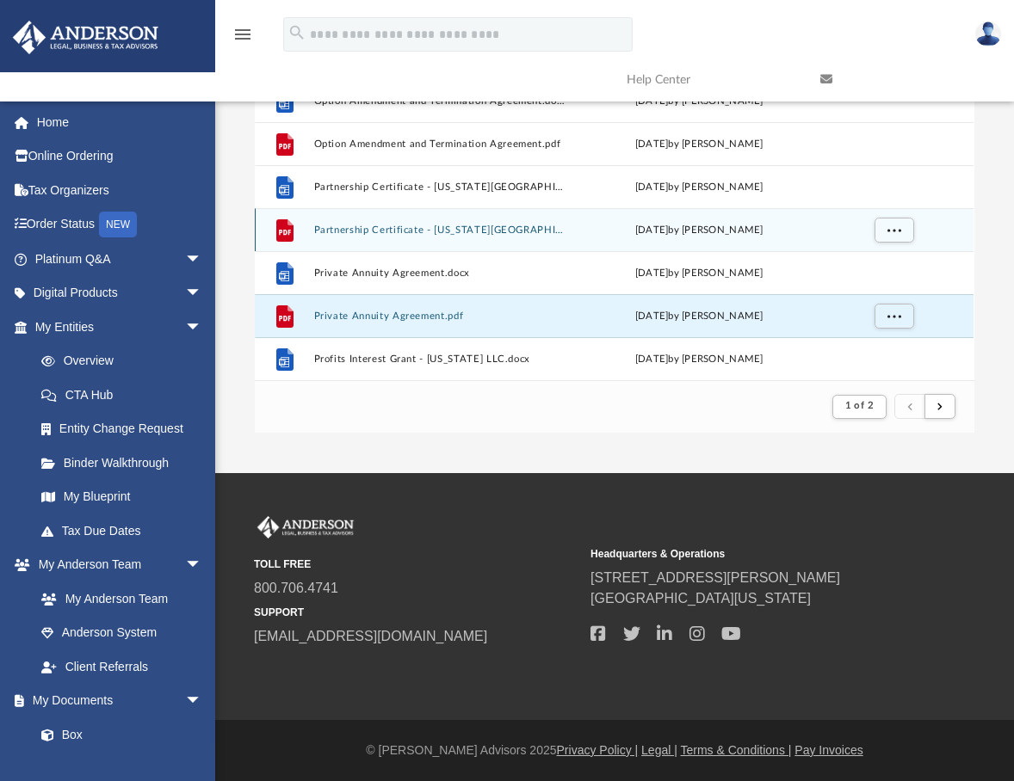
click at [356, 229] on button "Partnership Certificate - Illinois.pdf" at bounding box center [440, 230] width 252 height 11
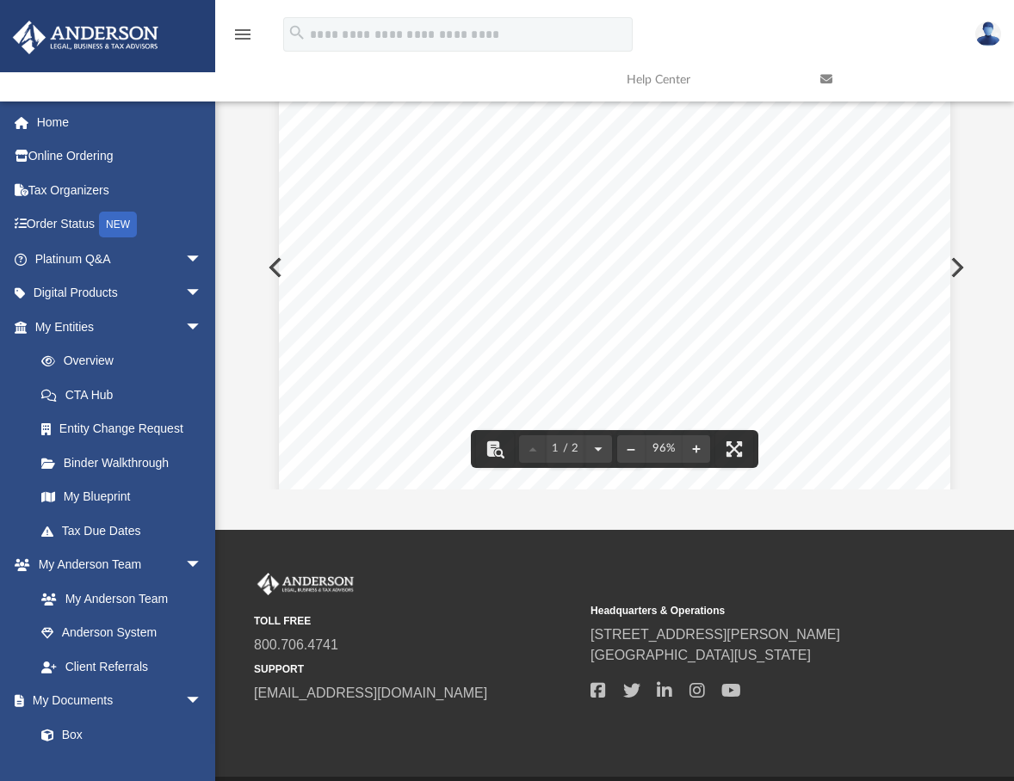
scroll to position [0, 0]
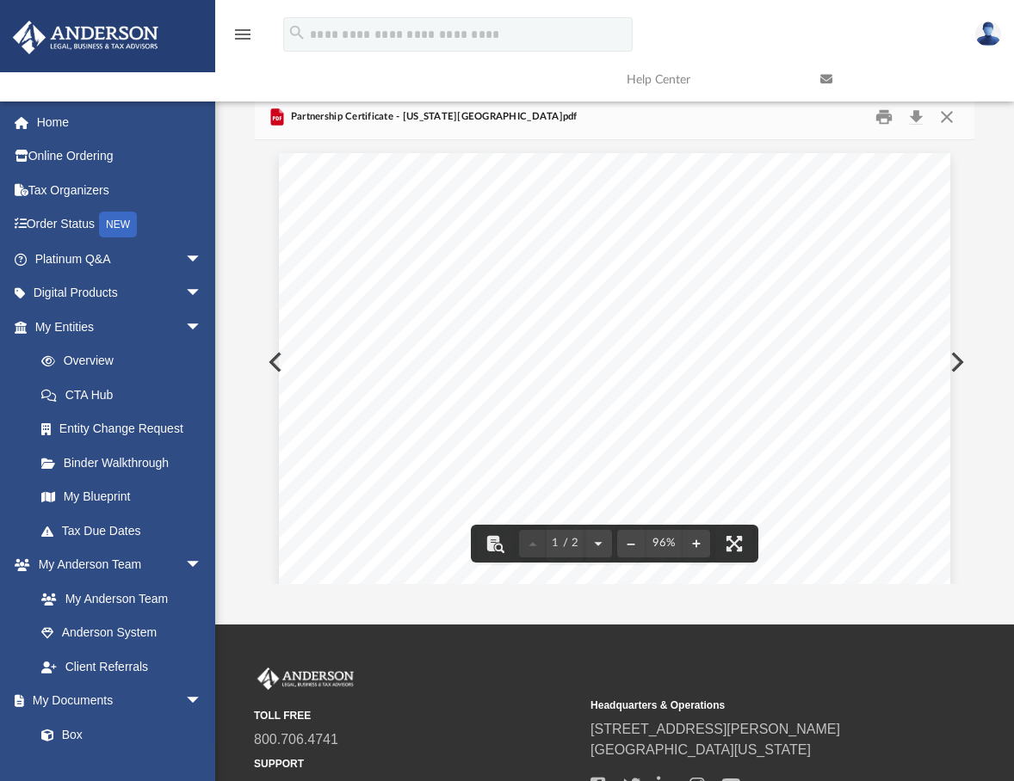
click at [950, 113] on link at bounding box center [904, 80] width 194 height 68
click at [947, 117] on button "Close" at bounding box center [946, 116] width 31 height 27
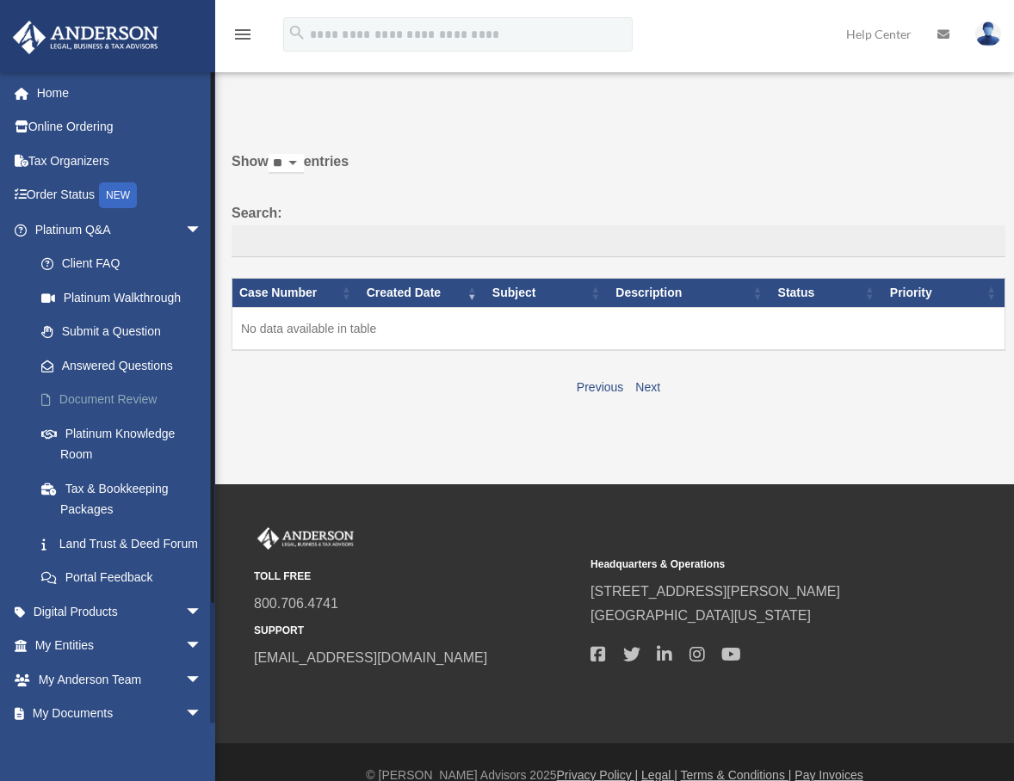
click at [103, 392] on link "Document Review" at bounding box center [126, 400] width 204 height 34
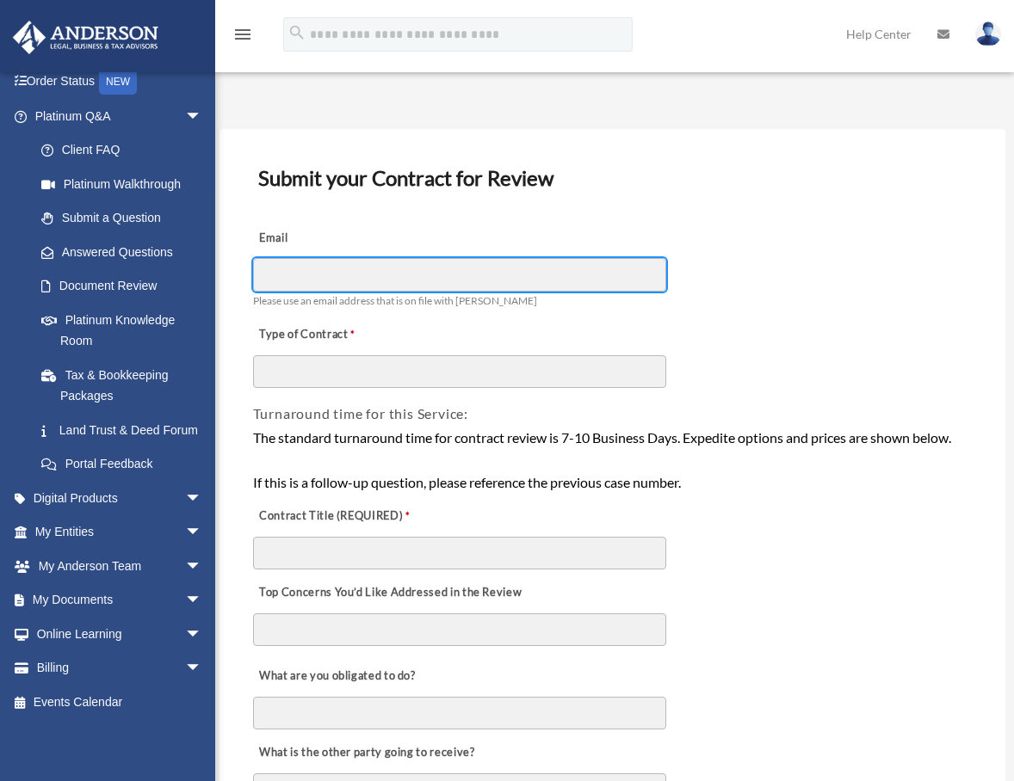
click at [512, 277] on input "Email" at bounding box center [459, 274] width 413 height 33
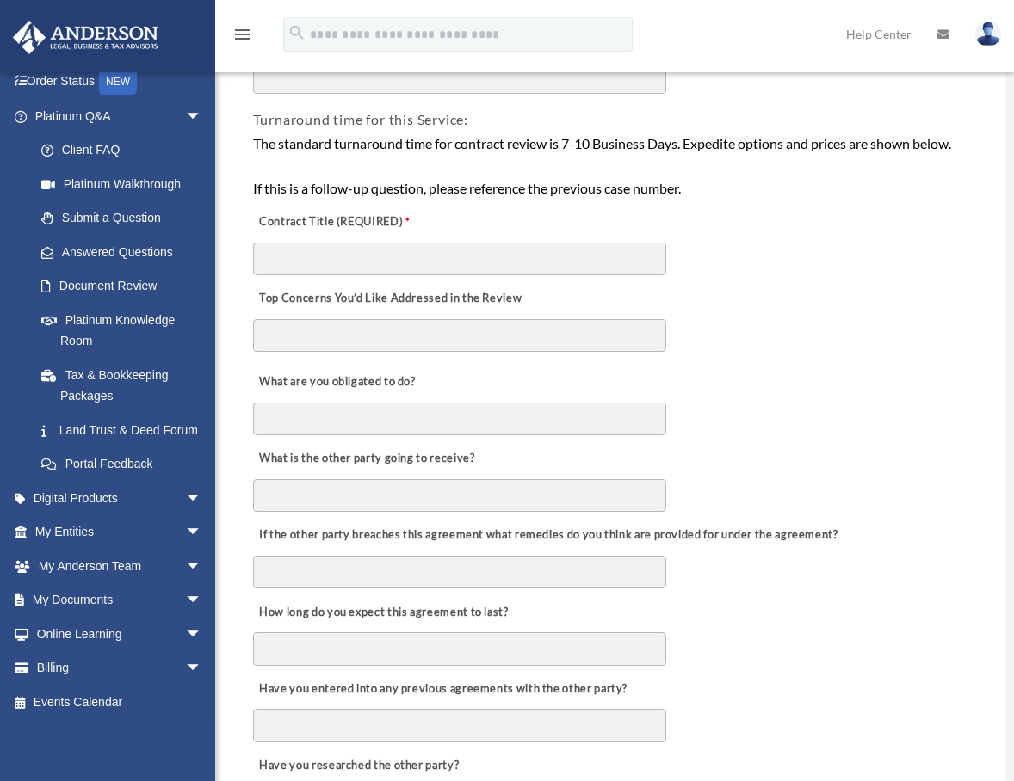
scroll to position [344, 0]
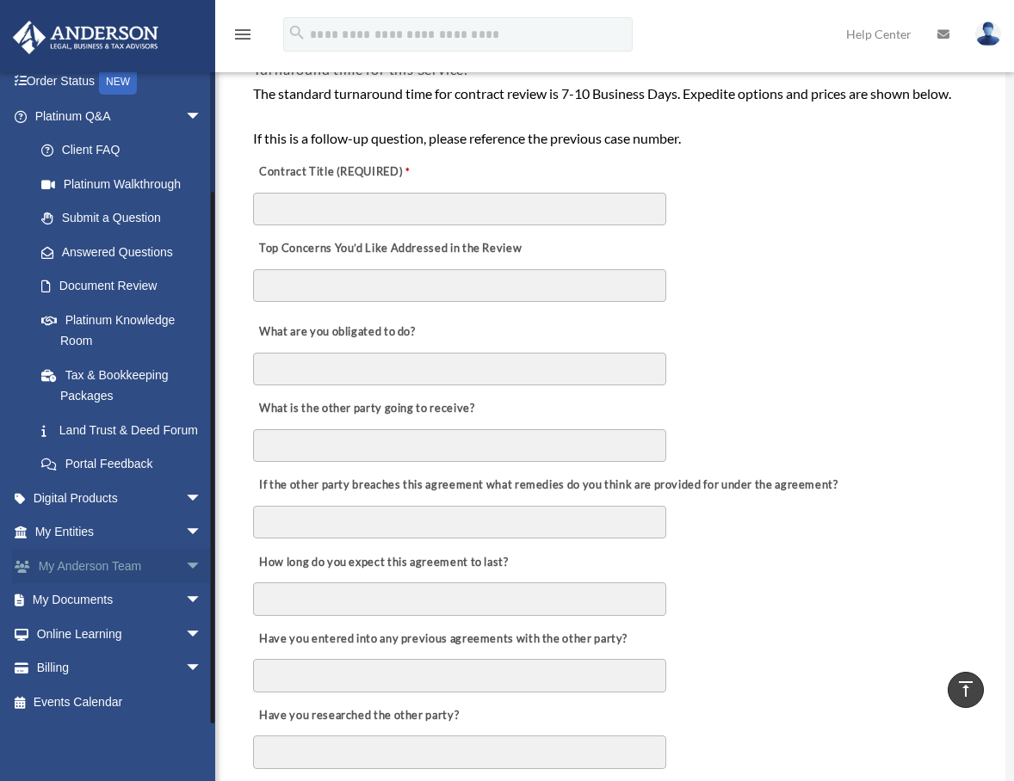
click at [185, 564] on span "arrow_drop_down" at bounding box center [202, 566] width 34 height 35
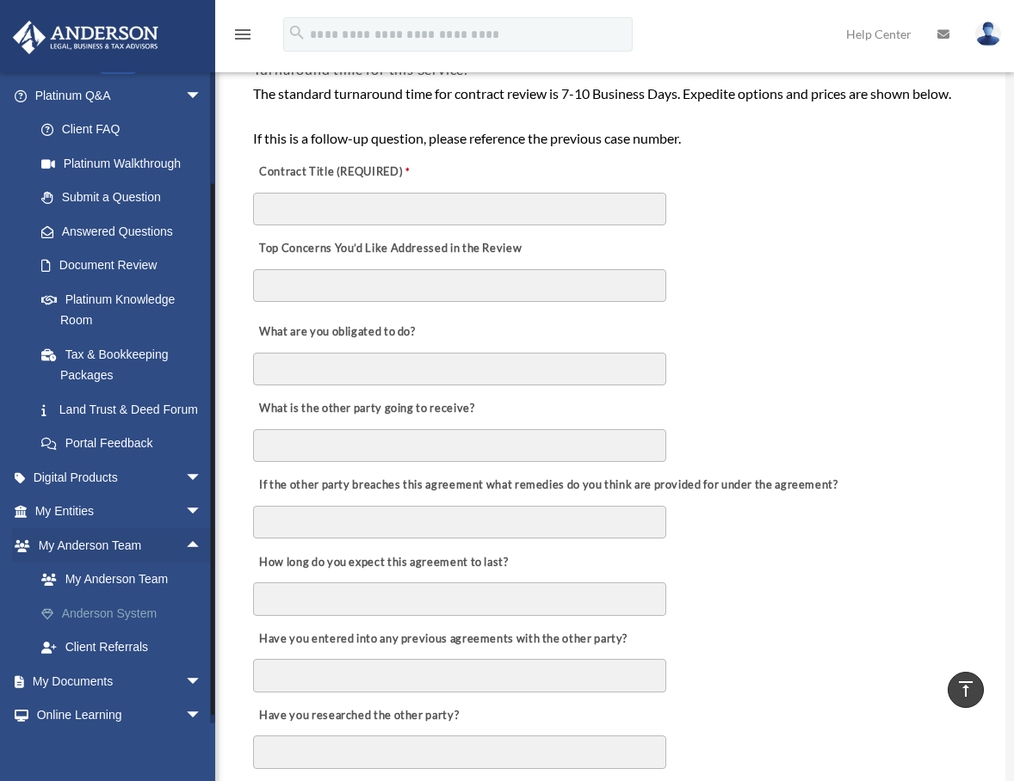
scroll to position [220, 0]
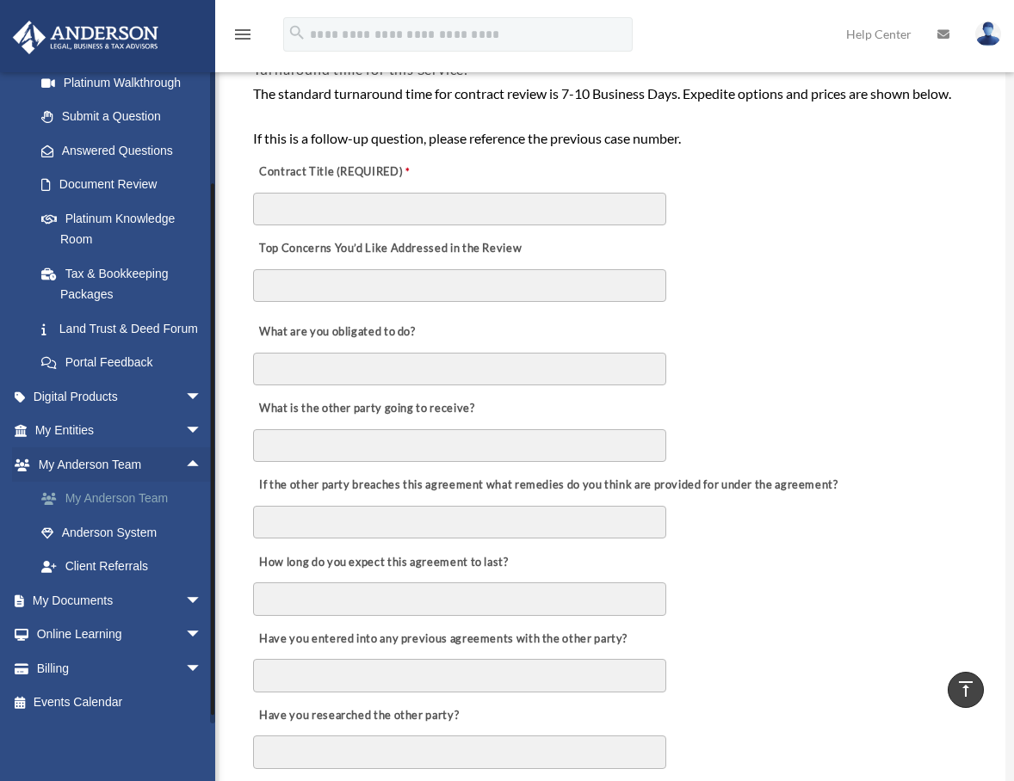
click at [126, 515] on link "My Anderson Team" at bounding box center [126, 499] width 204 height 34
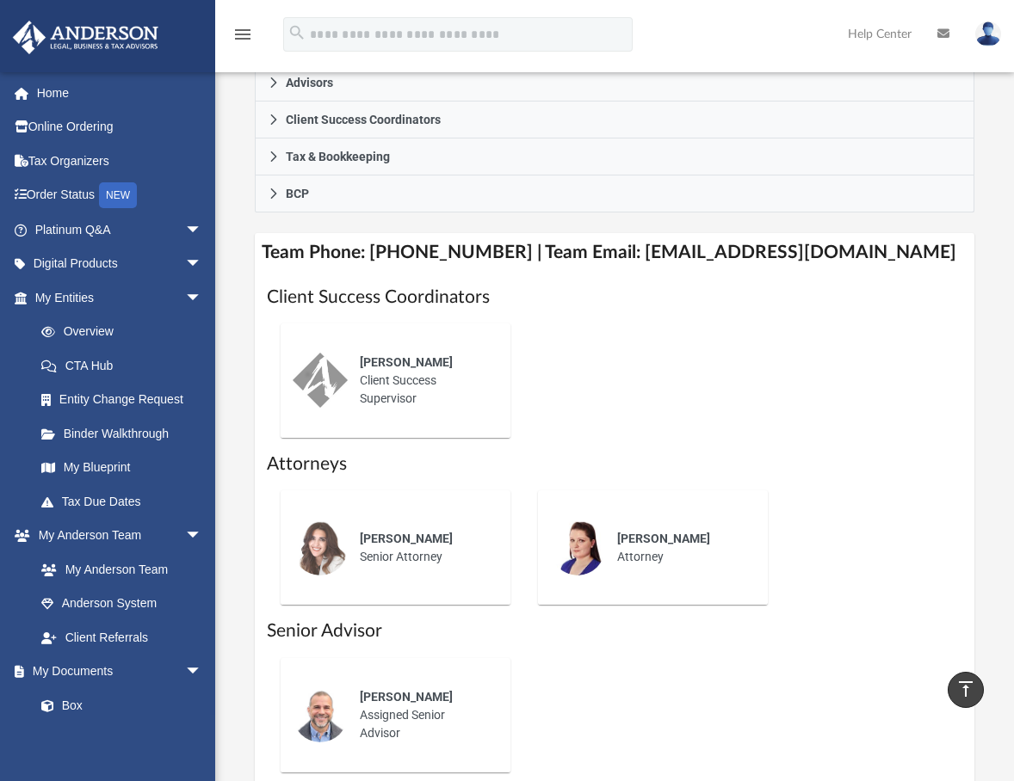
scroll to position [430, 0]
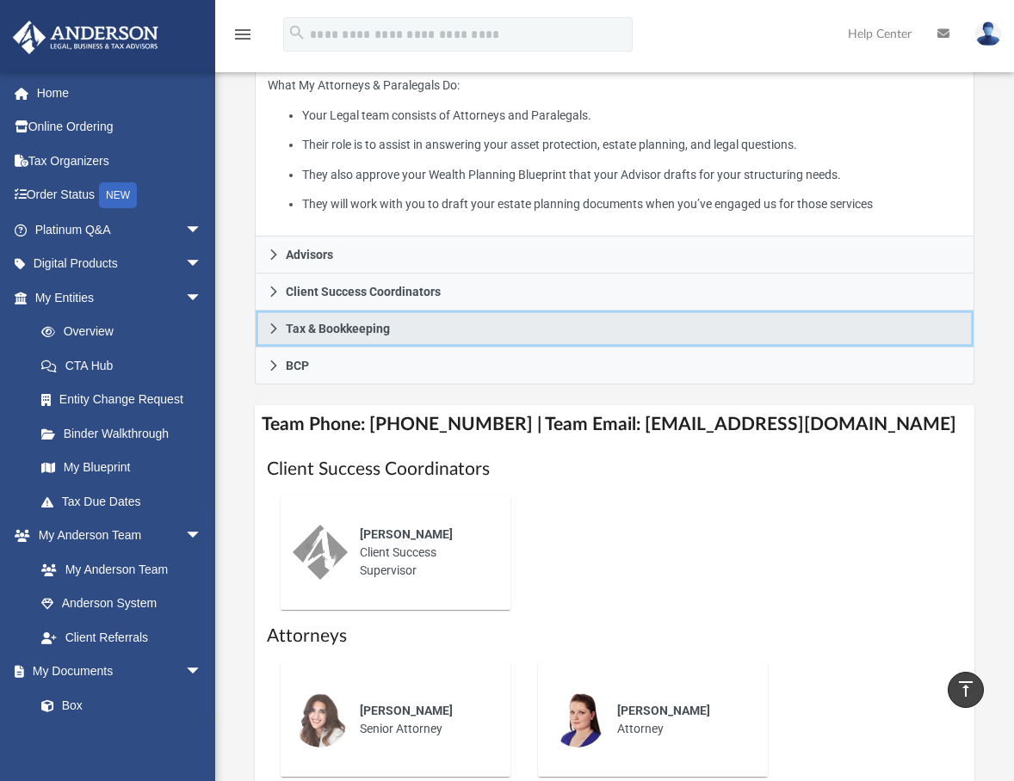
click at [271, 324] on icon at bounding box center [274, 329] width 12 height 12
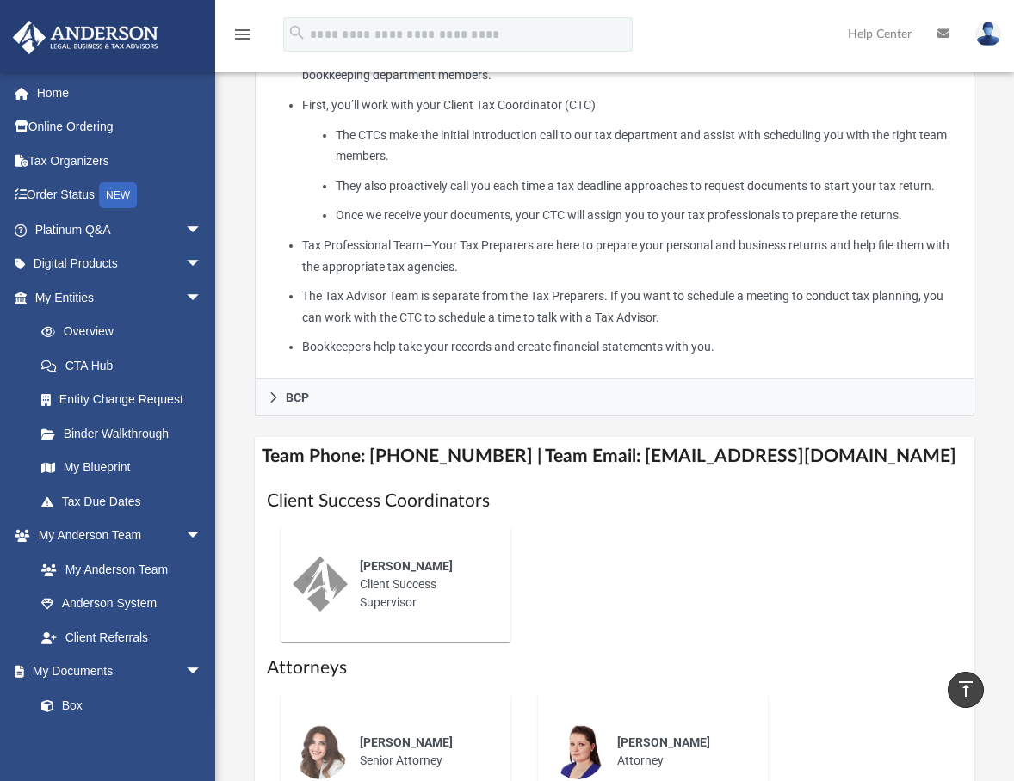
scroll to position [344, 0]
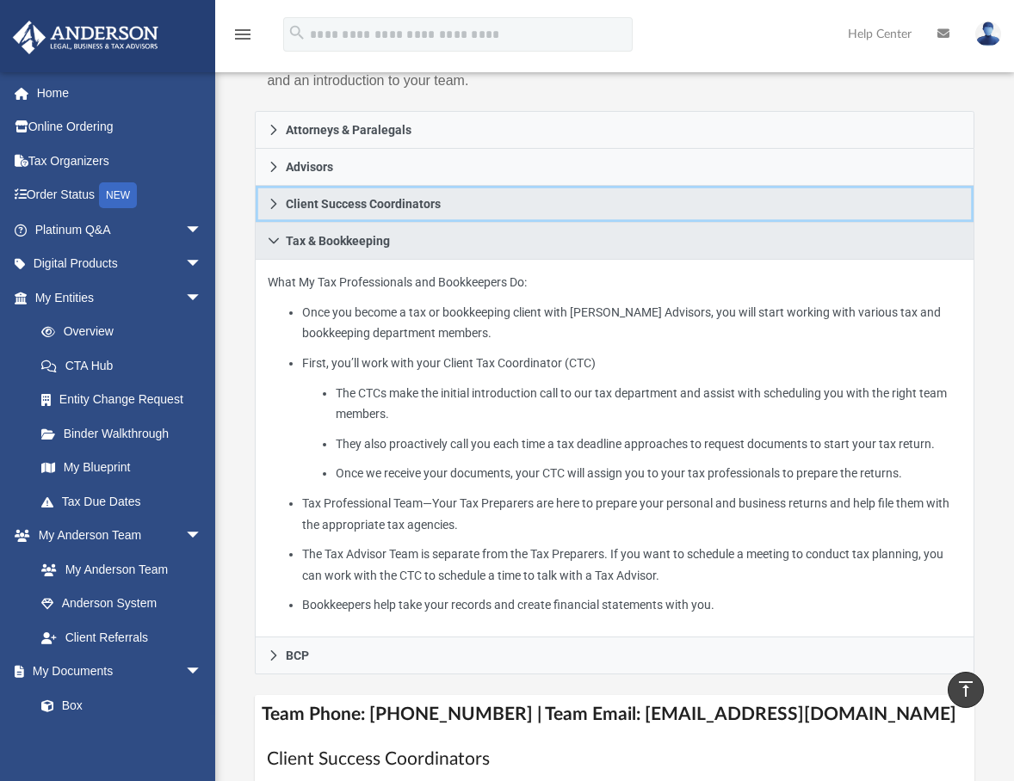
click at [268, 201] on icon at bounding box center [274, 204] width 12 height 12
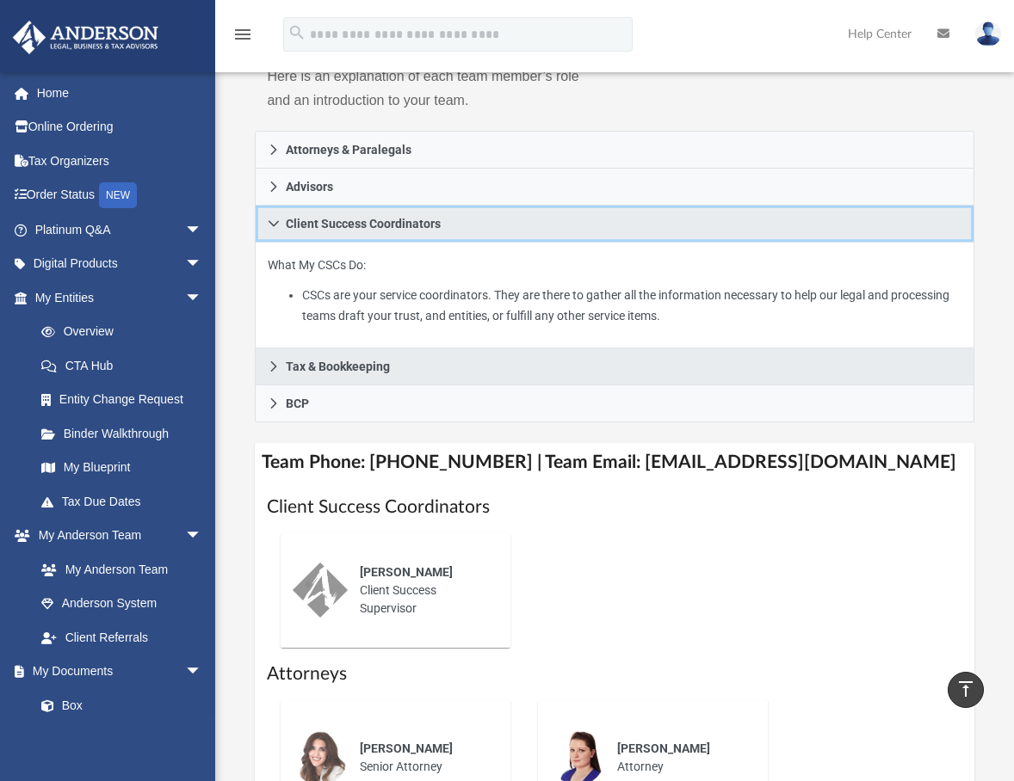
scroll to position [86, 0]
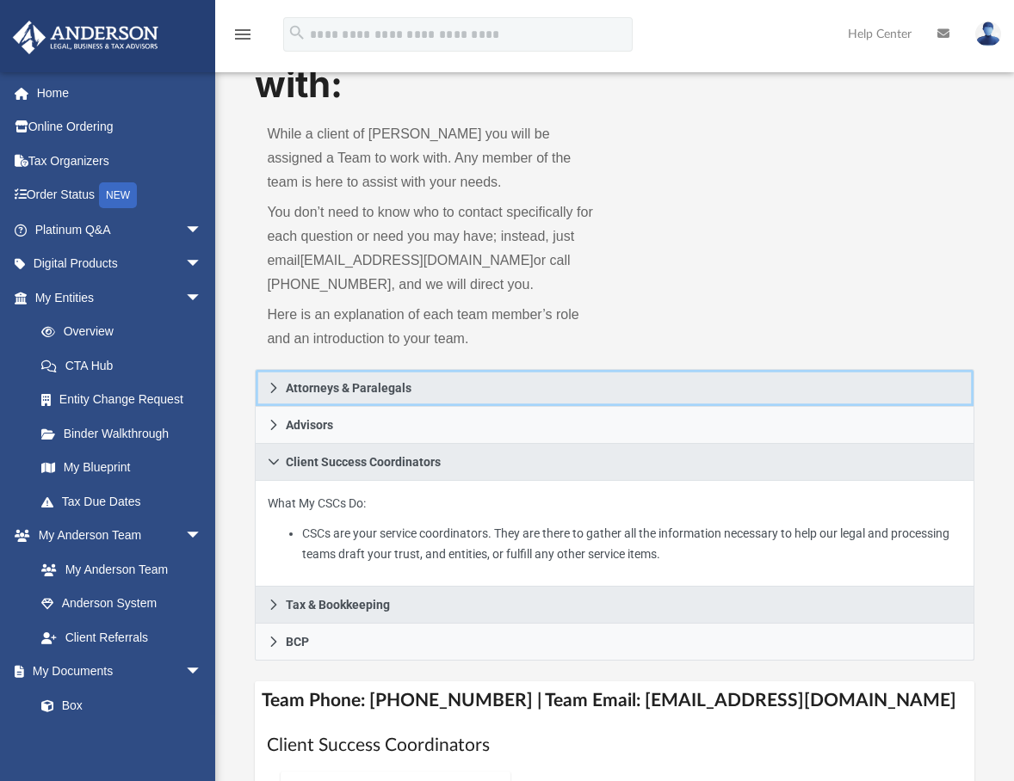
click at [270, 385] on icon at bounding box center [274, 388] width 12 height 12
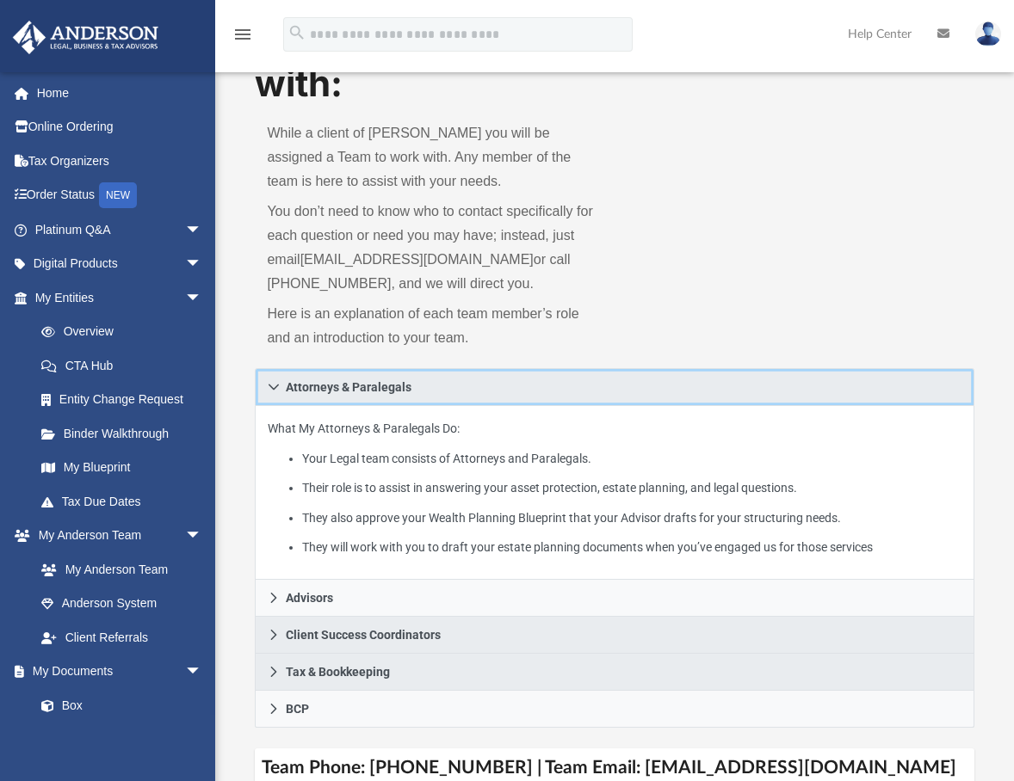
scroll to position [257, 0]
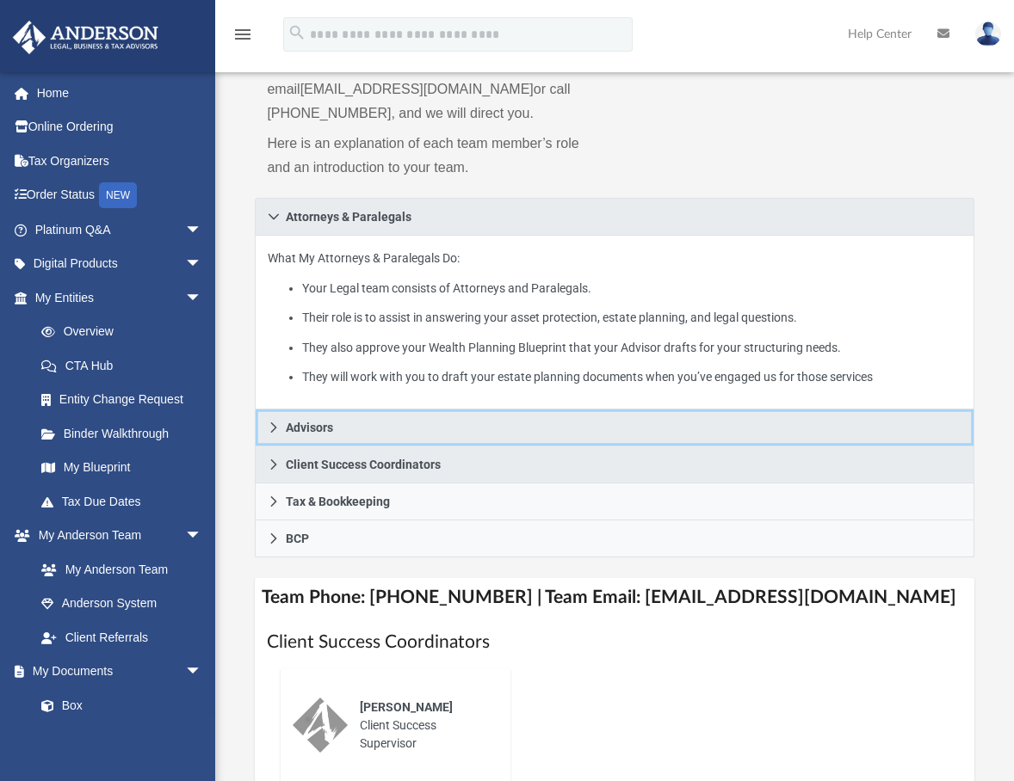
click at [275, 430] on icon at bounding box center [274, 428] width 6 height 10
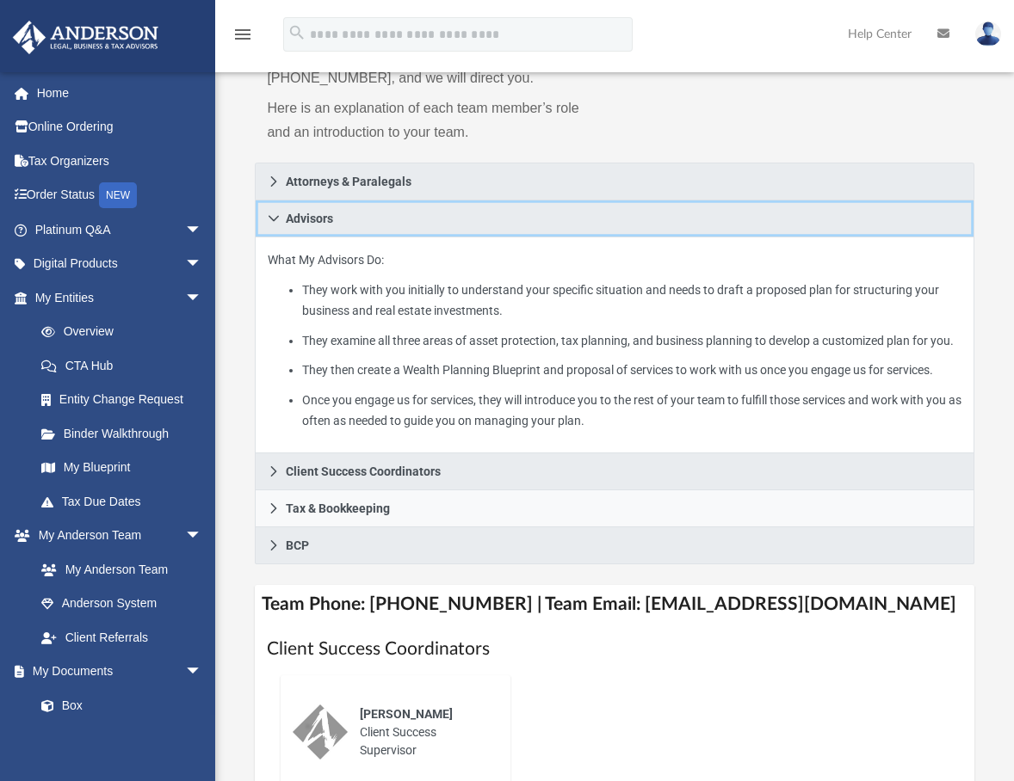
scroll to position [430, 0]
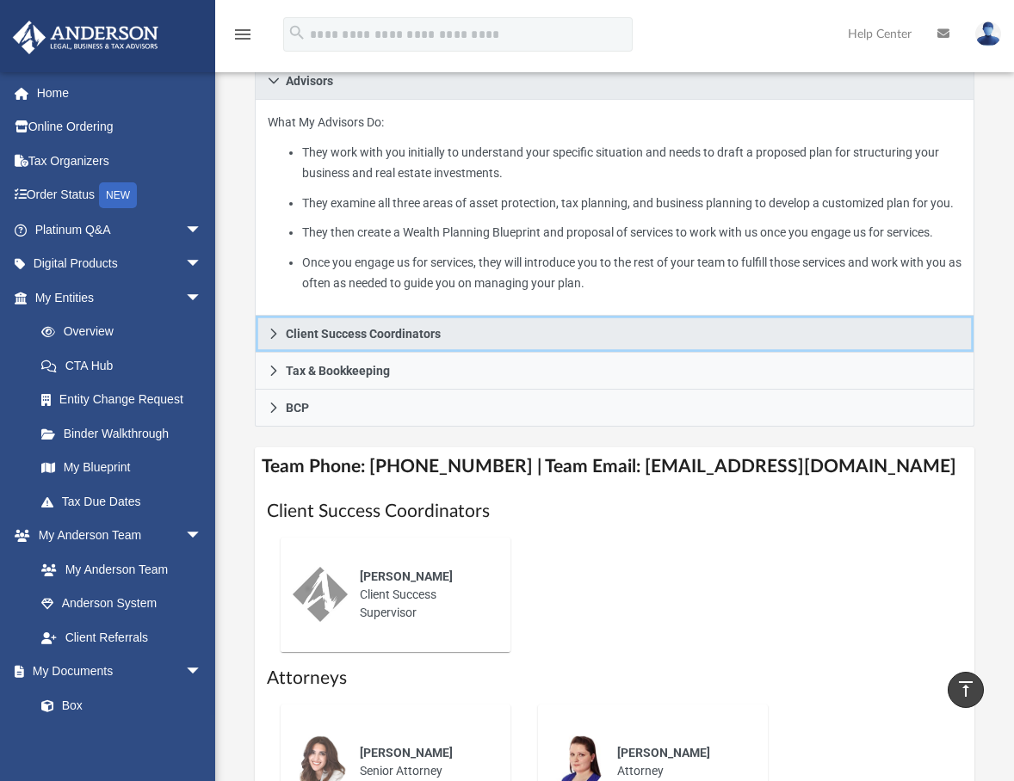
click at [275, 337] on icon at bounding box center [274, 334] width 12 height 12
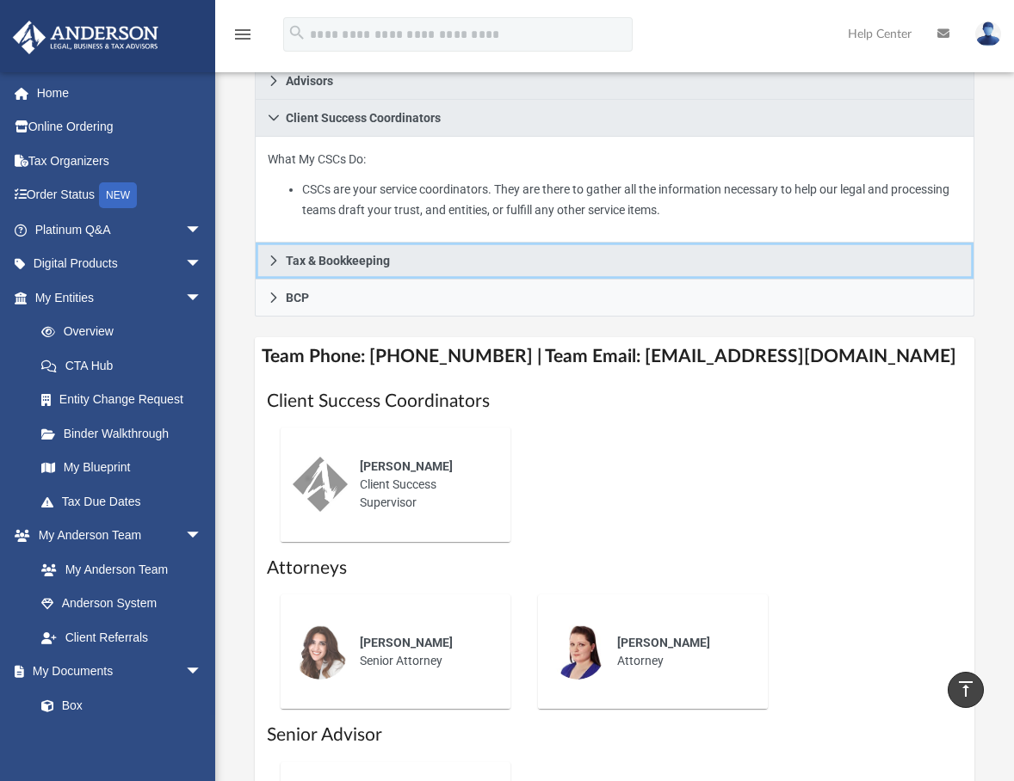
click at [271, 259] on icon at bounding box center [274, 261] width 12 height 12
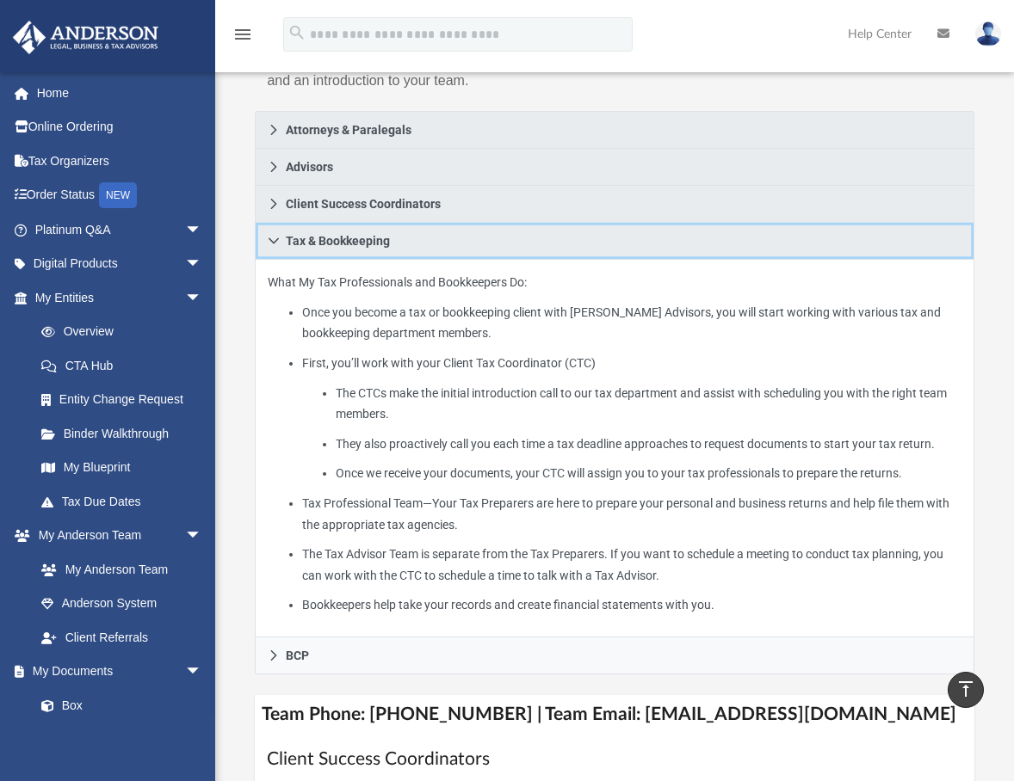
scroll to position [258, 0]
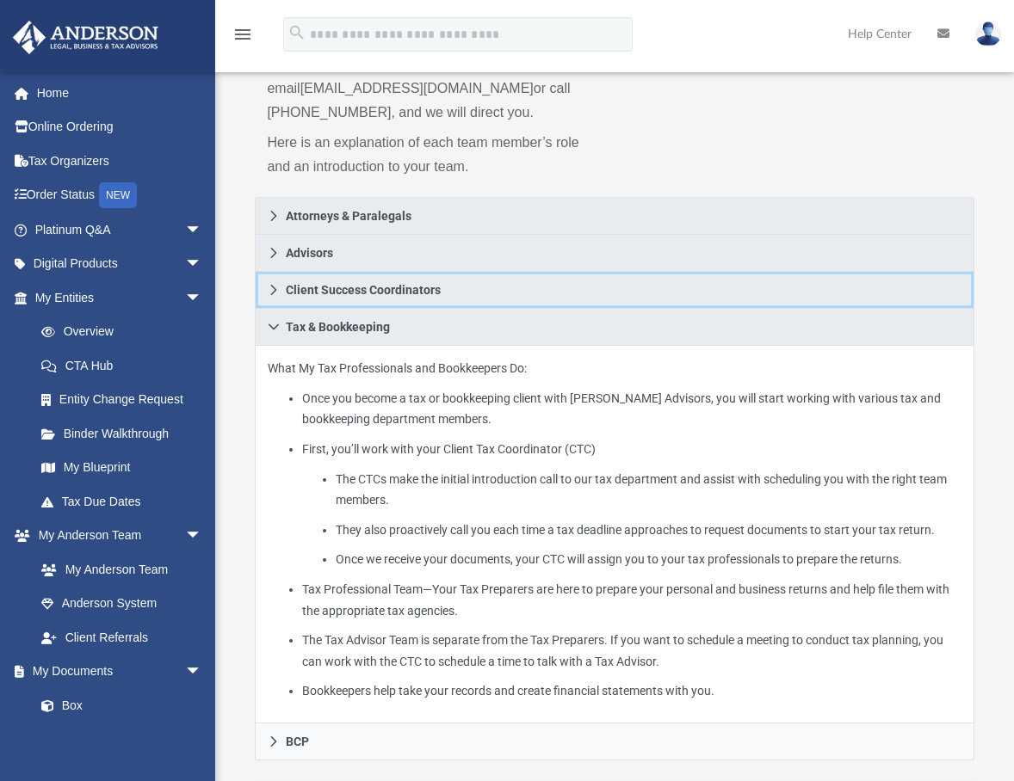
click at [268, 288] on icon at bounding box center [274, 290] width 12 height 12
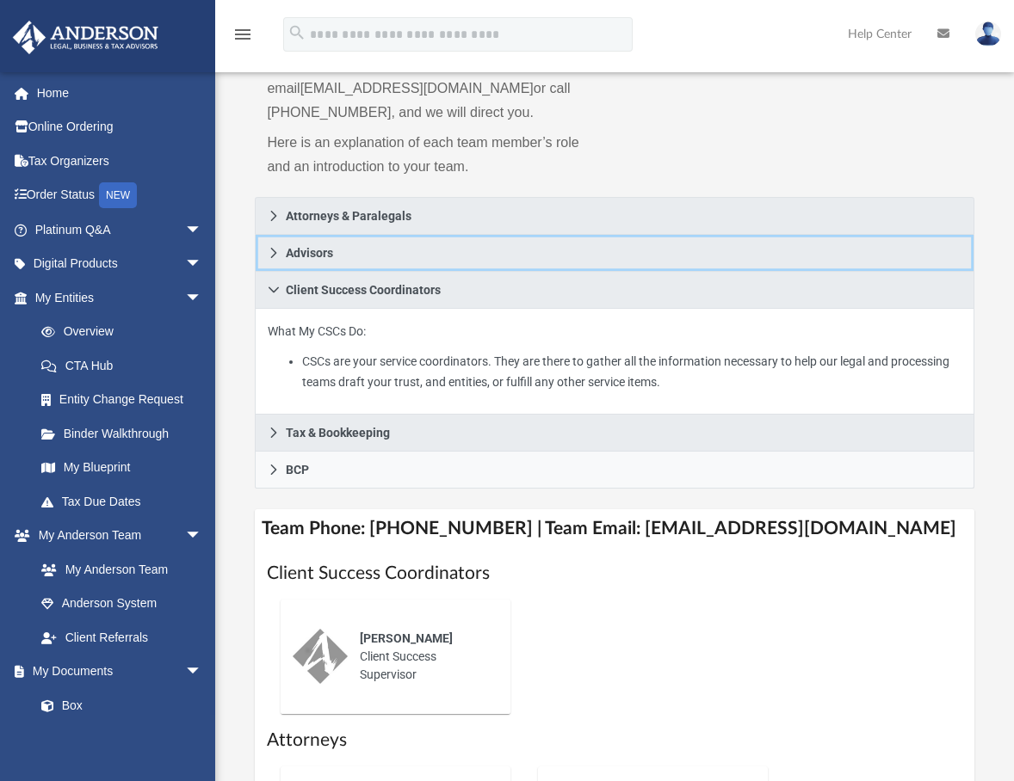
click at [269, 257] on icon at bounding box center [274, 253] width 12 height 12
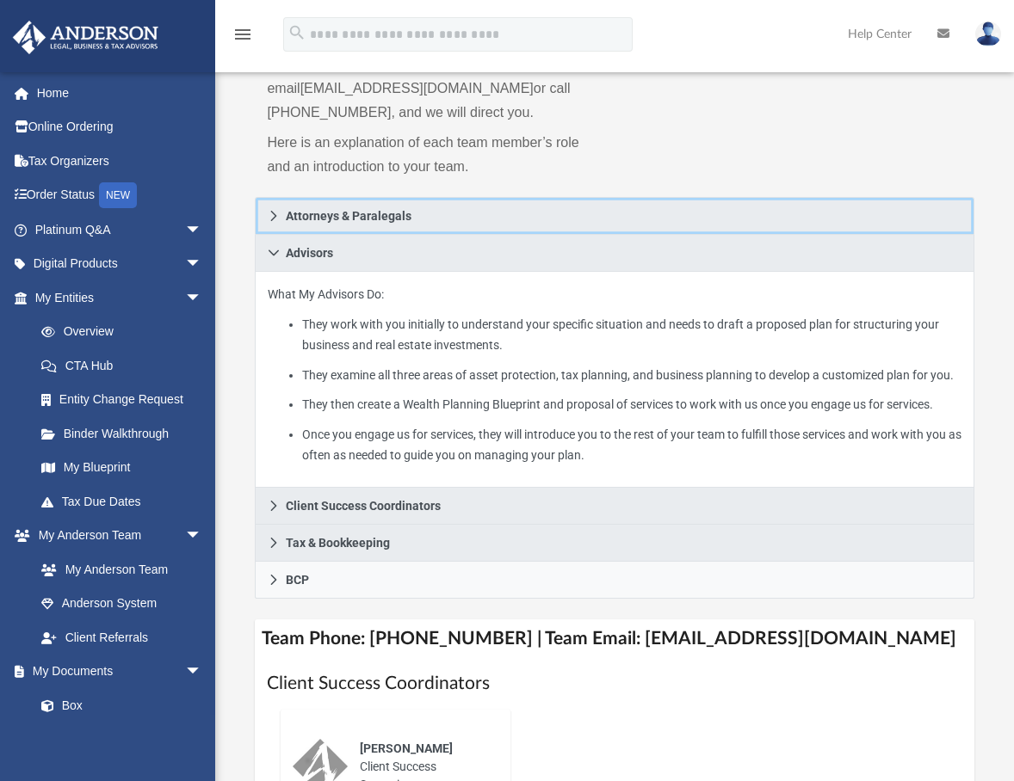
click at [269, 214] on icon at bounding box center [274, 216] width 12 height 12
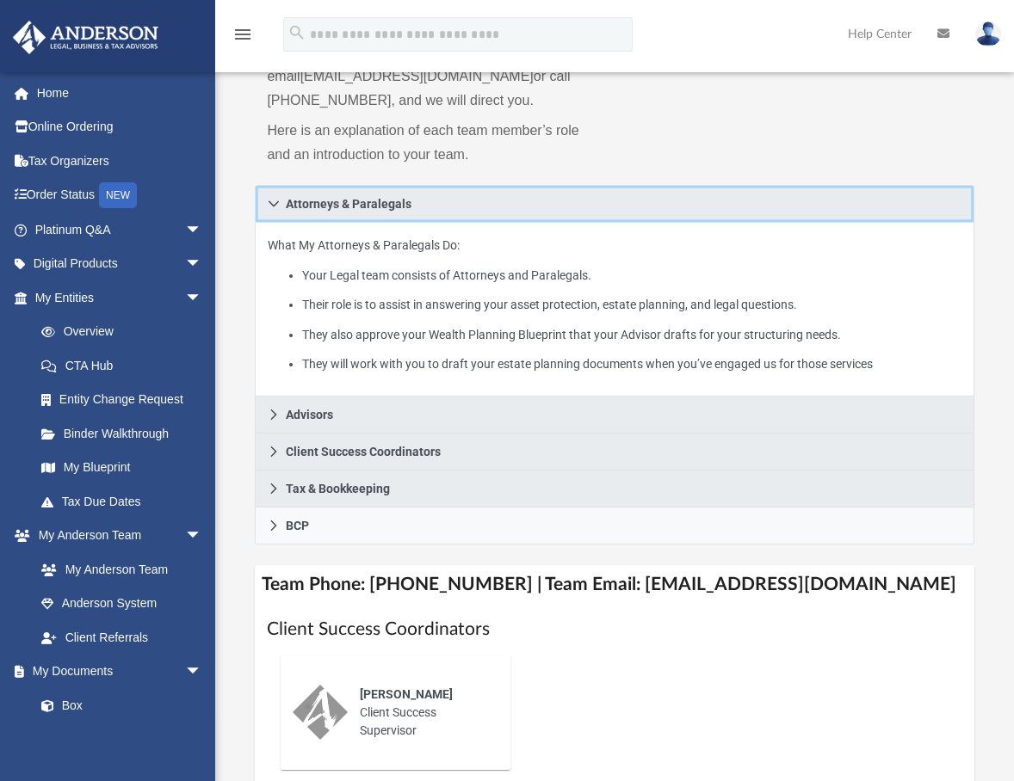
scroll to position [344, 0]
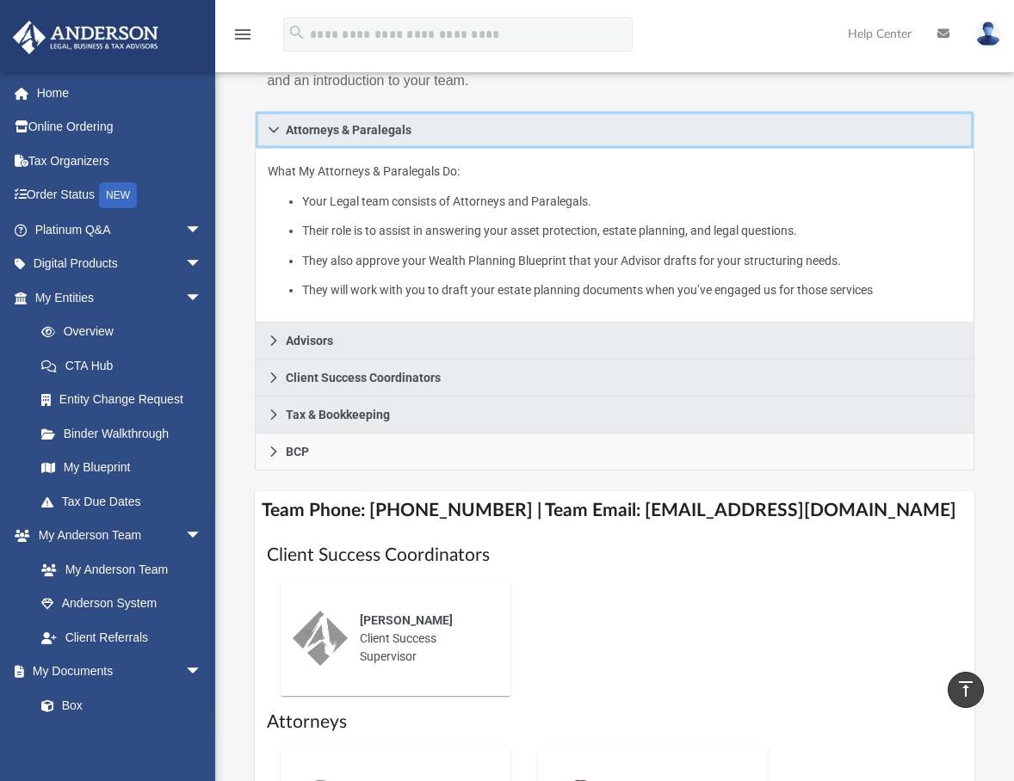
click at [270, 127] on icon at bounding box center [273, 130] width 10 height 6
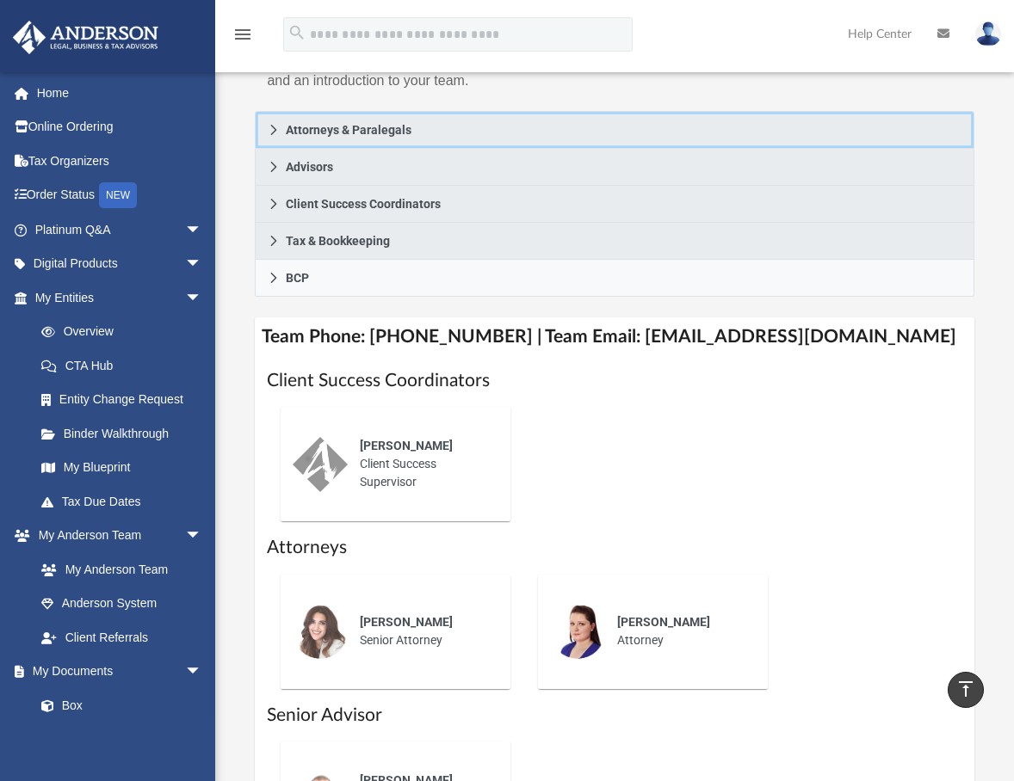
scroll to position [516, 0]
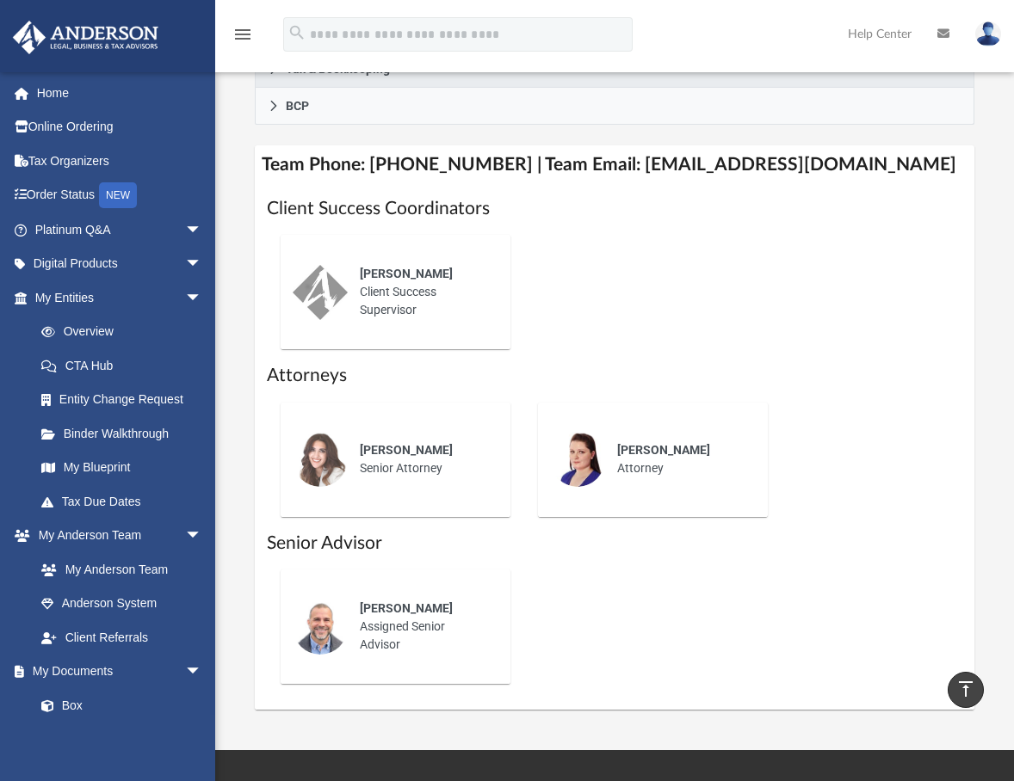
click at [395, 451] on span "Gwendy Wolfe" at bounding box center [406, 450] width 93 height 14
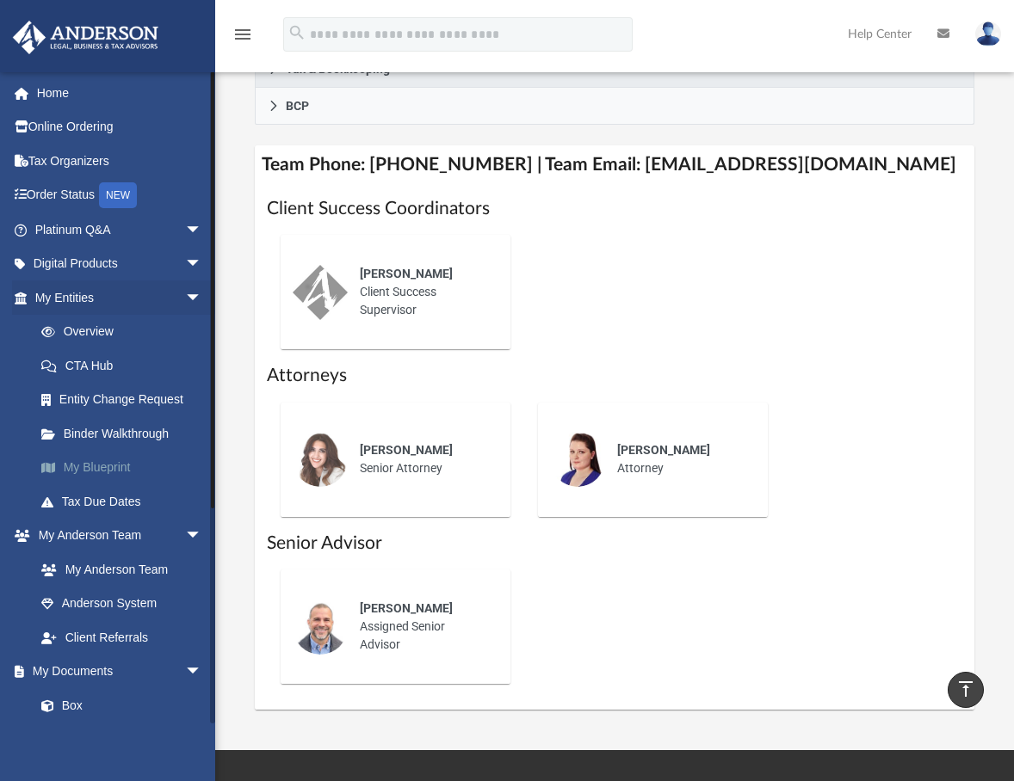
click at [86, 464] on link "My Blueprint" at bounding box center [126, 468] width 204 height 34
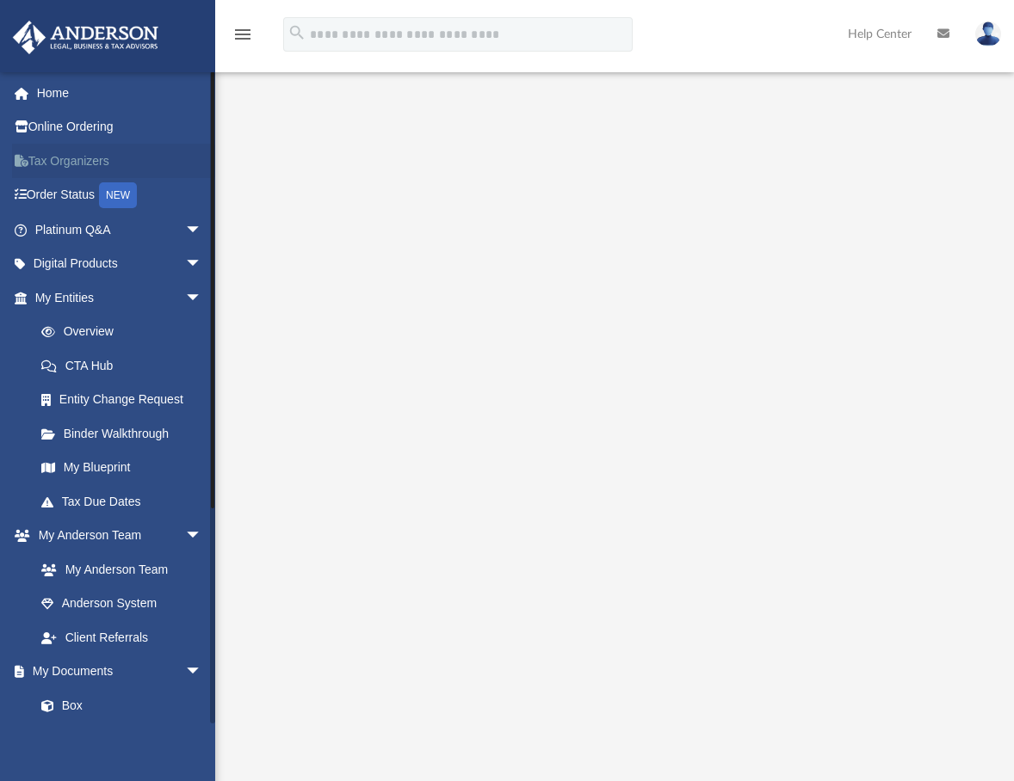
click at [74, 160] on link "Tax Organizers" at bounding box center [120, 161] width 216 height 34
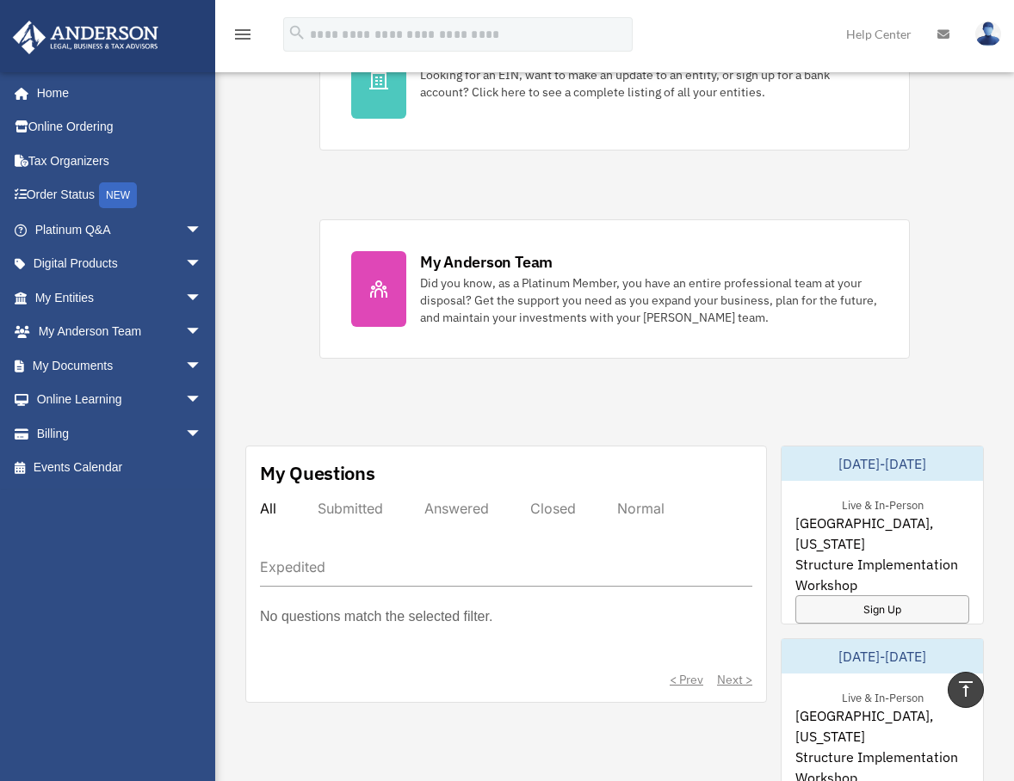
scroll to position [947, 0]
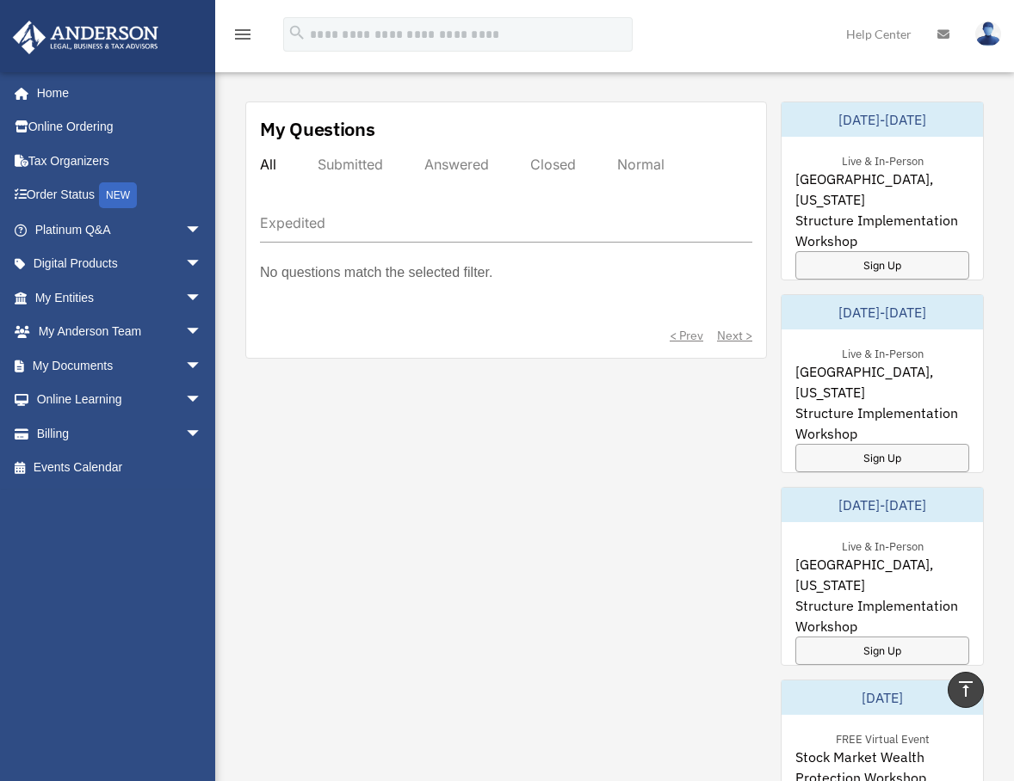
click at [909, 403] on span "Structure Implementation Workshop" at bounding box center [882, 423] width 174 height 41
click at [185, 327] on span "arrow_drop_down" at bounding box center [202, 332] width 34 height 35
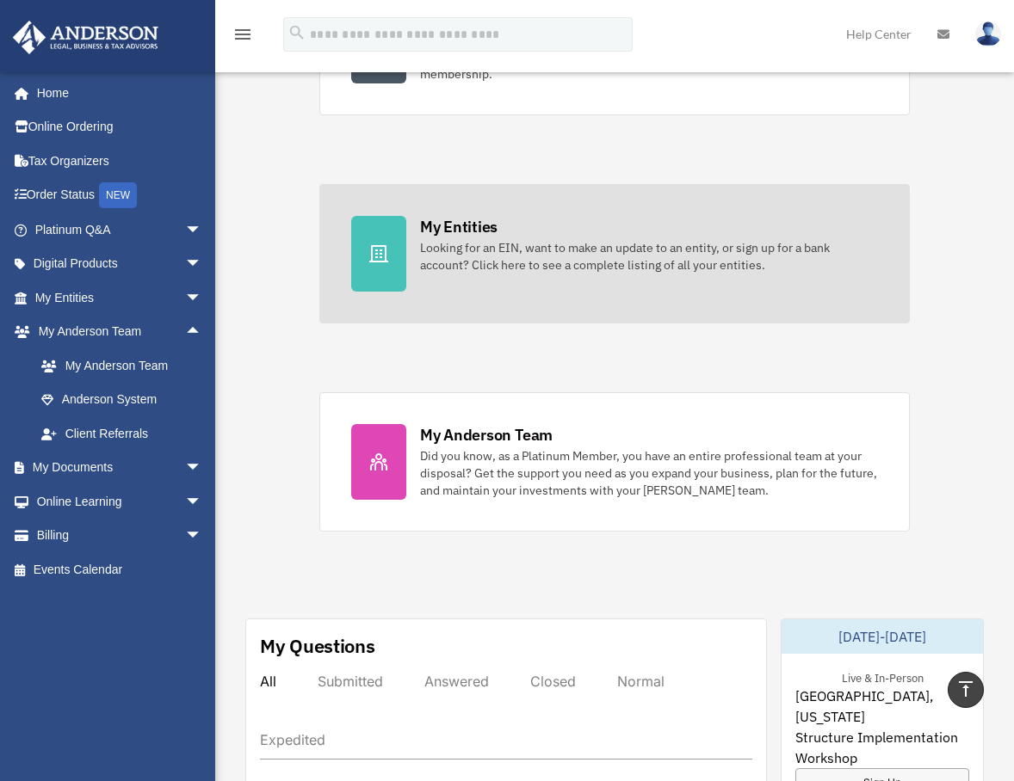
scroll to position [172, 0]
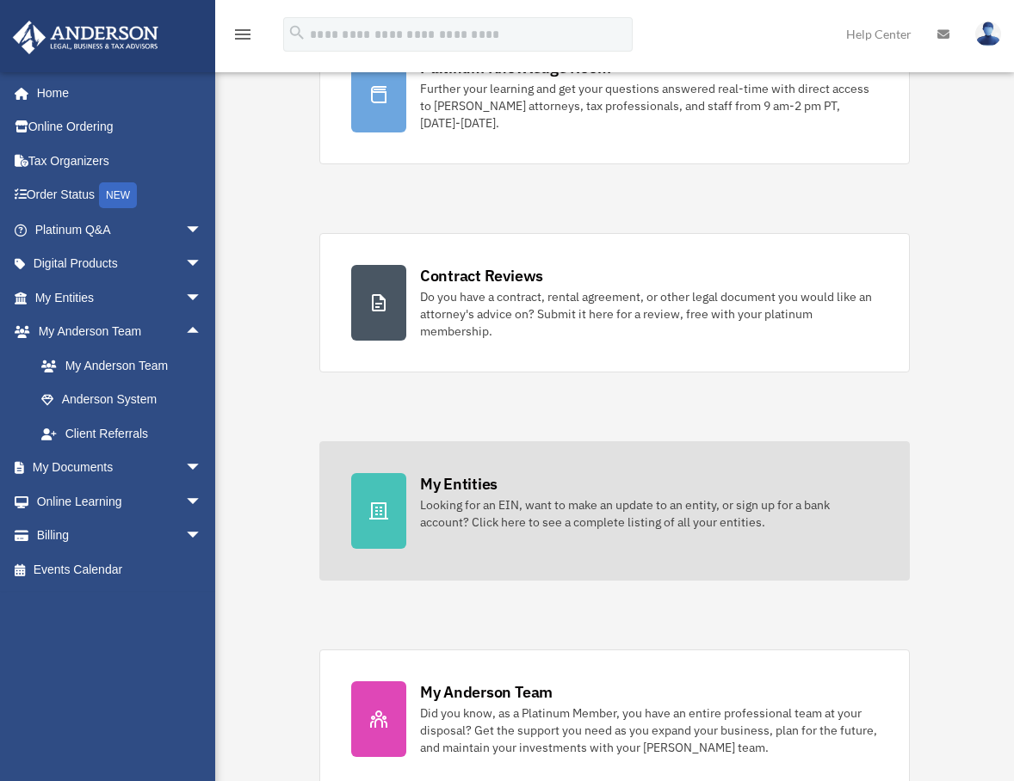
click at [546, 512] on div "Looking for an EIN, want to make an update to an entity, or sign up for a bank …" at bounding box center [649, 514] width 458 height 34
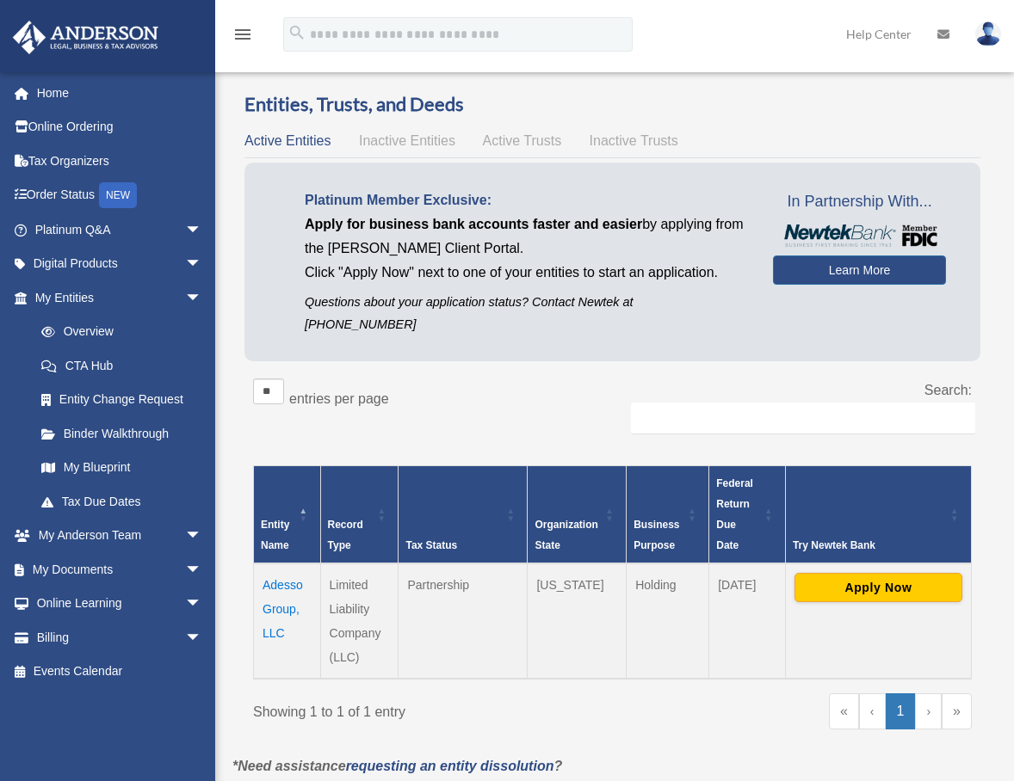
click at [409, 142] on span "Inactive Entities" at bounding box center [407, 140] width 96 height 15
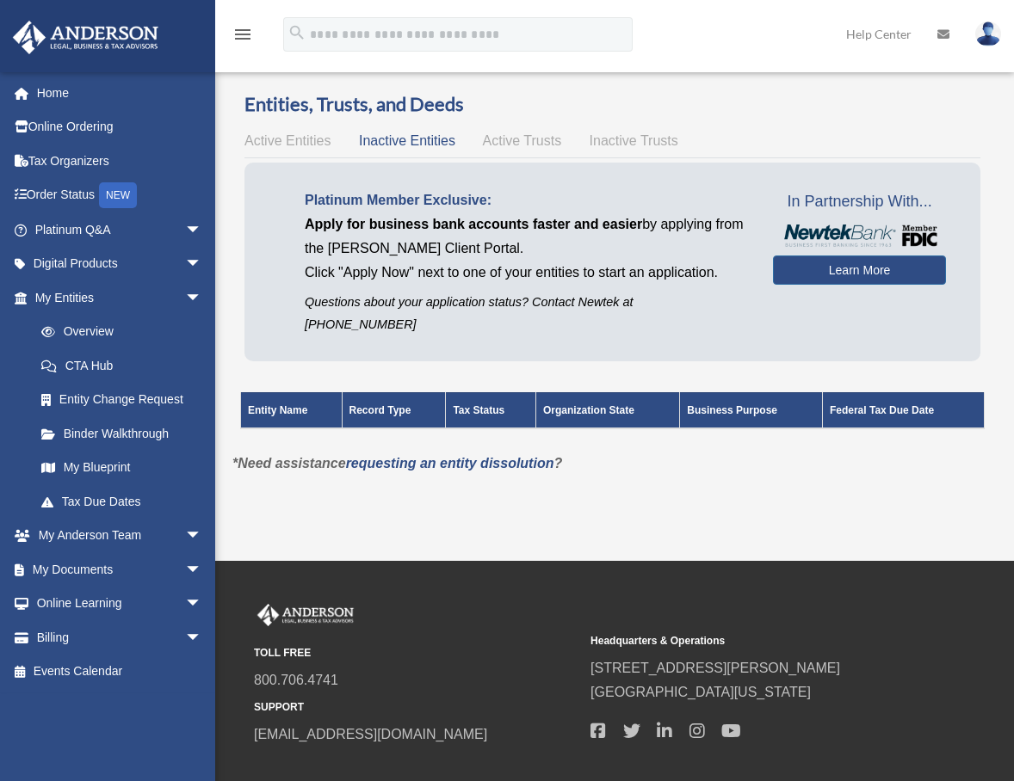
click at [525, 139] on span "Active Trusts" at bounding box center [522, 140] width 79 height 15
click at [616, 140] on span "Inactive Trusts" at bounding box center [633, 140] width 89 height 15
click at [311, 138] on span "Active Entities" at bounding box center [287, 140] width 86 height 15
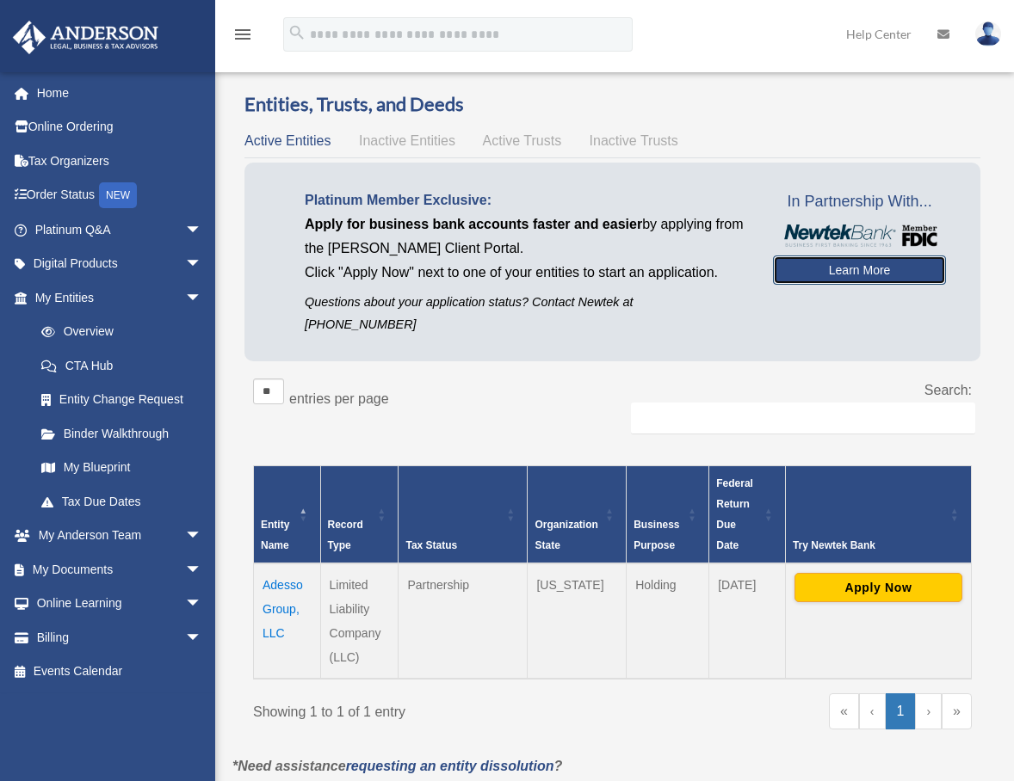
click at [873, 274] on link "Learn More" at bounding box center [859, 270] width 173 height 29
click at [883, 270] on link "Learn More" at bounding box center [859, 270] width 173 height 29
